Goal: Task Accomplishment & Management: Manage account settings

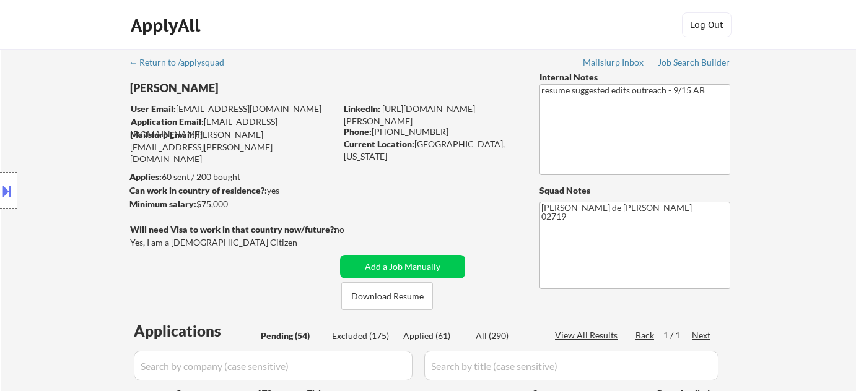
select select ""pending""
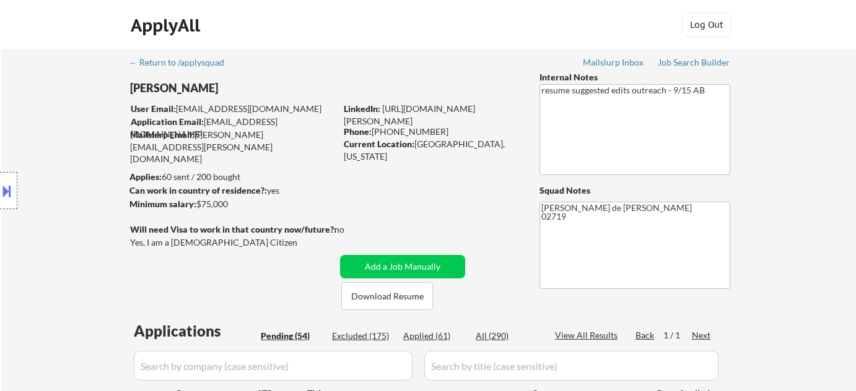
select select ""pending""
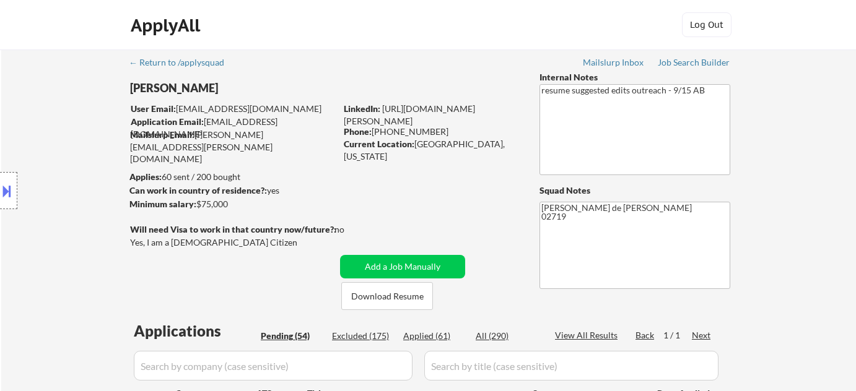
select select ""pending""
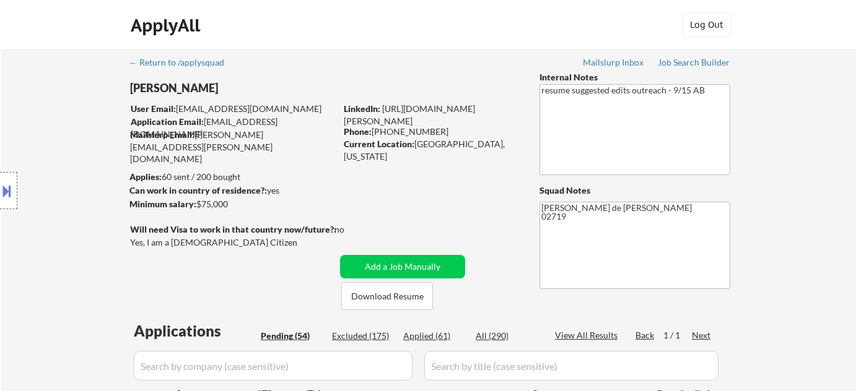
select select ""pending""
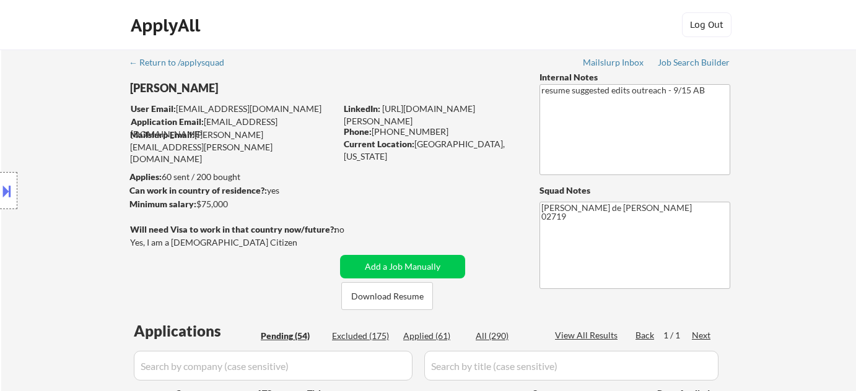
select select ""pending""
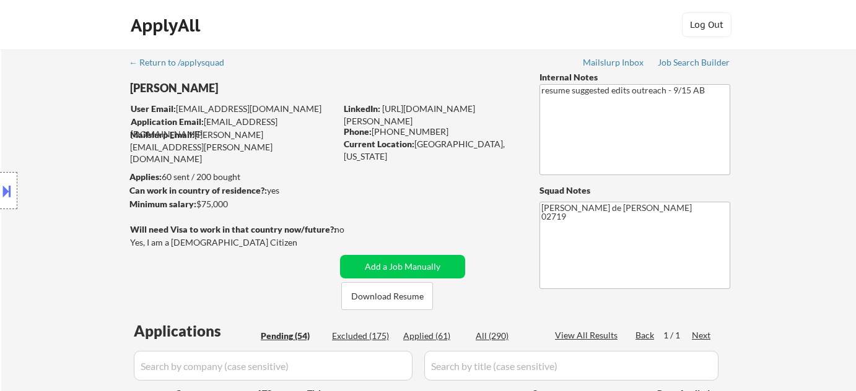
select select ""pending""
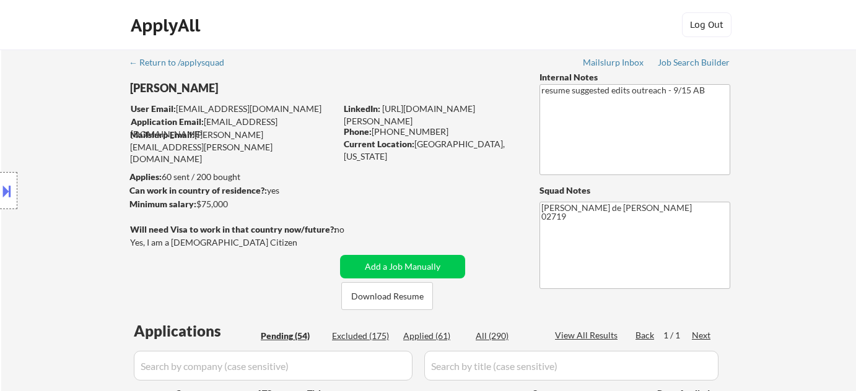
select select ""pending""
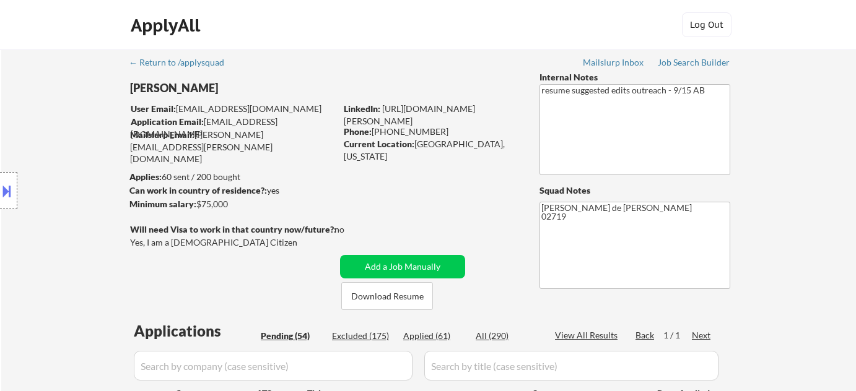
select select ""pending""
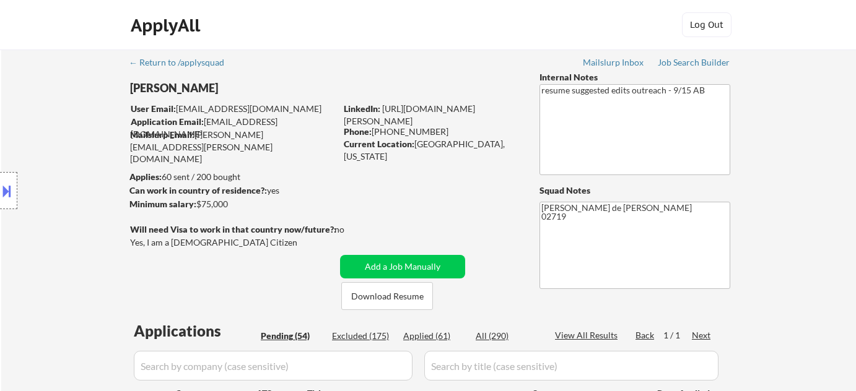
select select ""pending""
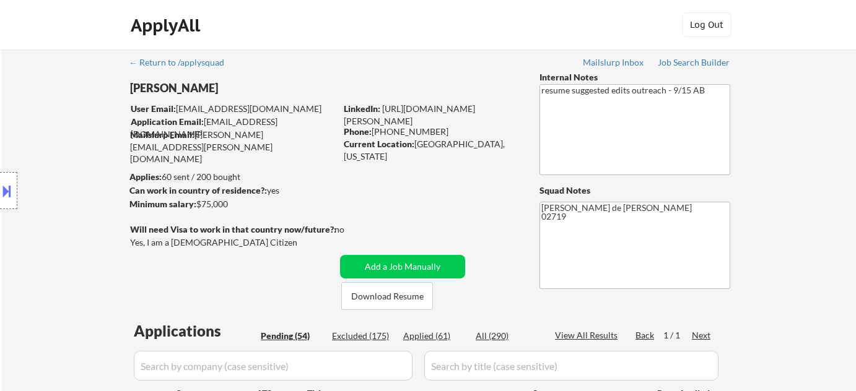
select select ""pending""
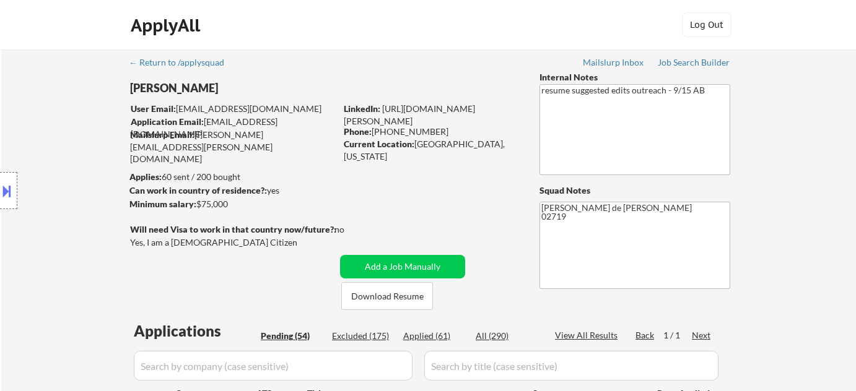
select select ""pending""
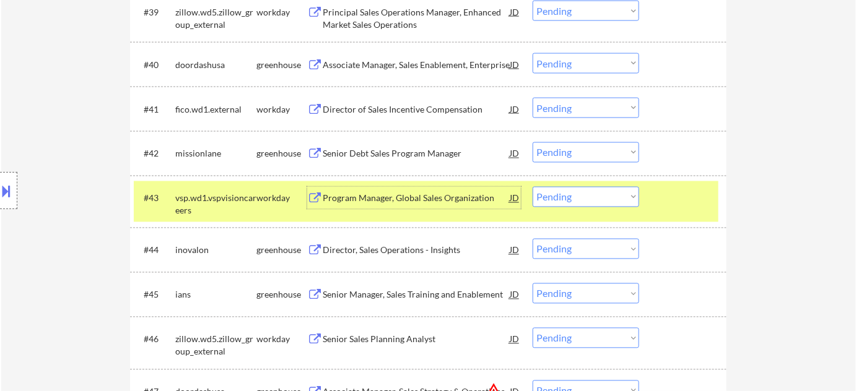
click at [602, 158] on select "Choose an option... Pending Applied Excluded (Questions) Excluded (Expired) Exc…" at bounding box center [586, 152] width 107 height 20
click at [533, 142] on select "Choose an option... Pending Applied Excluded (Questions) Excluded (Expired) Exc…" at bounding box center [586, 152] width 107 height 20
click at [422, 198] on div "Program Manager, Global Sales Organization" at bounding box center [416, 199] width 187 height 12
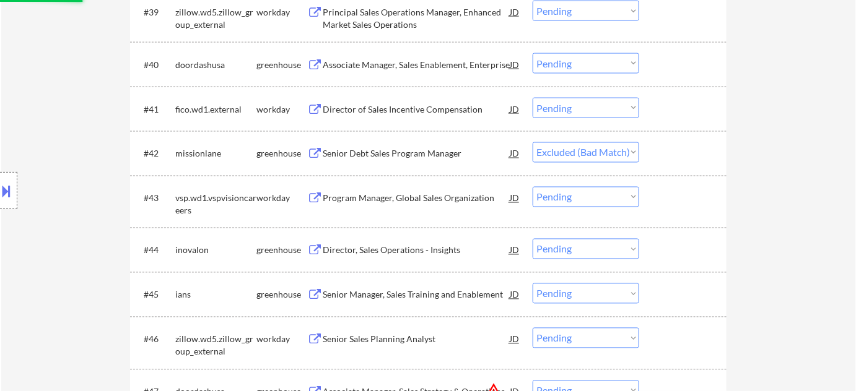
select select ""pending""
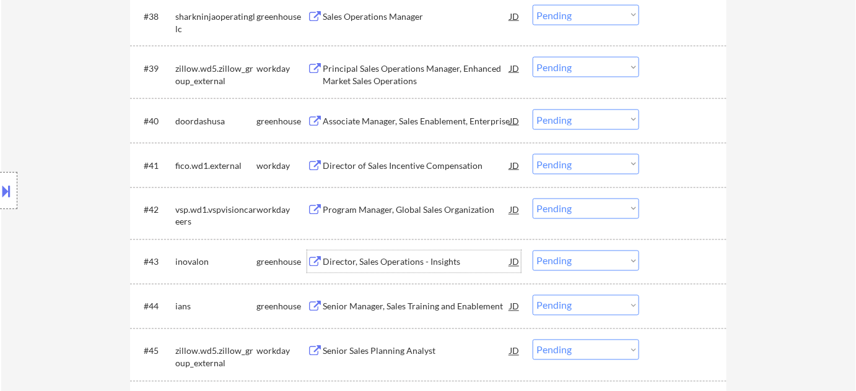
scroll to position [1869, 0]
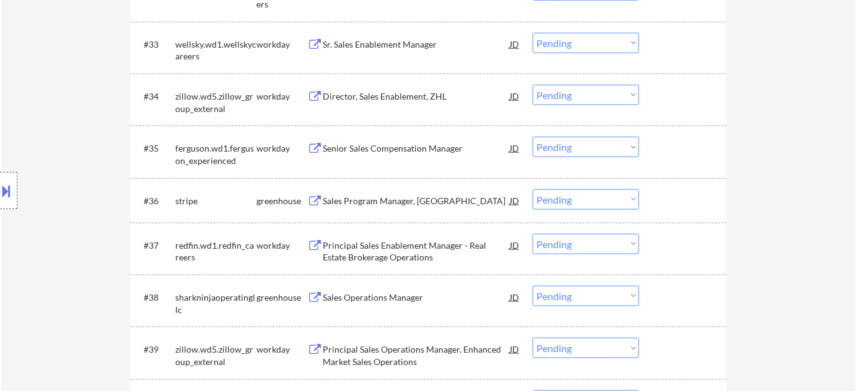
click at [404, 97] on div "Director, Sales Enablement, ZHL" at bounding box center [416, 96] width 187 height 12
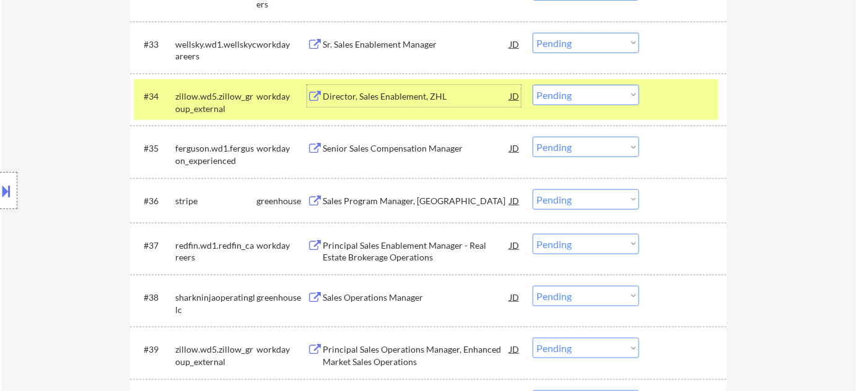
drag, startPoint x: 612, startPoint y: 95, endPoint x: 611, endPoint y: 103, distance: 8.1
click at [612, 95] on select "Choose an option... Pending Applied Excluded (Questions) Excluded (Expired) Exc…" at bounding box center [586, 95] width 107 height 20
click at [533, 85] on select "Choose an option... Pending Applied Excluded (Questions) Excluded (Expired) Exc…" at bounding box center [586, 95] width 107 height 20
select select ""pending""
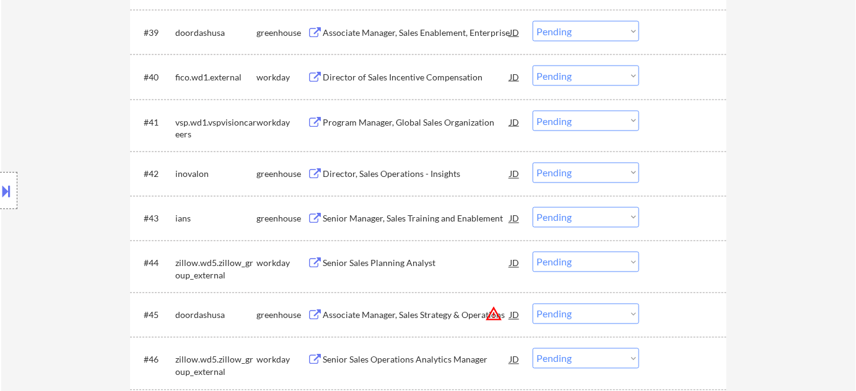
scroll to position [2207, 0]
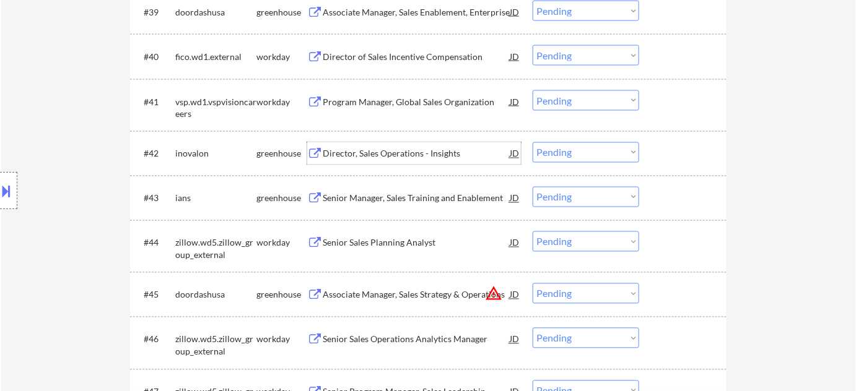
click at [397, 148] on div "Director, Sales Operations - Insights" at bounding box center [416, 154] width 187 height 12
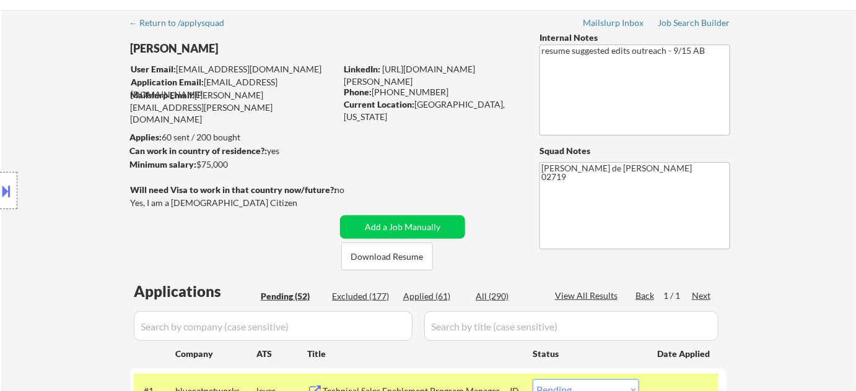
scroll to position [0, 0]
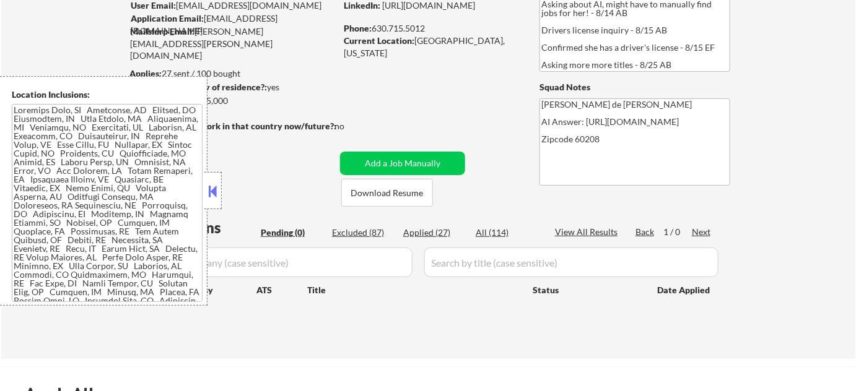
scroll to position [225, 0]
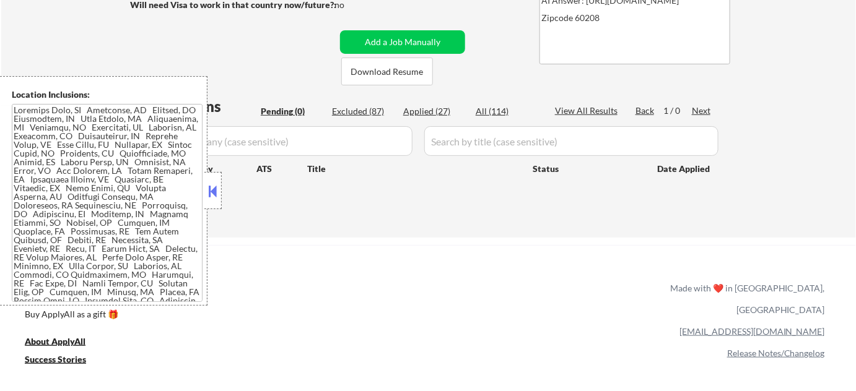
click at [425, 110] on div "Applied (27)" at bounding box center [434, 111] width 62 height 12
click at [216, 193] on button at bounding box center [213, 191] width 14 height 19
select select ""applied""
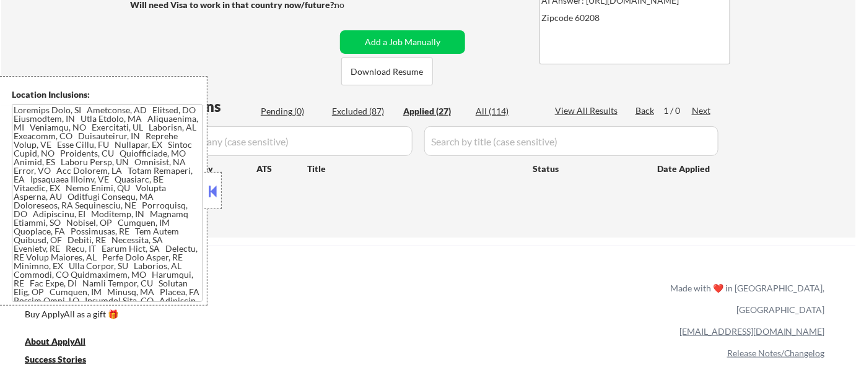
select select ""applied""
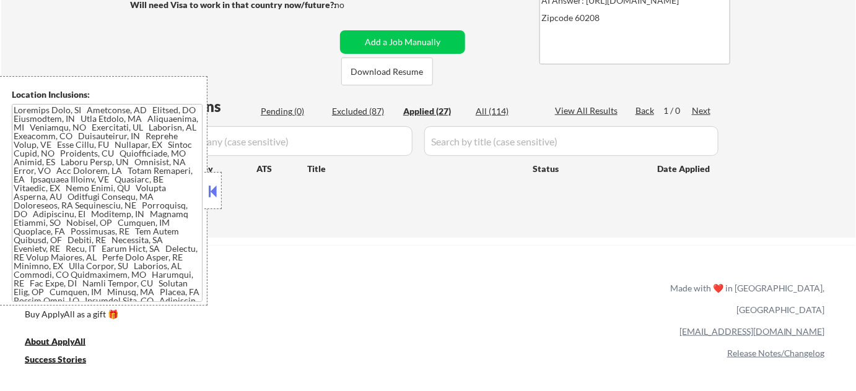
select select ""applied""
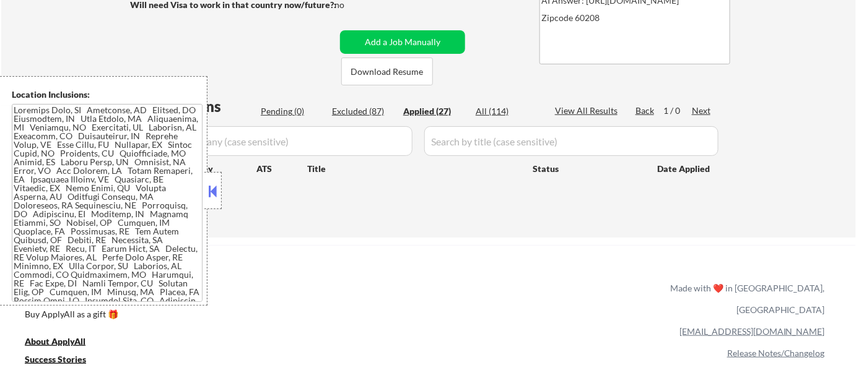
select select ""applied""
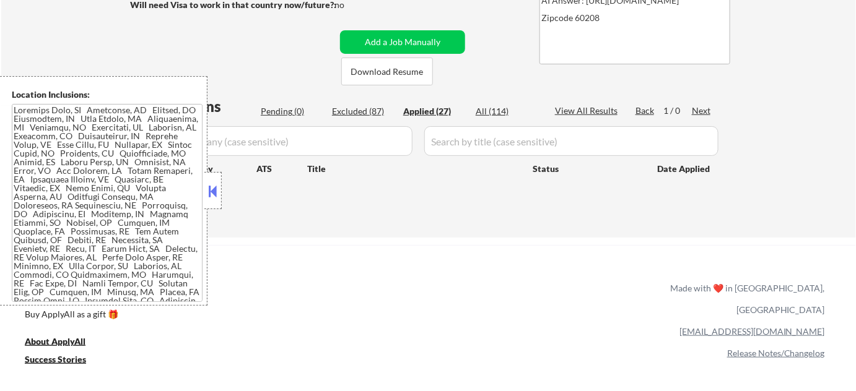
select select ""applied""
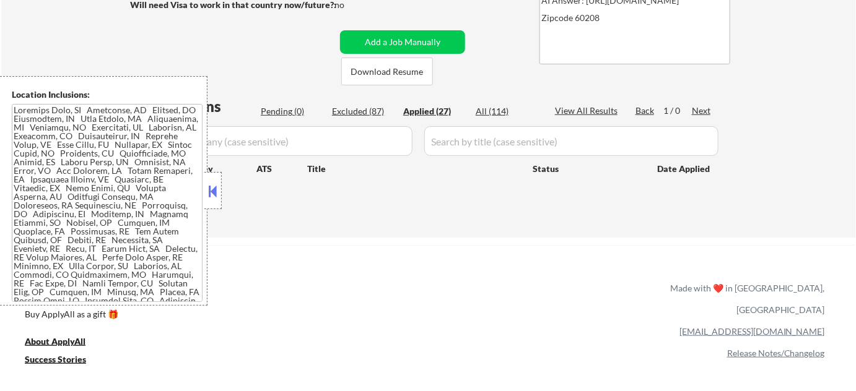
select select ""applied""
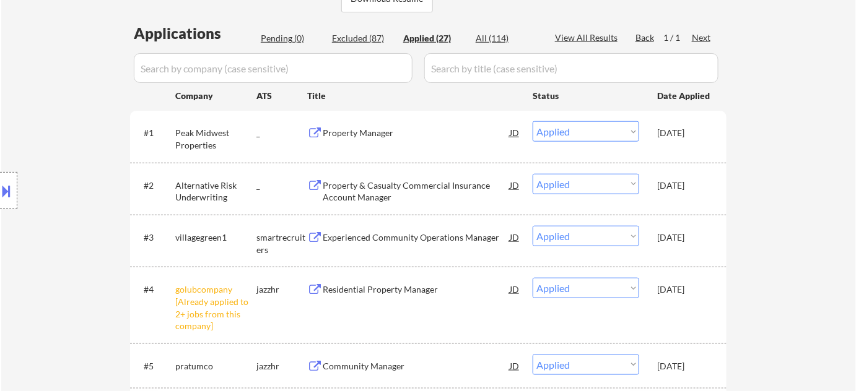
scroll to position [281, 0]
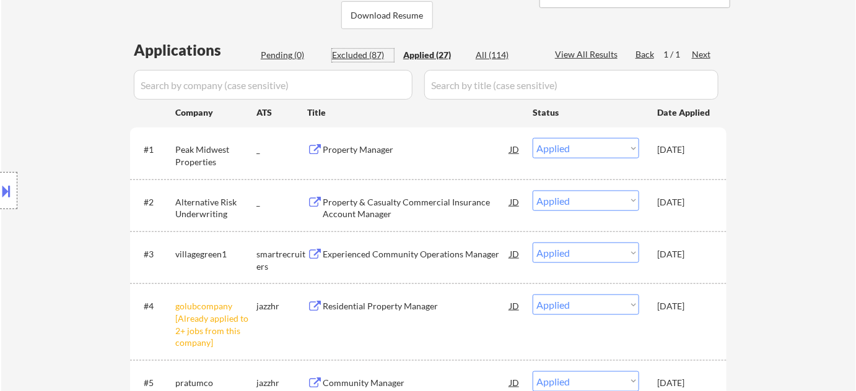
click at [360, 55] on div "Excluded (87)" at bounding box center [363, 55] width 62 height 12
click at [374, 51] on div "Excluded (87)" at bounding box center [363, 55] width 62 height 12
select select ""excluded__bad_match_""
select select ""excluded__blocklist_""
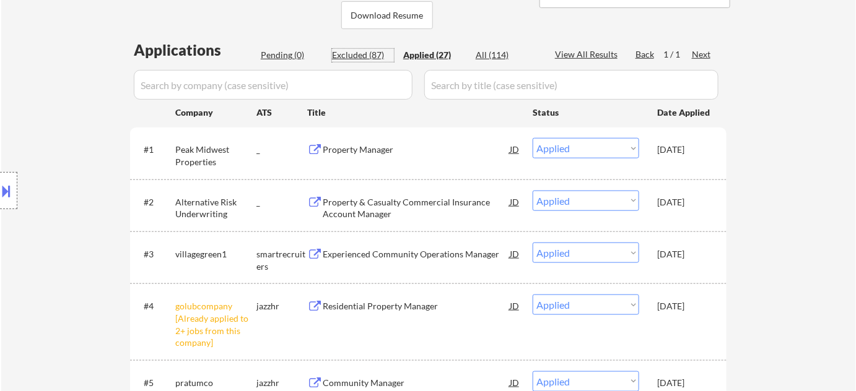
select select ""excluded__expired_""
select select ""excluded__location_""
select select ""excluded__bad_match_""
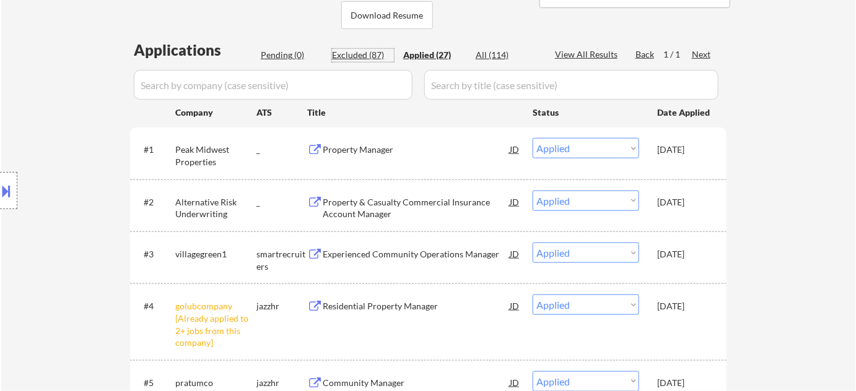
select select ""excluded__bad_match_""
select select ""excluded__expired_""
select select ""excluded__bad_match_""
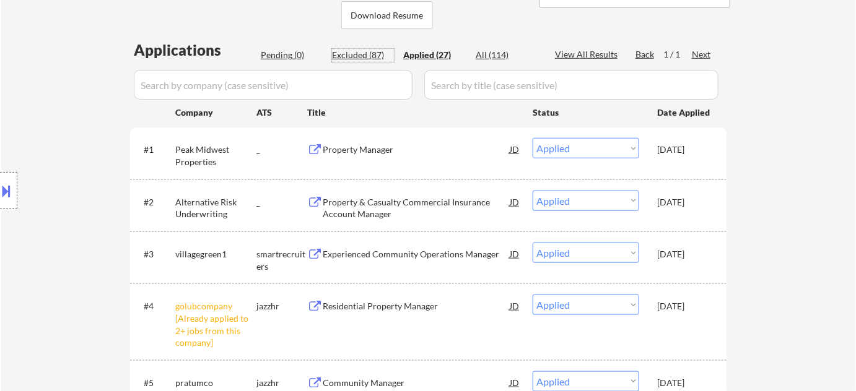
select select ""excluded__expired_""
select select ""excluded__location_""
select select ""excluded__bad_match_""
select select ""excluded__expired_""
select select ""excluded__location_""
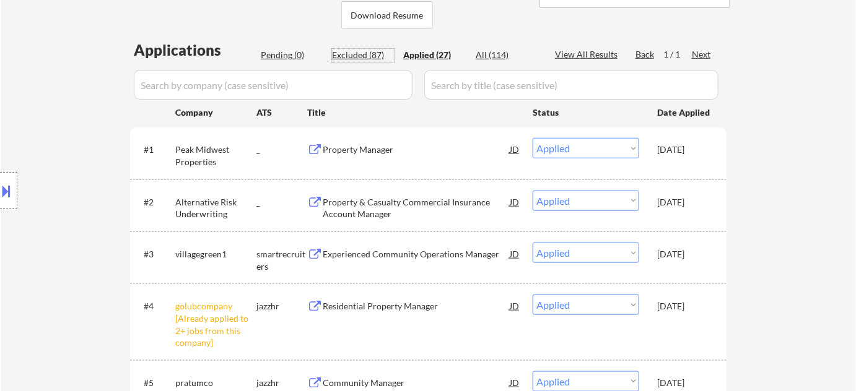
select select ""excluded__bad_match_""
select select ""excluded__salary_""
select select ""excluded__expired_""
select select ""excluded__location_""
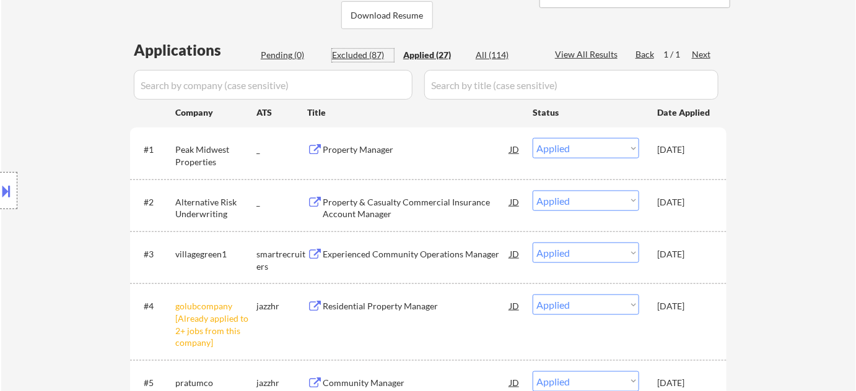
select select ""excluded__location_""
select select ""excluded__expired_""
select select ""excluded__bad_match_""
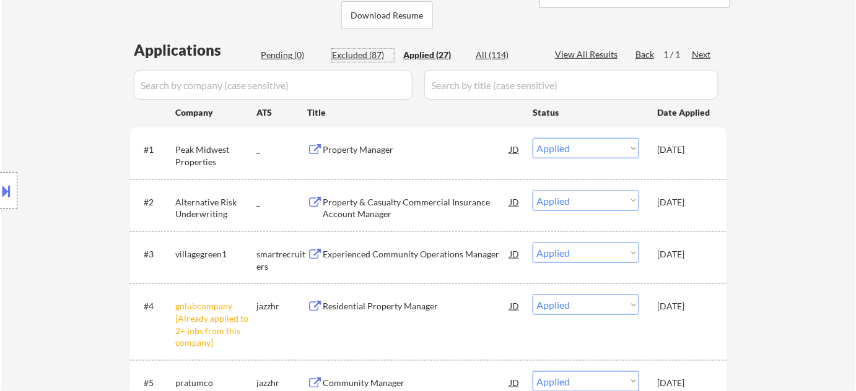
select select ""excluded__bad_match_""
select select ""excluded__blocklist_""
select select ""excluded__bad_match_""
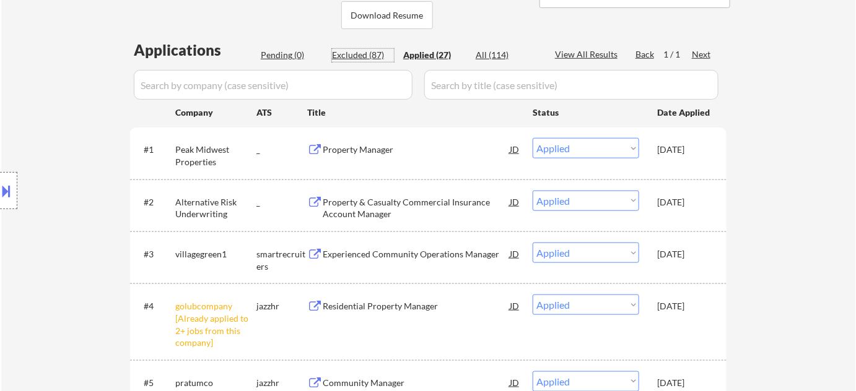
select select ""excluded__blocklist_""
select select ""excluded__bad_match_""
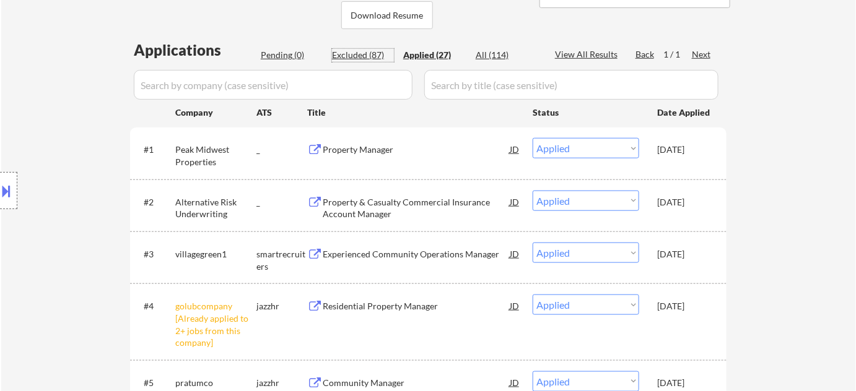
select select ""excluded__bad_match_""
select select ""excluded__blocklist_""
select select ""excluded__other_""
select select ""excluded__bad_match_""
select select ""excluded__location_""
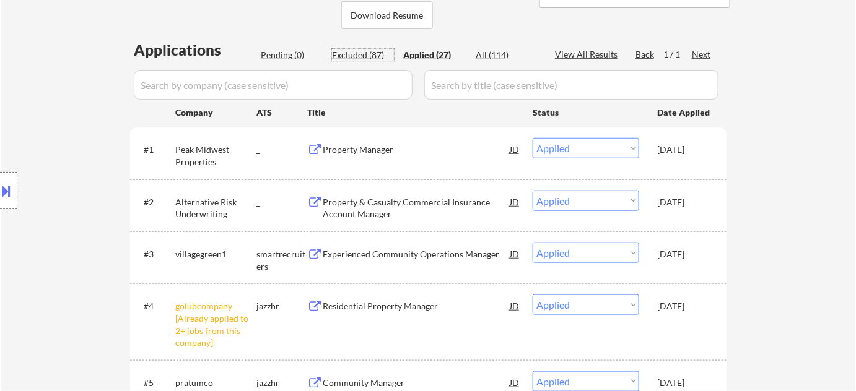
select select ""excluded__location_""
select select ""excluded__bad_match_""
select select ""excluded__location_""
select select ""excluded__bad_match_""
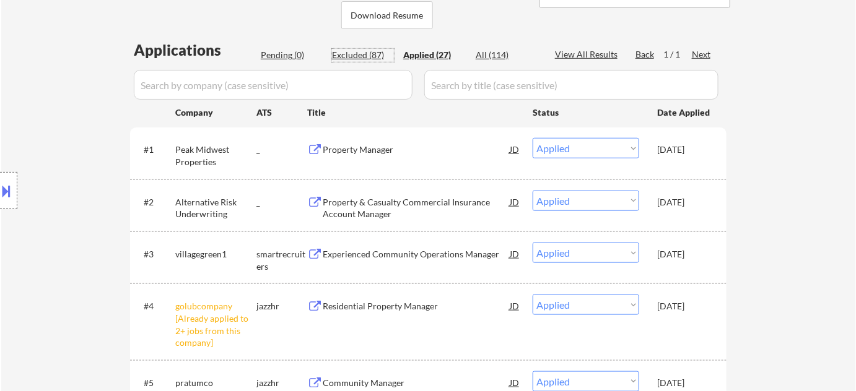
select select ""excluded__bad_match_""
select select ""excluded__location_""
select select ""excluded__bad_match_""
select select ""excluded__location_""
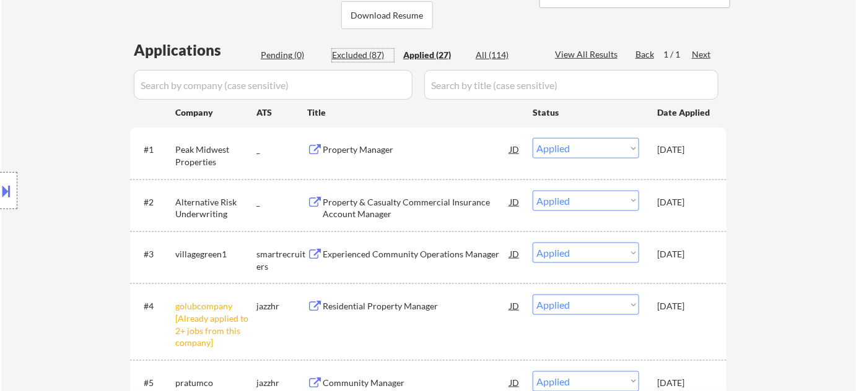
select select ""excluded__bad_match_""
select select ""excluded__location_""
select select ""excluded__bad_match_""
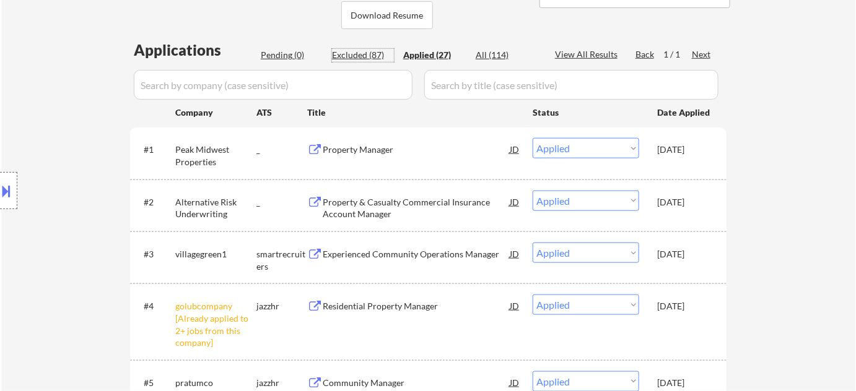
select select ""excluded__salary_""
select select ""excluded__blocklist_""
select select ""excluded__other_""
select select ""excluded__location_""
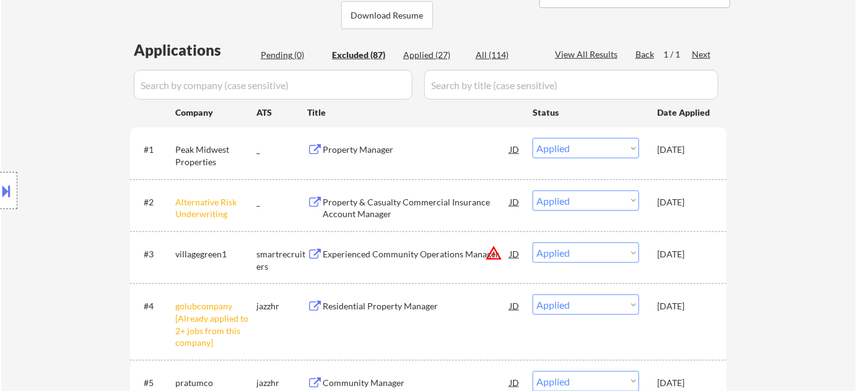
select select ""excluded__other_""
select select ""excluded__bad_match_""
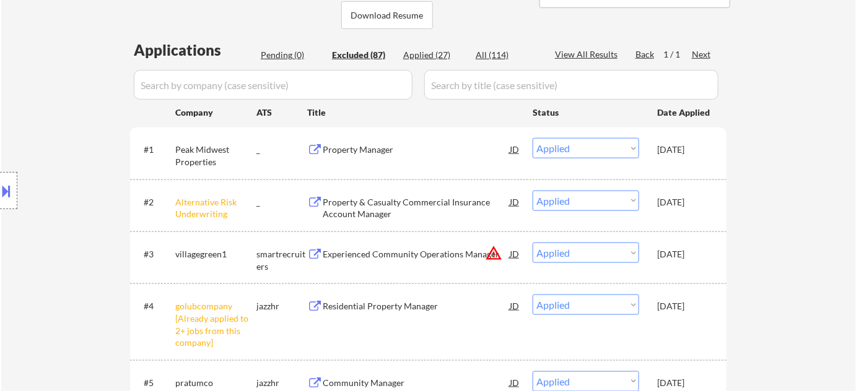
select select ""excluded__other_""
select select ""excluded__bad_match_""
select select ""excluded__location_""
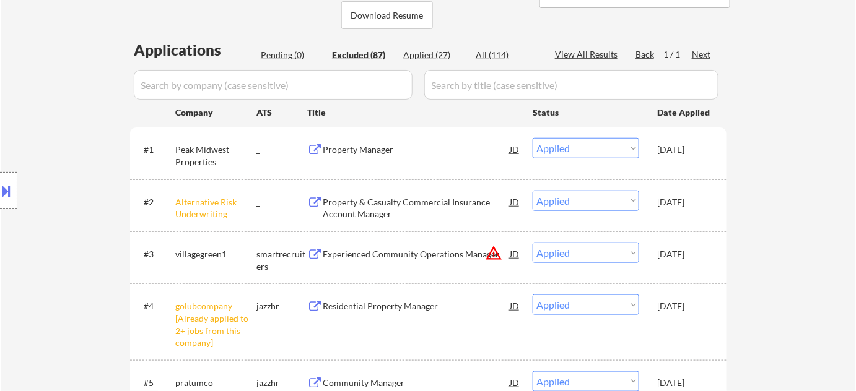
select select ""excluded__bad_match_""
select select ""excluded__expired_""
select select ""excluded__blocklist_""
select select ""excluded__expired_""
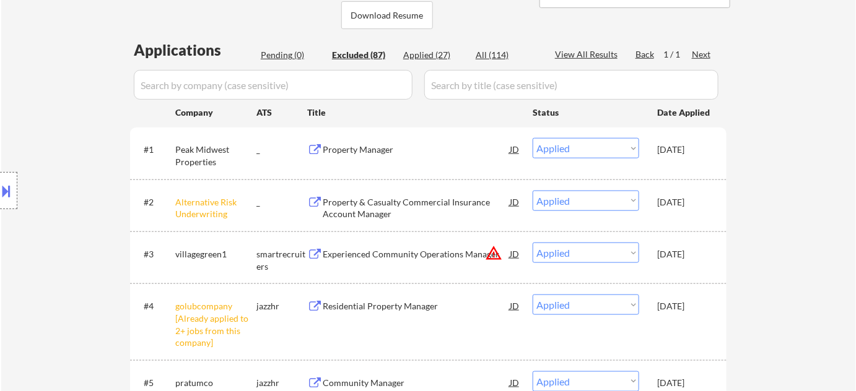
select select ""excluded__bad_match_""
select select ""excluded__expired_""
select select ""excluded__location_""
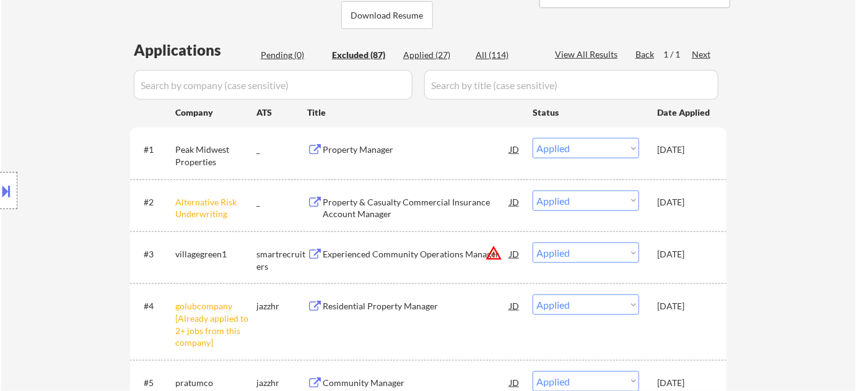
select select ""excluded__bad_match_""
select select ""excluded__location_""
select select ""excluded__bad_match_""
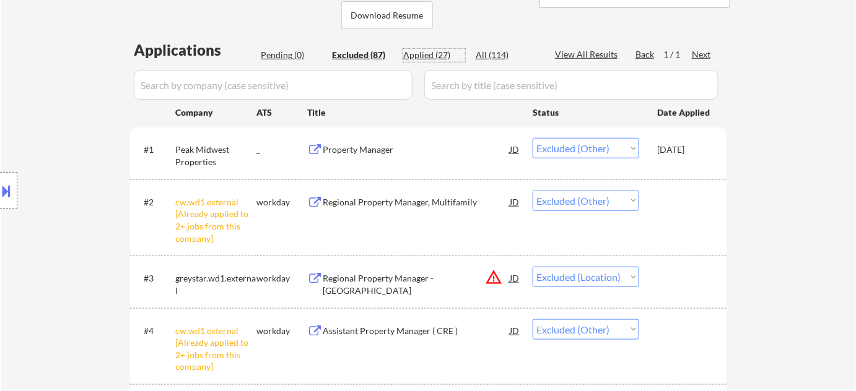
click at [436, 52] on div "Applied (27)" at bounding box center [434, 55] width 62 height 12
select select ""applied""
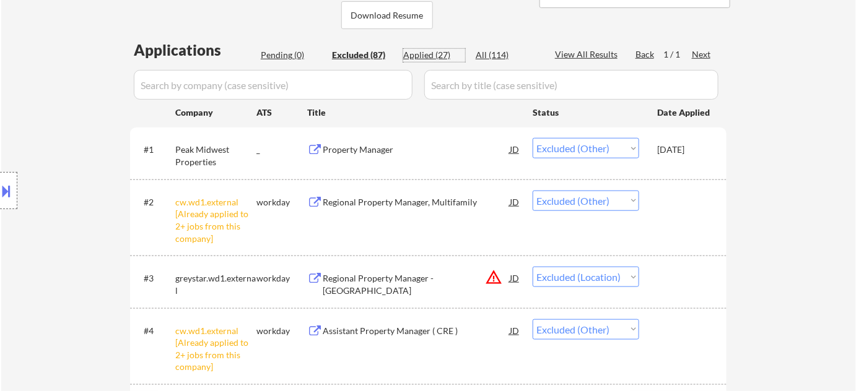
select select ""applied""
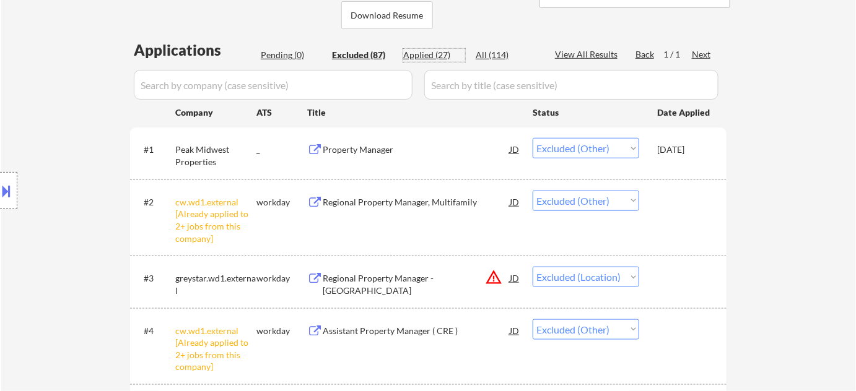
select select ""applied""
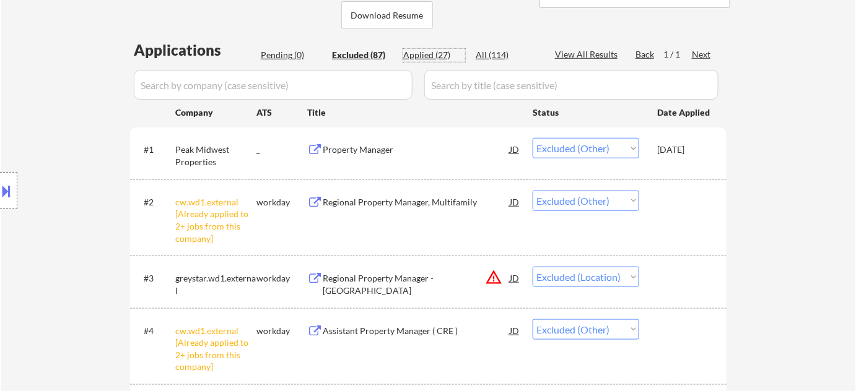
select select ""applied""
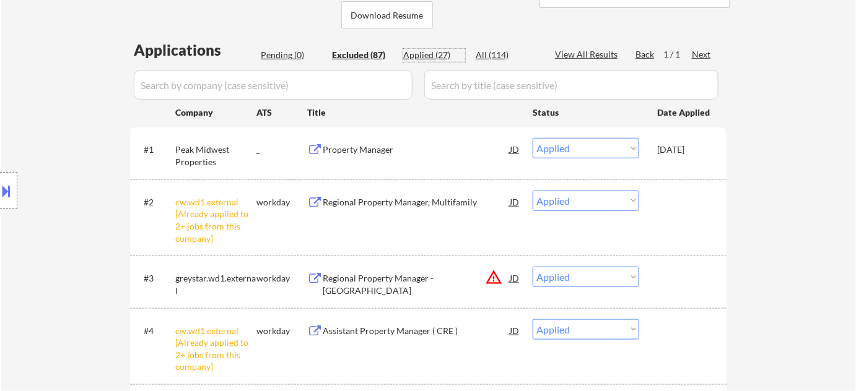
select select ""applied""
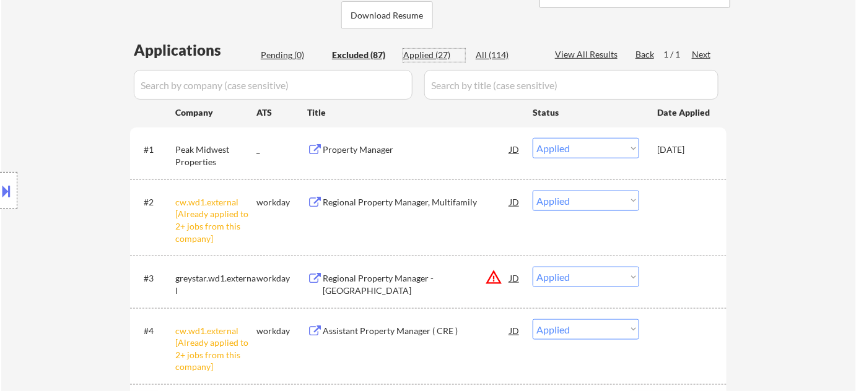
select select ""applied""
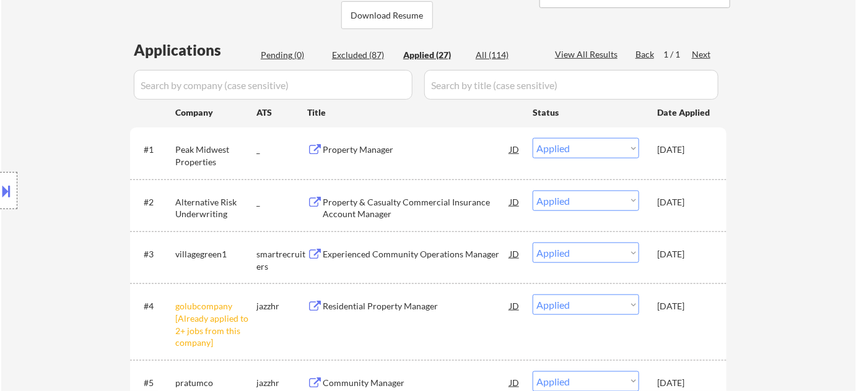
click at [374, 147] on div "Property Manager" at bounding box center [416, 150] width 187 height 12
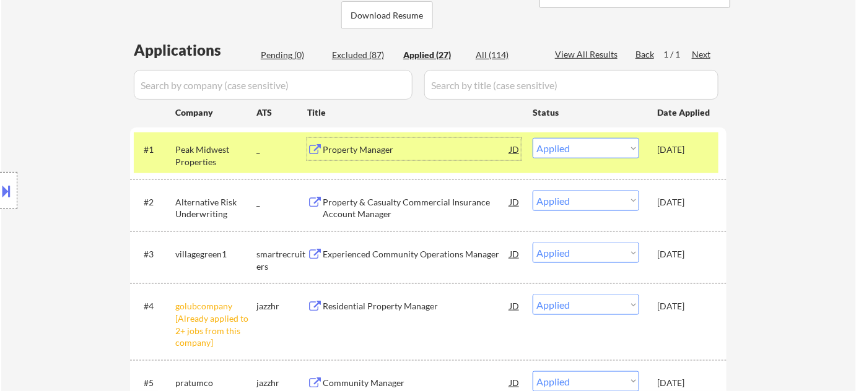
click at [375, 206] on div "Property & Casualty Commercial Insurance Account Manager" at bounding box center [416, 208] width 187 height 24
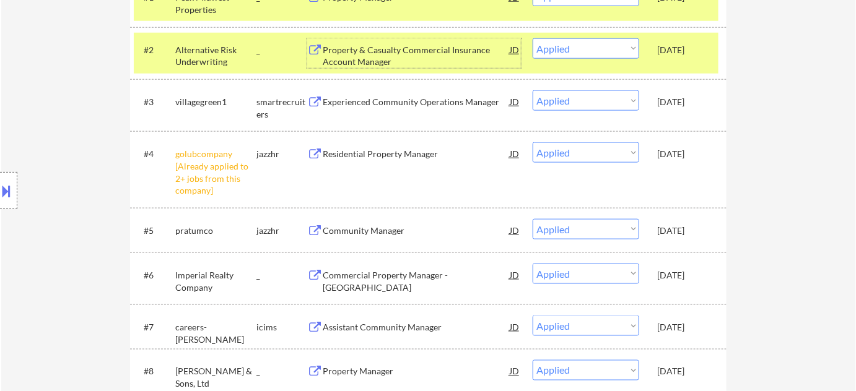
scroll to position [563, 0]
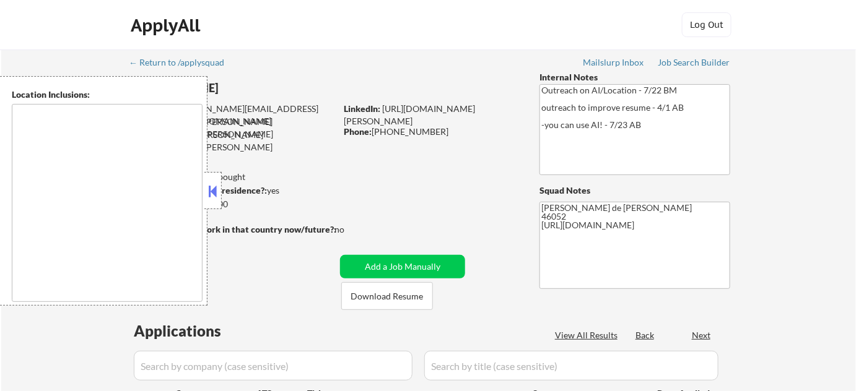
type textarea "Indianapolis, IN Speedway, IN Lawrence, IN Beech Grove, IN Southport, IN Cumber…"
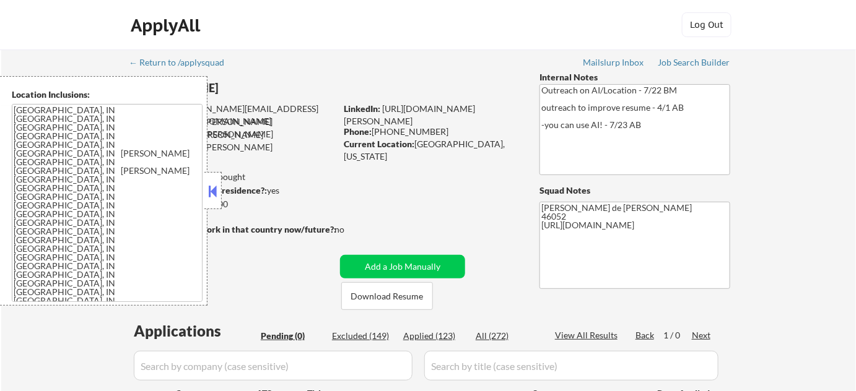
click at [690, 61] on div "Job Search Builder" at bounding box center [694, 62] width 72 height 9
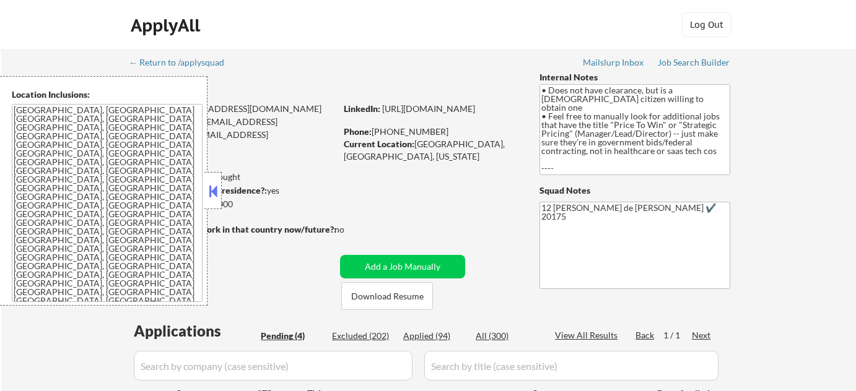
select select ""pending""
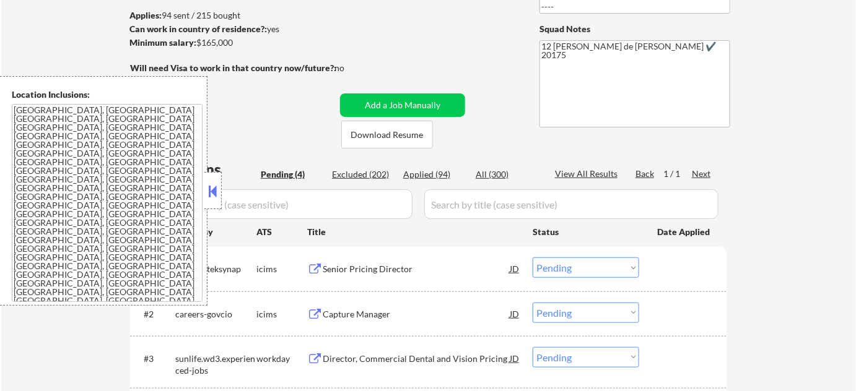
scroll to position [281, 0]
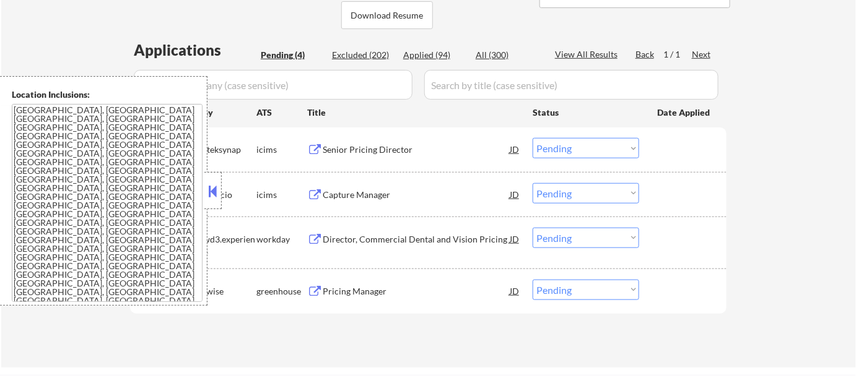
click at [216, 194] on button at bounding box center [213, 191] width 14 height 19
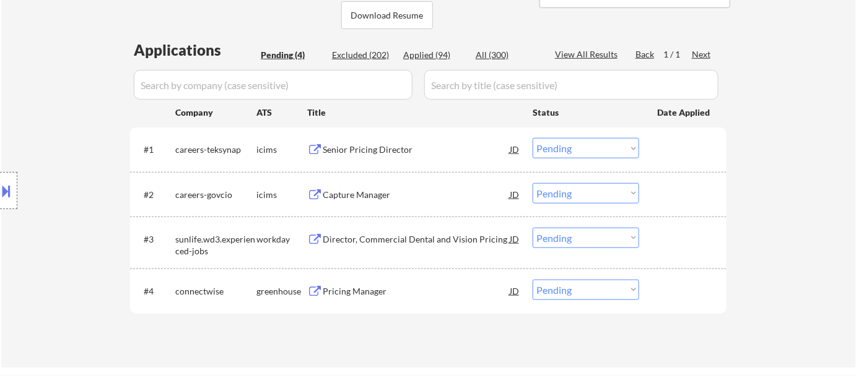
click at [435, 52] on div "Applied (94)" at bounding box center [434, 55] width 62 height 12
select select ""applied""
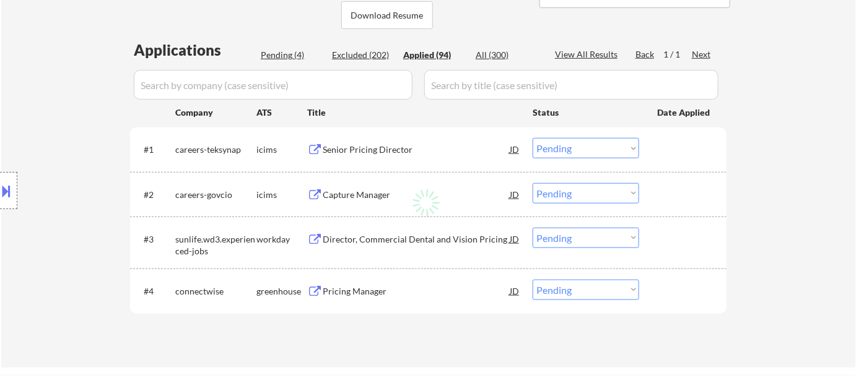
select select ""applied""
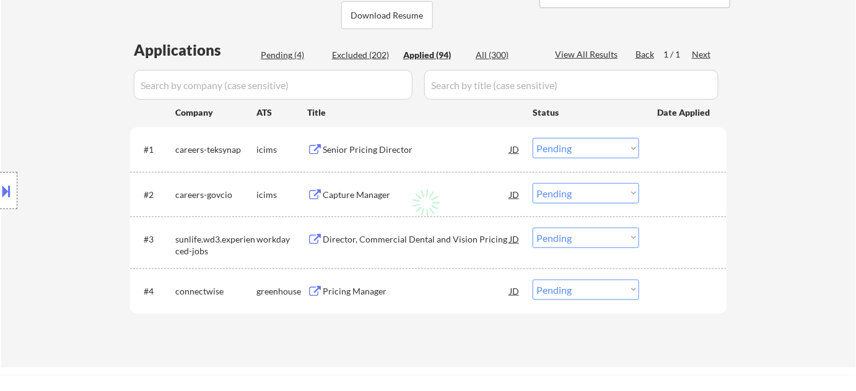
select select ""applied""
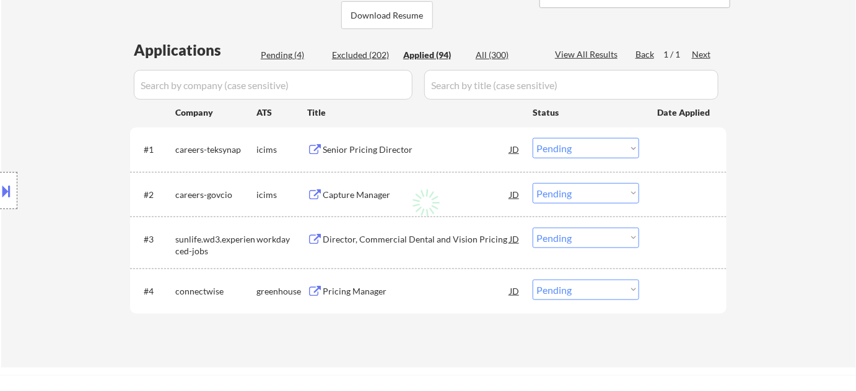
select select ""applied""
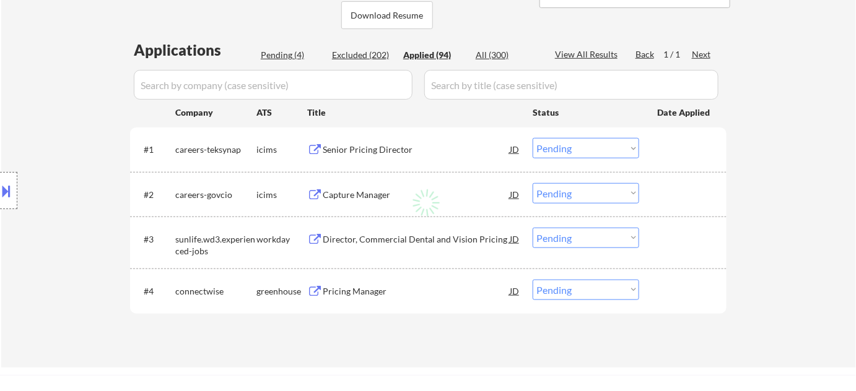
select select ""applied""
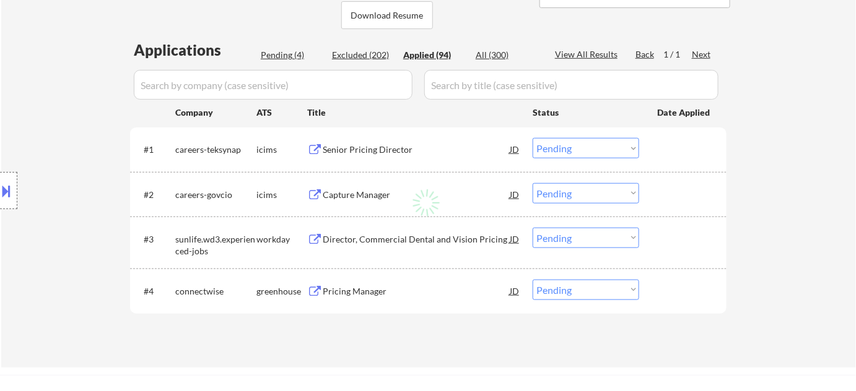
select select ""applied""
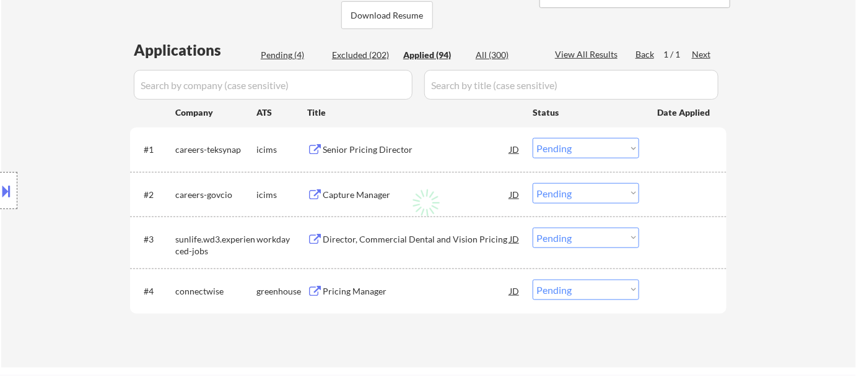
select select ""applied""
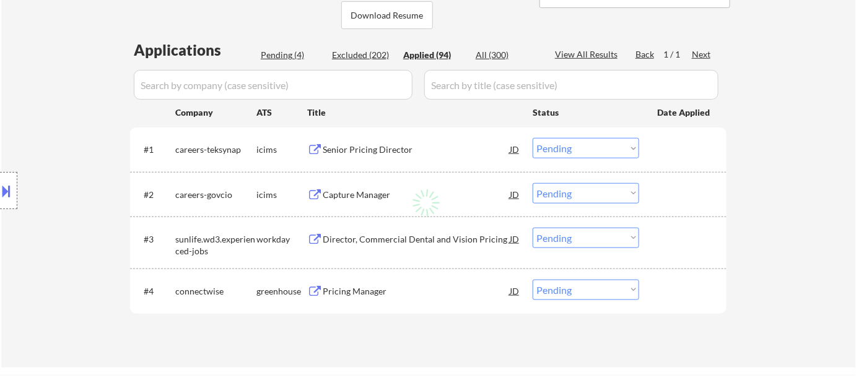
select select ""applied""
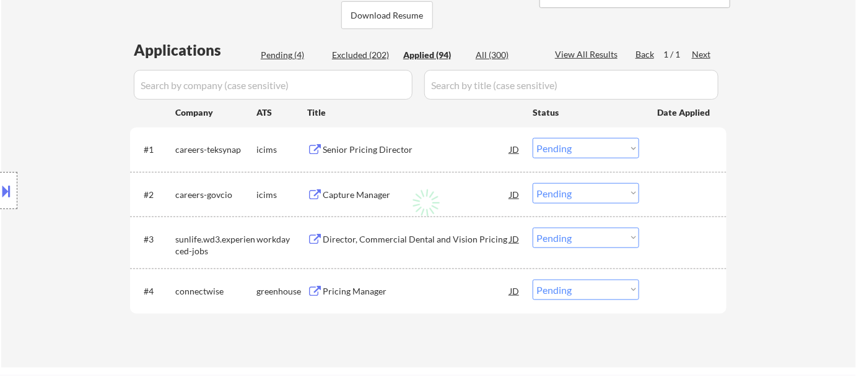
select select ""applied""
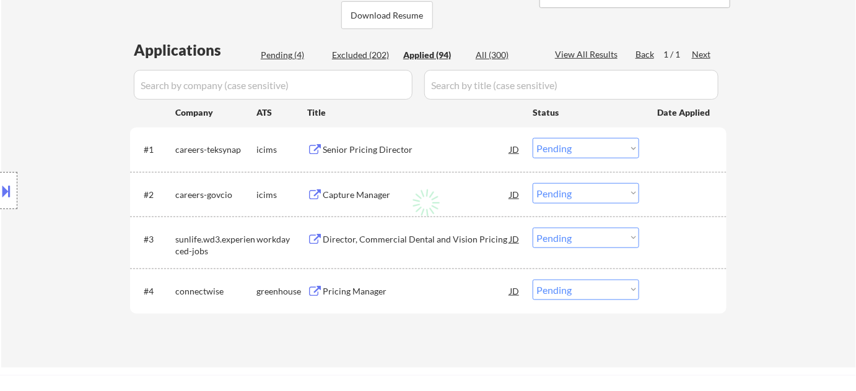
select select ""applied""
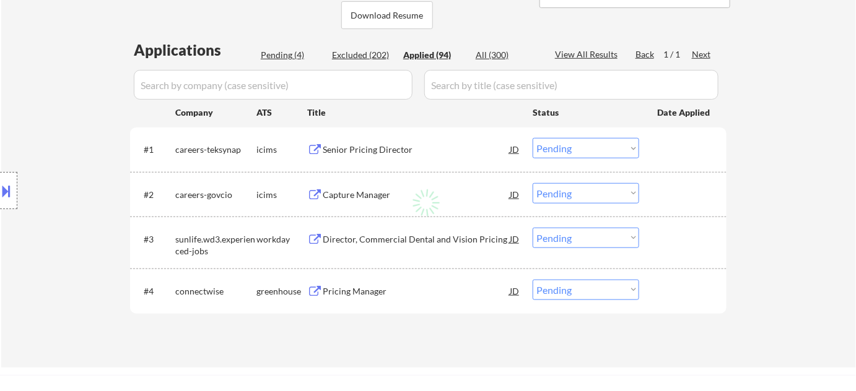
select select ""applied""
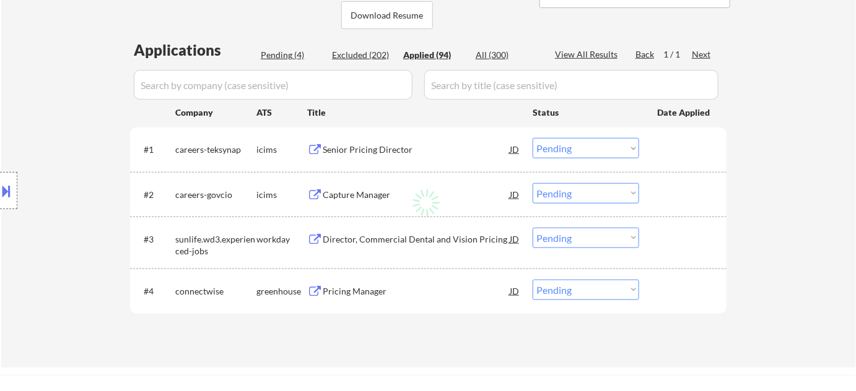
select select ""applied""
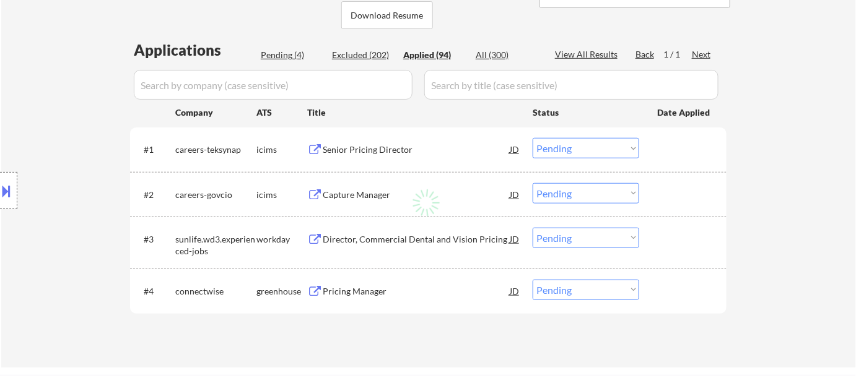
select select ""applied""
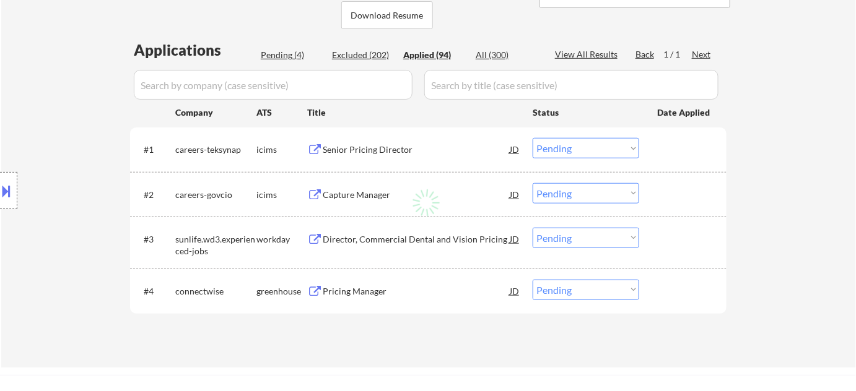
select select ""applied""
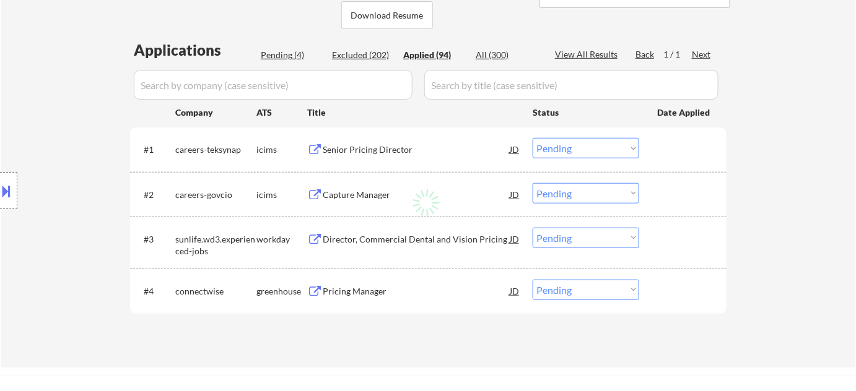
select select ""applied""
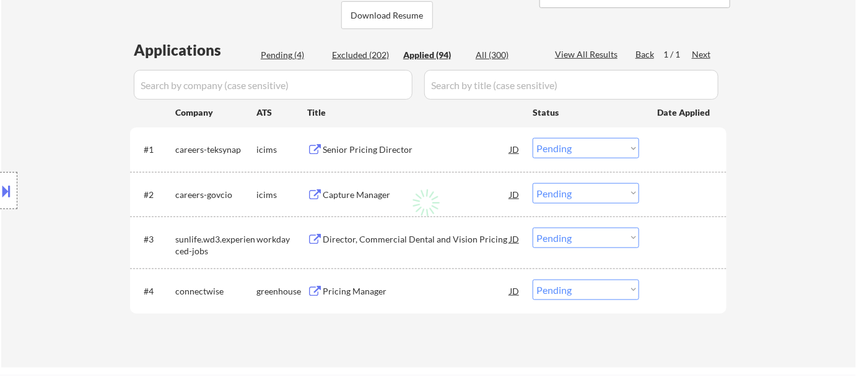
select select ""applied""
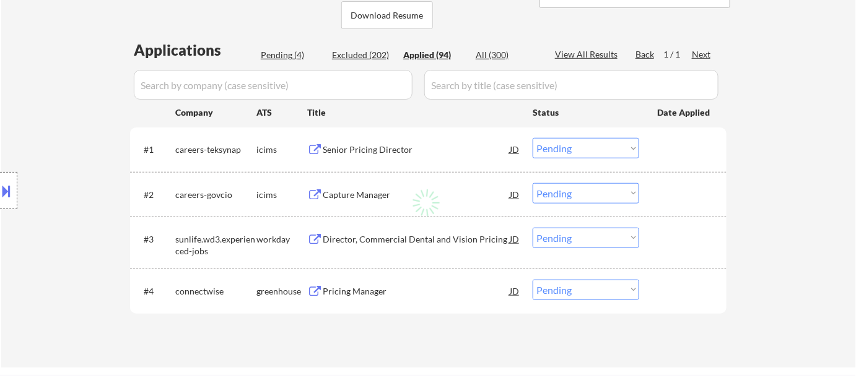
select select ""applied""
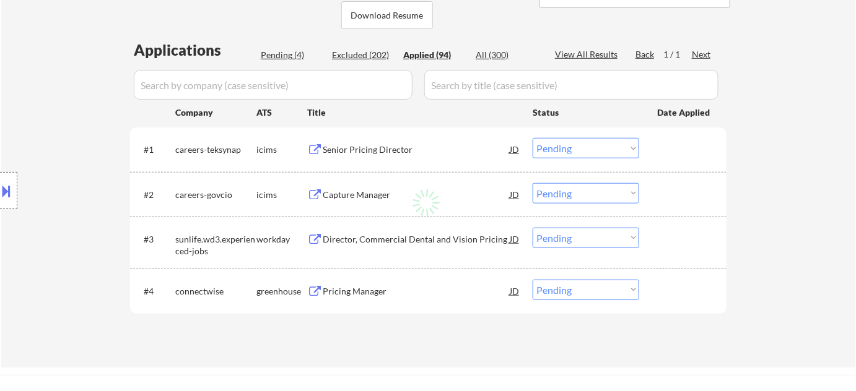
select select ""applied""
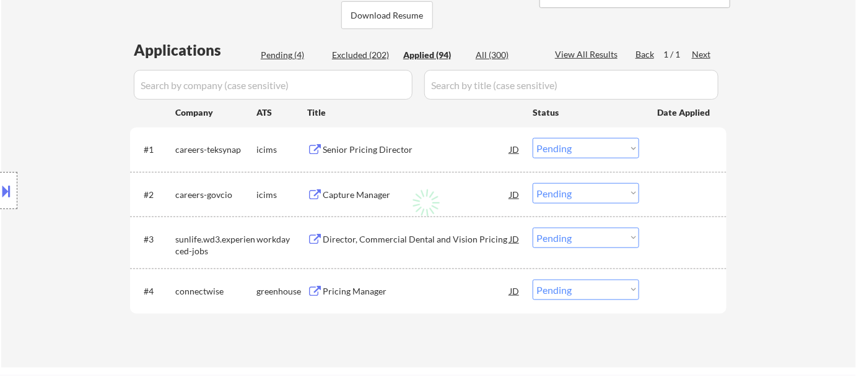
select select ""applied""
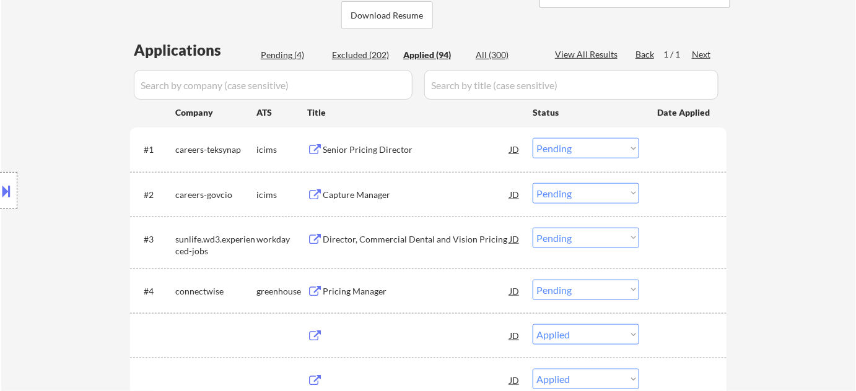
select select ""applied""
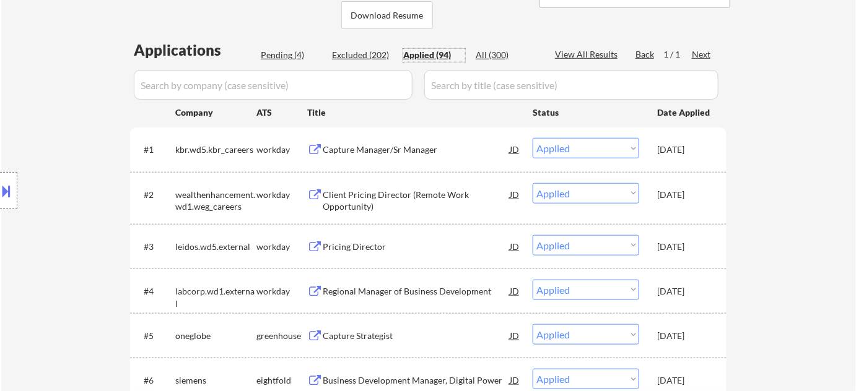
click at [277, 49] on div "Pending (4)" at bounding box center [292, 55] width 62 height 12
select select ""pending""
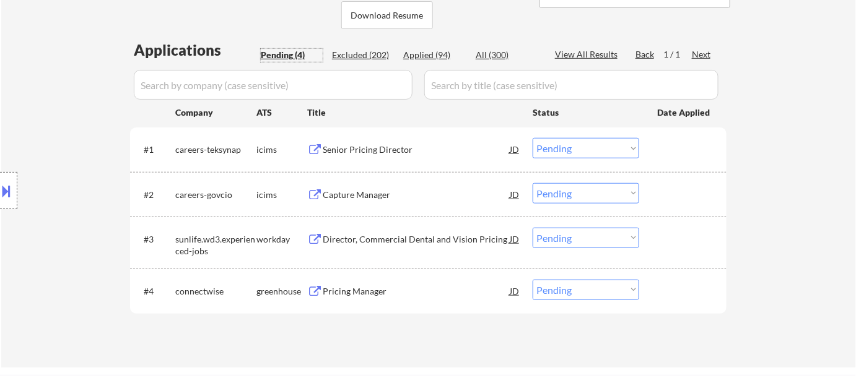
click at [360, 286] on div "Pricing Manager" at bounding box center [416, 292] width 187 height 12
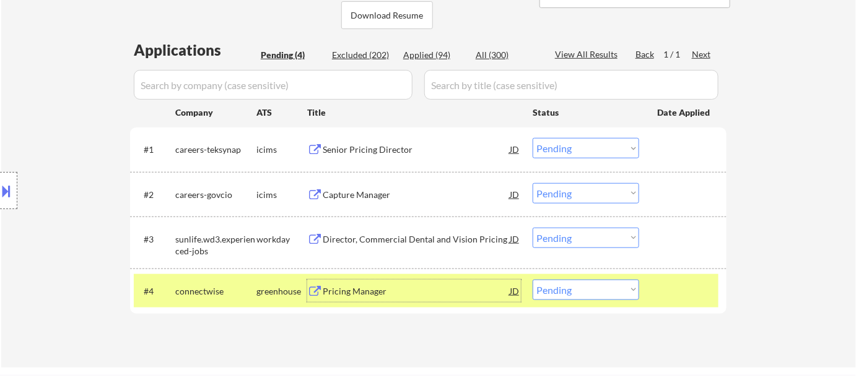
click at [439, 56] on div "Applied (94)" at bounding box center [434, 55] width 62 height 12
click at [363, 84] on input "input" at bounding box center [273, 85] width 279 height 30
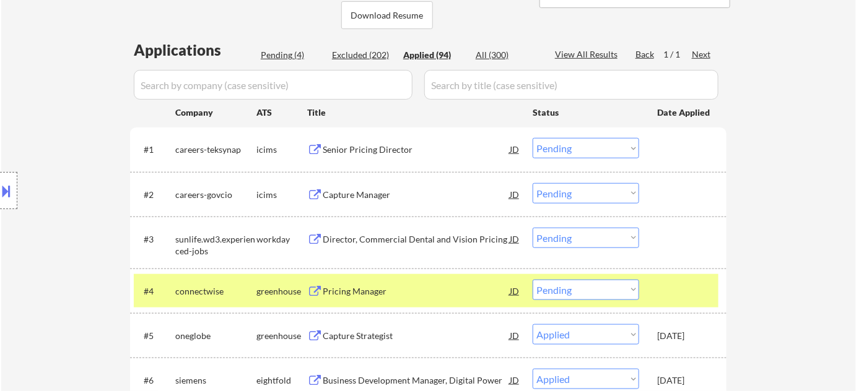
select select ""applied""
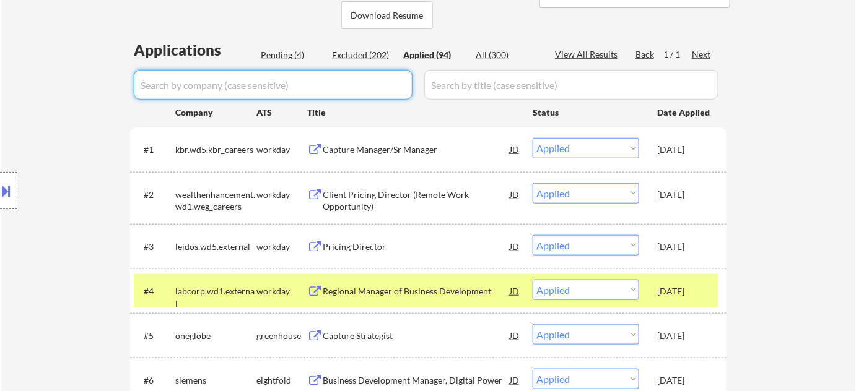
click at [385, 94] on input "input" at bounding box center [273, 85] width 279 height 30
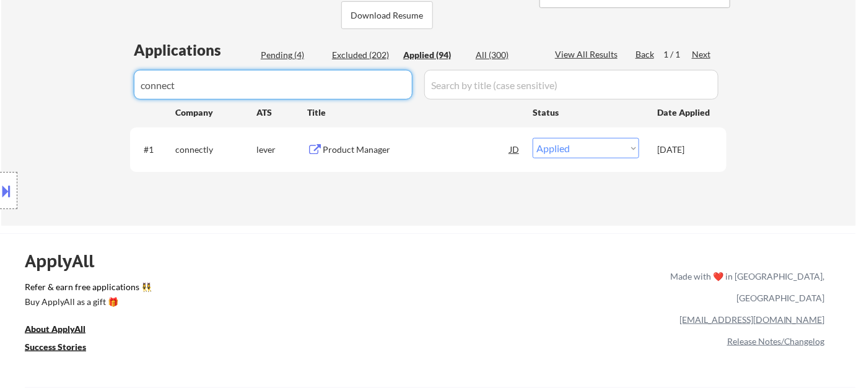
type input "connect"
click at [282, 59] on div "Pending (4)" at bounding box center [292, 55] width 62 height 12
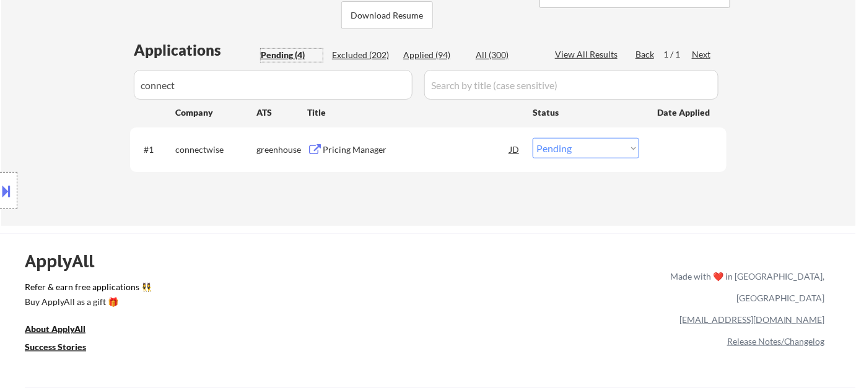
drag, startPoint x: 575, startPoint y: 147, endPoint x: 574, endPoint y: 153, distance: 6.5
click at [575, 147] on select "Choose an option... Pending Applied Excluded (Questions) Excluded (Expired) Exc…" at bounding box center [586, 148] width 107 height 20
select select ""applied""
click at [533, 138] on select "Choose an option... Pending Applied Excluded (Questions) Excluded (Expired) Exc…" at bounding box center [586, 148] width 107 height 20
drag, startPoint x: 199, startPoint y: 88, endPoint x: 0, endPoint y: 88, distance: 199.4
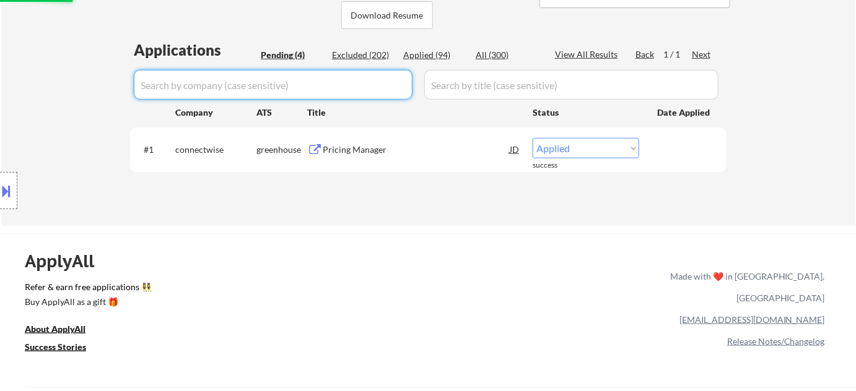
select select ""pending""
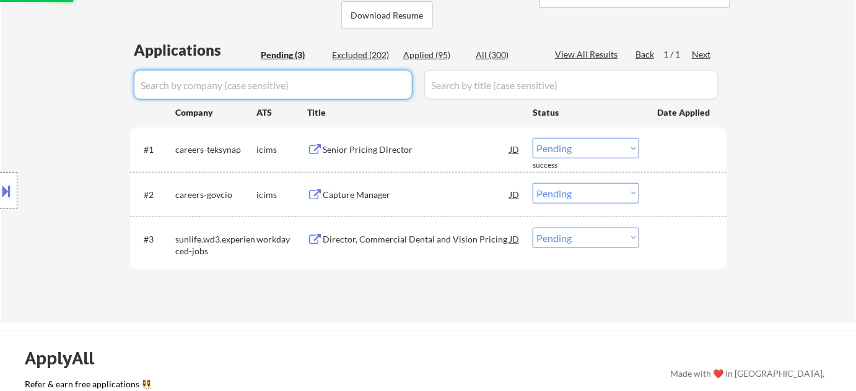
click at [307, 53] on div "Pending (3)" at bounding box center [292, 55] width 62 height 12
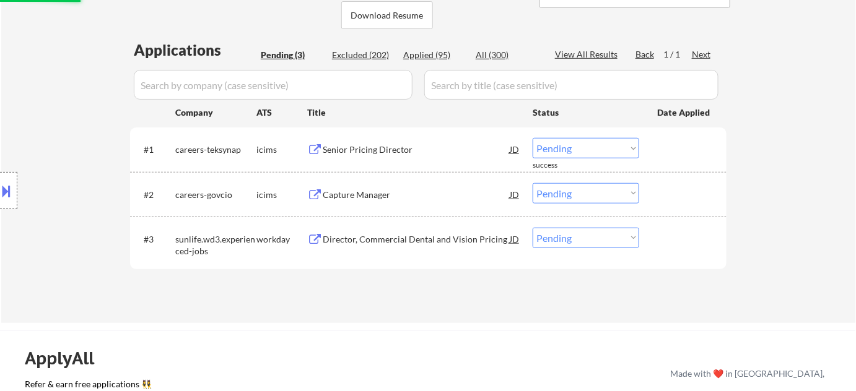
click at [295, 59] on div "Pending (3)" at bounding box center [292, 55] width 62 height 12
click at [411, 232] on div "Director, Commercial Dental and Vision Pricing" at bounding box center [416, 239] width 187 height 22
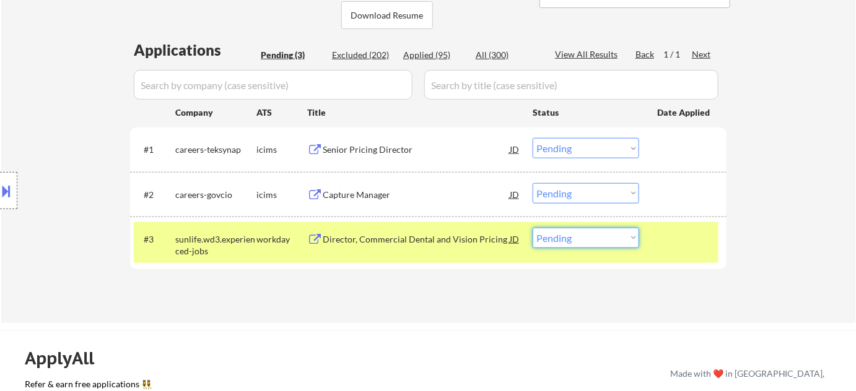
drag, startPoint x: 624, startPoint y: 236, endPoint x: 614, endPoint y: 245, distance: 13.6
click at [624, 235] on select "Choose an option... Pending Applied Excluded (Questions) Excluded (Expired) Exc…" at bounding box center [586, 238] width 107 height 20
select select ""excluded__bad_match_""
click at [533, 228] on select "Choose an option... Pending Applied Excluded (Questions) Excluded (Expired) Exc…" at bounding box center [586, 238] width 107 height 20
click at [367, 159] on div "Senior Pricing Director" at bounding box center [416, 149] width 187 height 22
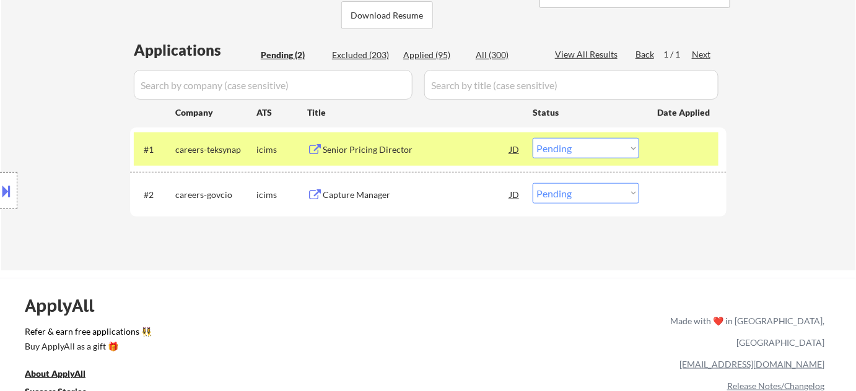
click at [11, 193] on button at bounding box center [7, 191] width 14 height 20
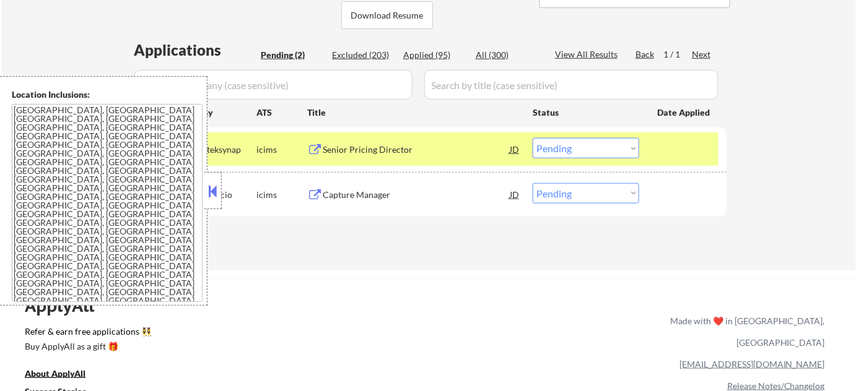
click at [203, 190] on div "Location Inclusions: Leesburg, VA Ashburn, VA Lansdowne, VA Hamilton, VA Purcel…" at bounding box center [103, 191] width 207 height 230
click at [212, 187] on button at bounding box center [213, 191] width 14 height 19
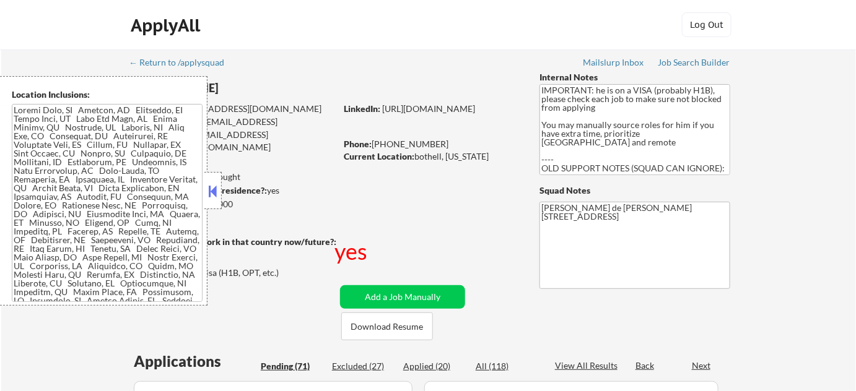
select select ""pending""
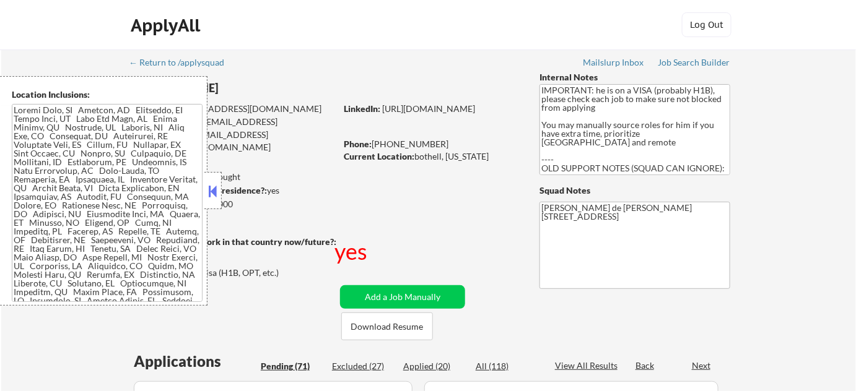
select select ""pending""
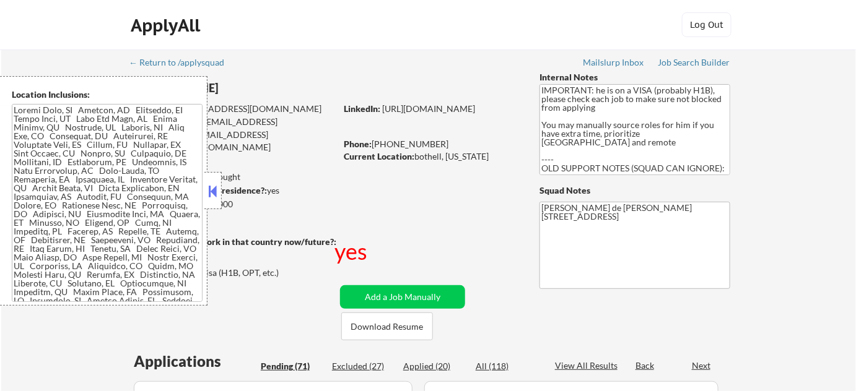
select select ""pending""
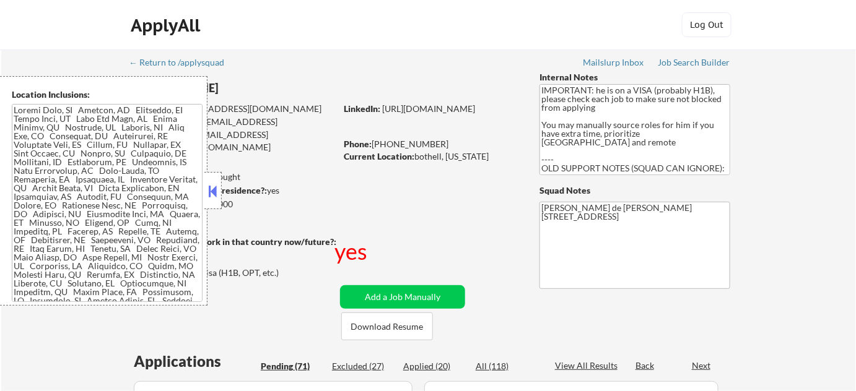
select select ""pending""
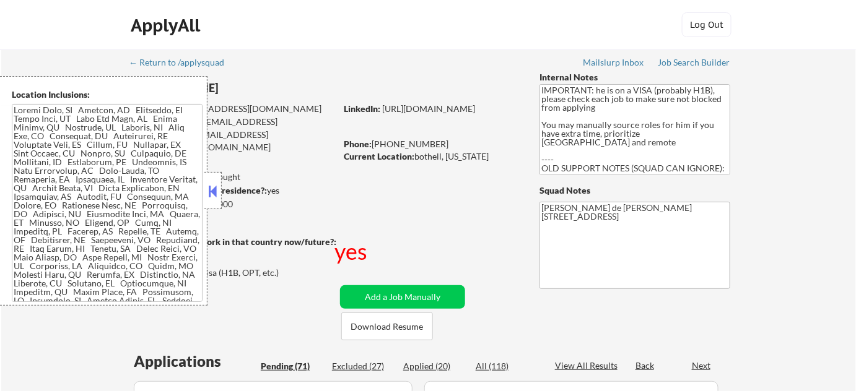
select select ""pending""
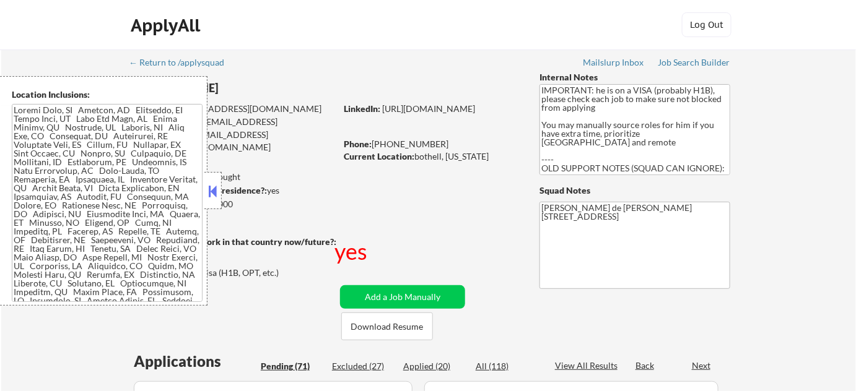
select select ""pending""
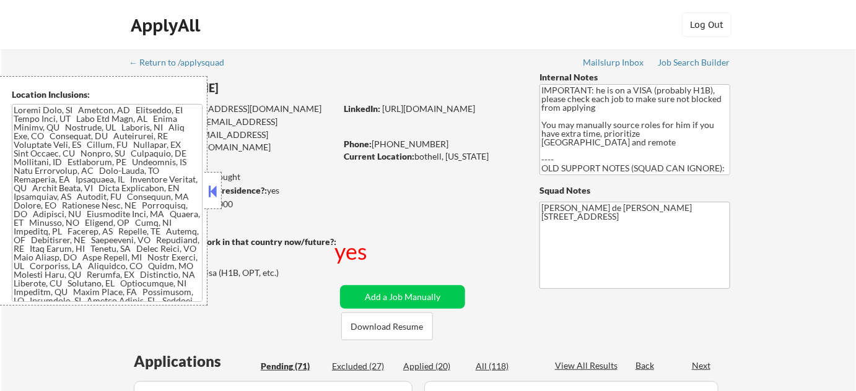
select select ""pending""
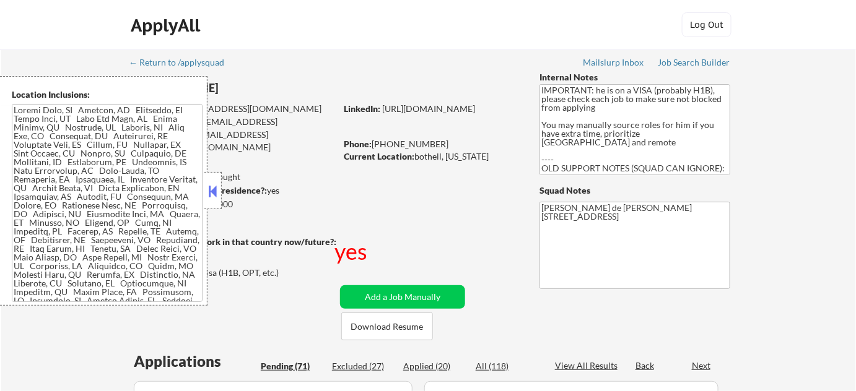
select select ""pending""
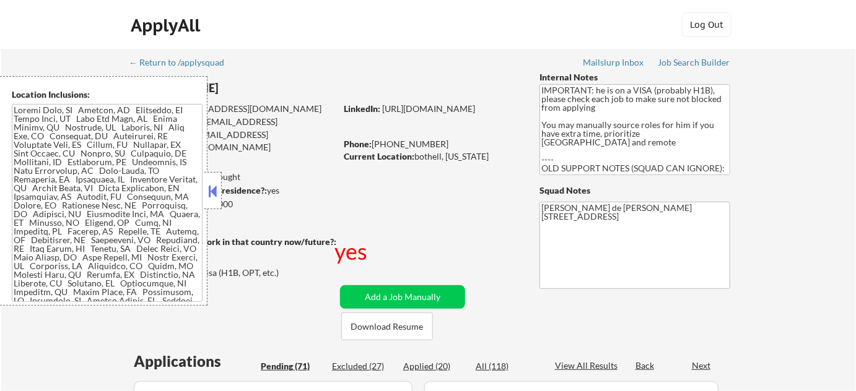
select select ""pending""
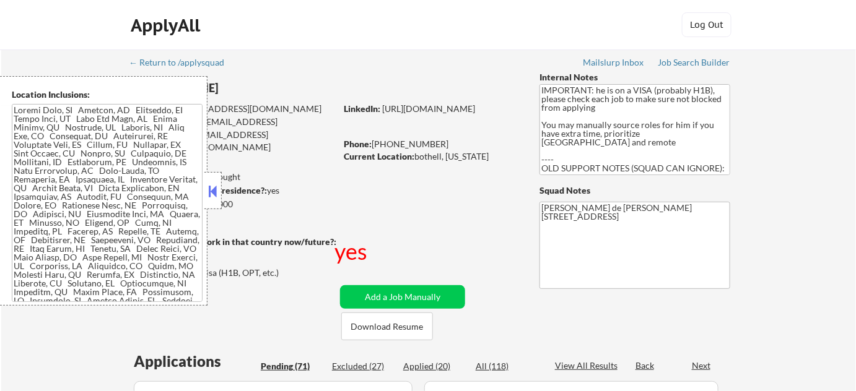
select select ""pending""
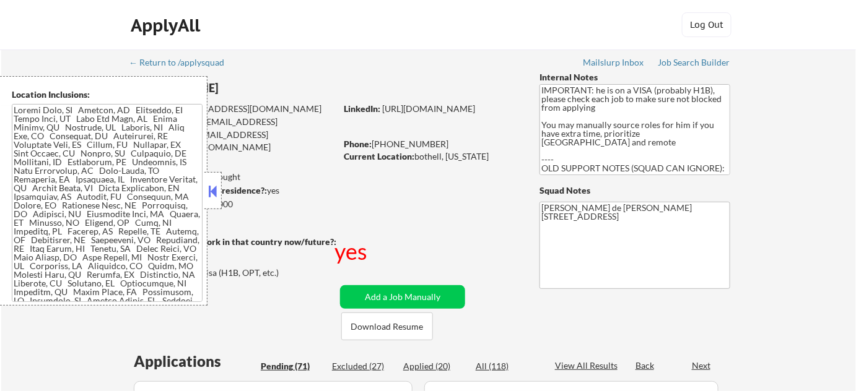
select select ""pending""
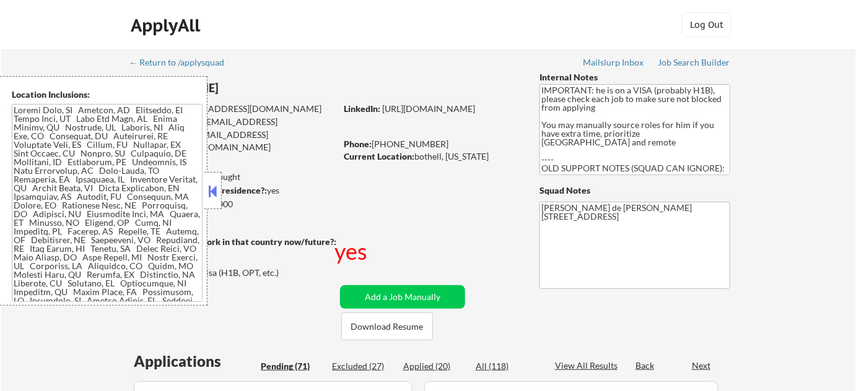
select select ""pending""
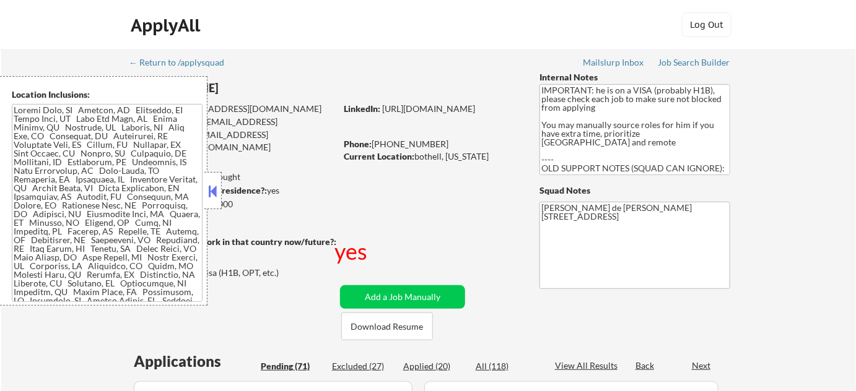
select select ""pending""
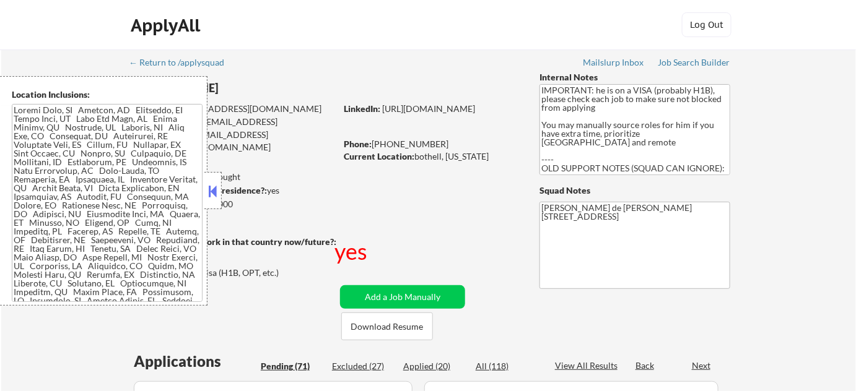
select select ""pending""
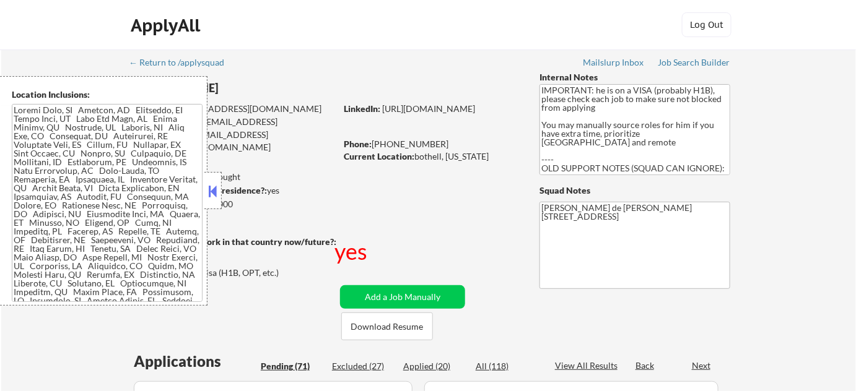
select select ""pending""
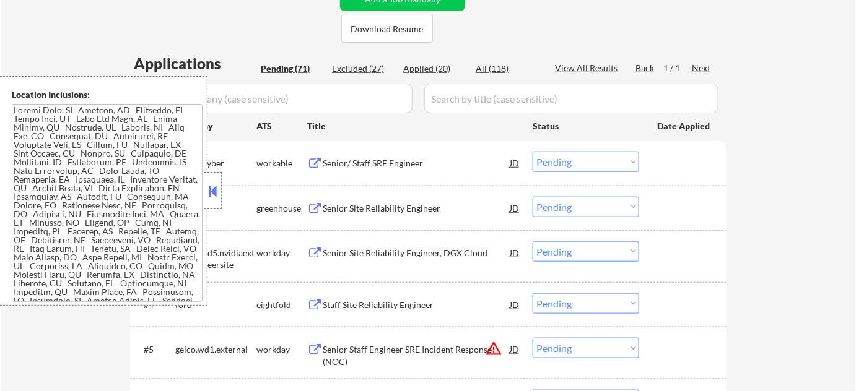
scroll to position [394, 0]
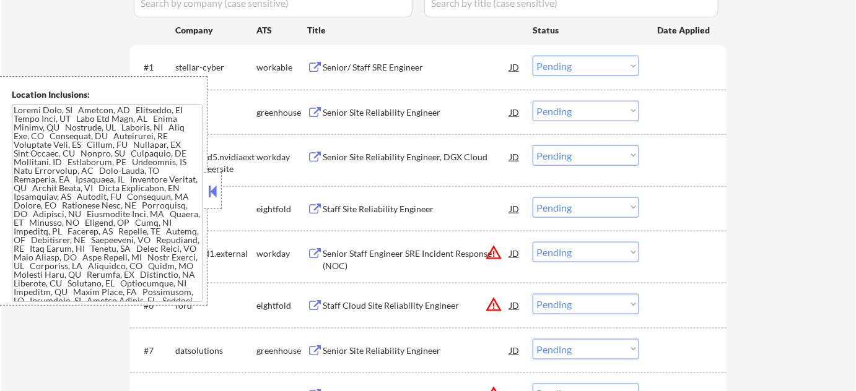
click at [212, 178] on div at bounding box center [212, 190] width 17 height 37
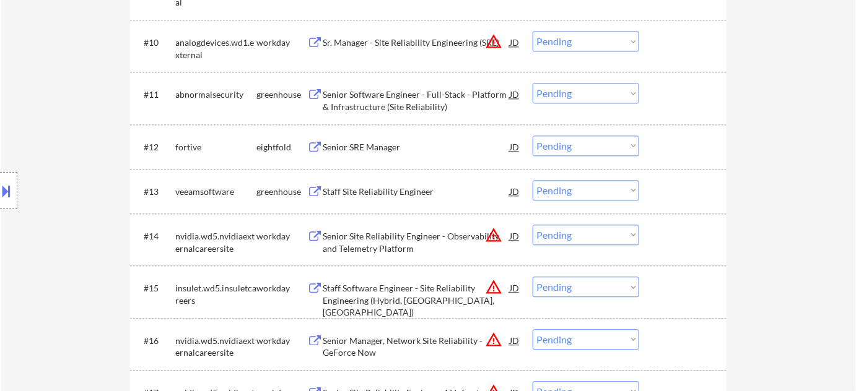
scroll to position [844, 0]
click at [378, 190] on div "Staff Site Reliability Engineer" at bounding box center [416, 191] width 187 height 12
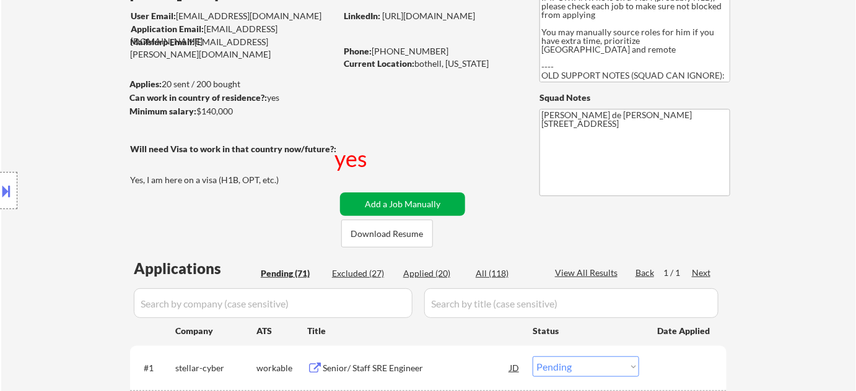
scroll to position [112, 0]
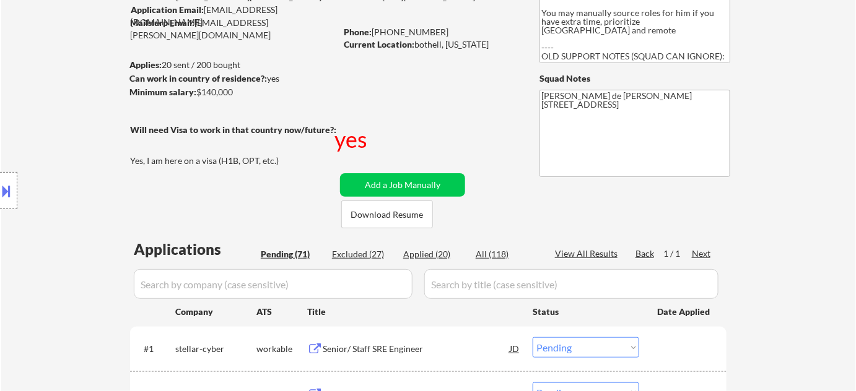
drag, startPoint x: 419, startPoint y: 254, endPoint x: 352, endPoint y: 283, distance: 73.0
click at [419, 254] on div "Applied (20)" at bounding box center [434, 254] width 62 height 12
select select ""applied""
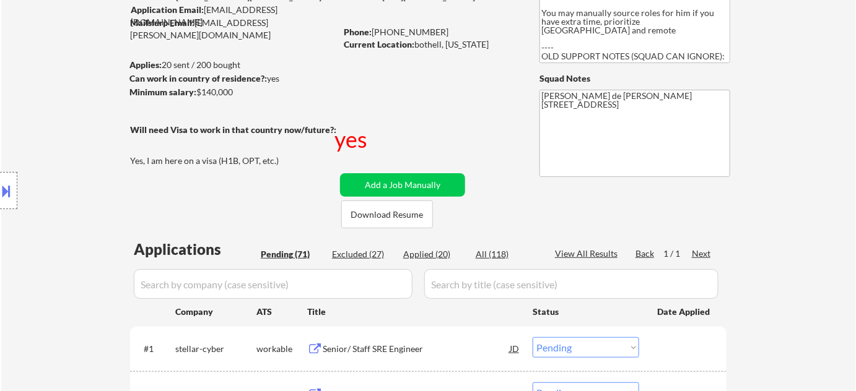
select select ""applied""
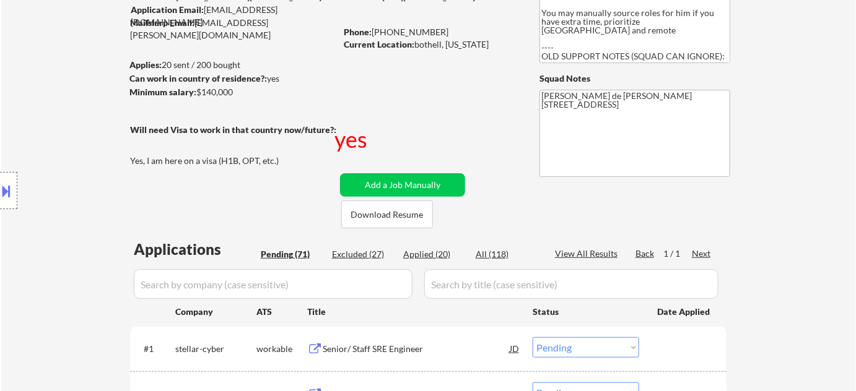
select select ""applied""
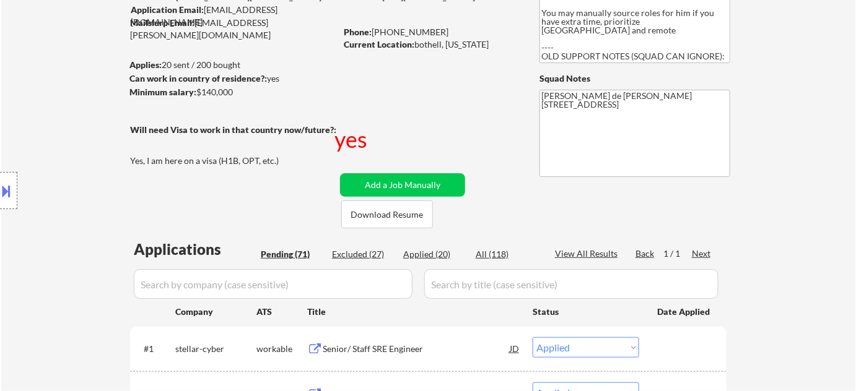
select select ""applied""
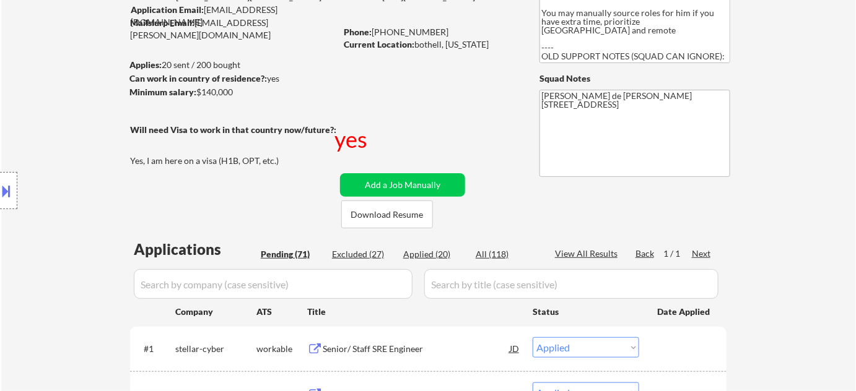
select select ""applied""
click at [349, 283] on input "input" at bounding box center [273, 284] width 279 height 30
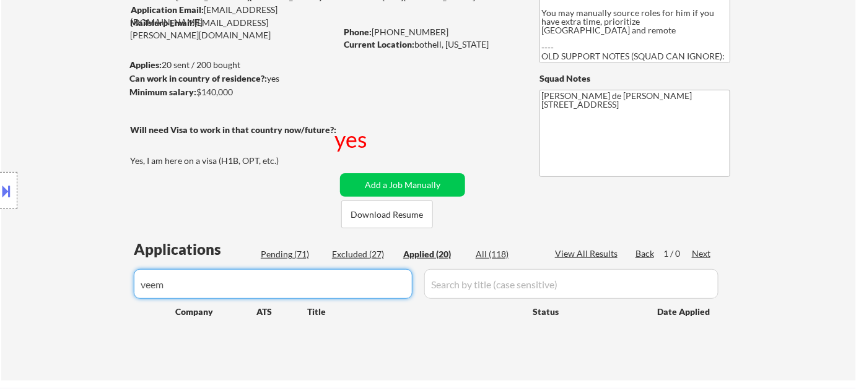
click at [259, 292] on input "input" at bounding box center [273, 284] width 279 height 30
type input "veea"
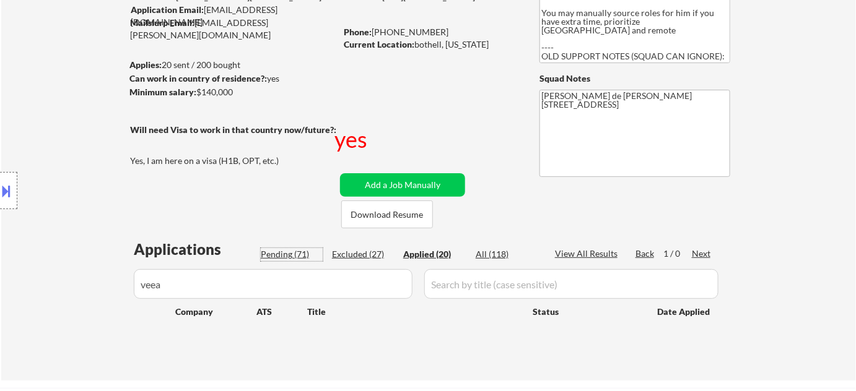
click at [297, 251] on div "Pending (71)" at bounding box center [292, 254] width 62 height 12
select select ""pending""
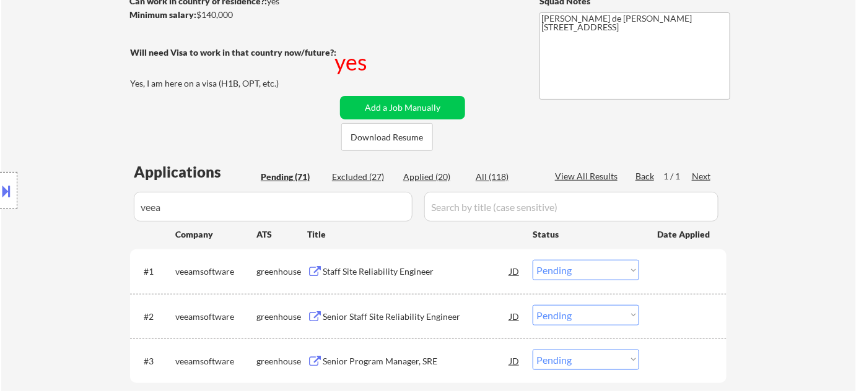
scroll to position [281, 0]
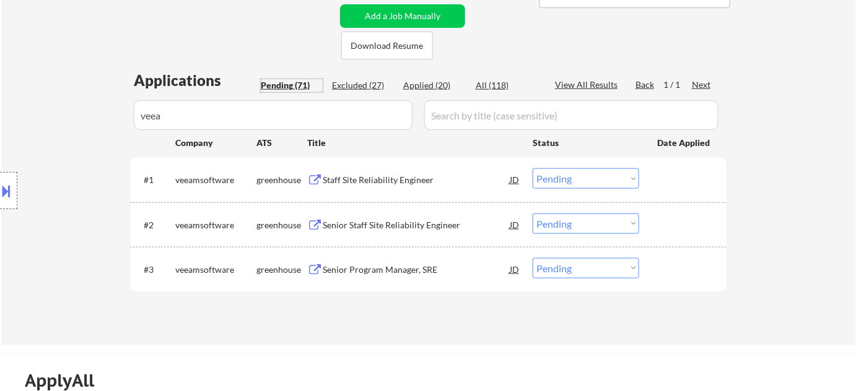
drag, startPoint x: 313, startPoint y: 110, endPoint x: 23, endPoint y: 137, distance: 291.7
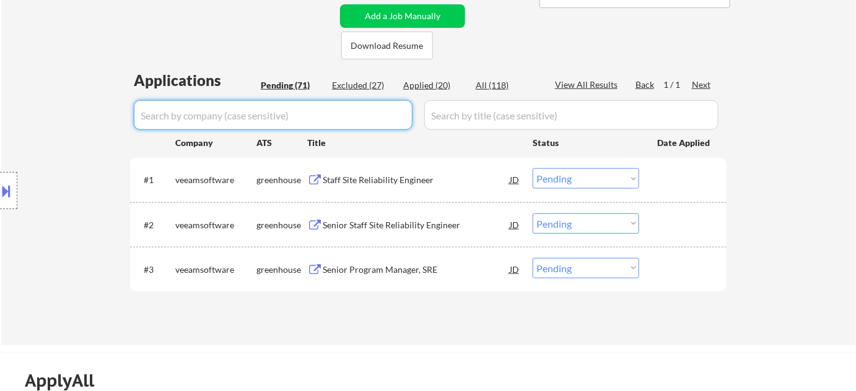
select select ""pending""
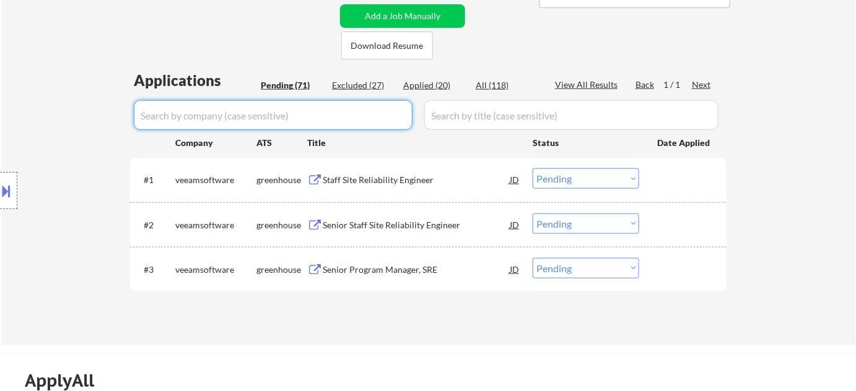
select select ""pending""
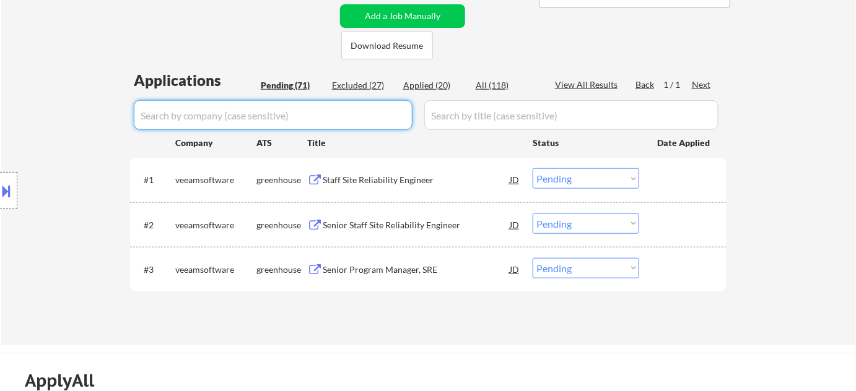
select select ""pending""
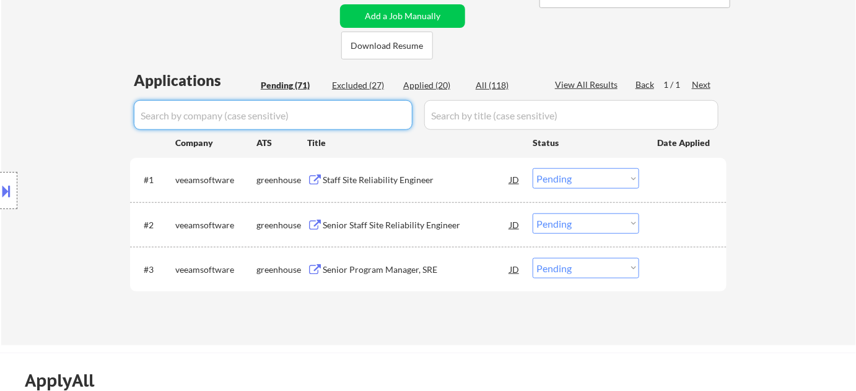
select select ""pending""
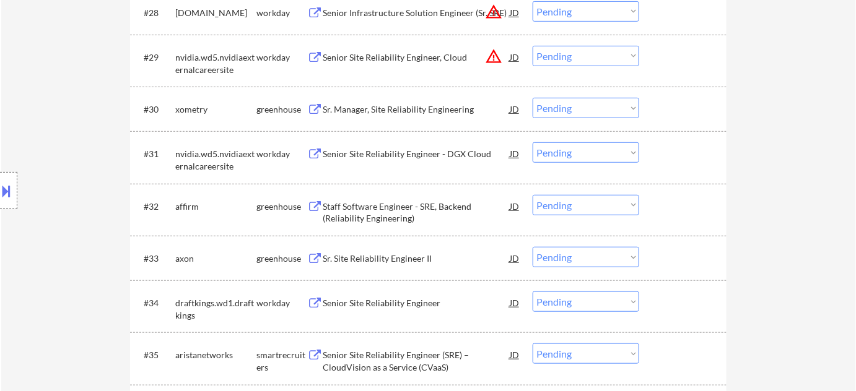
scroll to position [1858, 0]
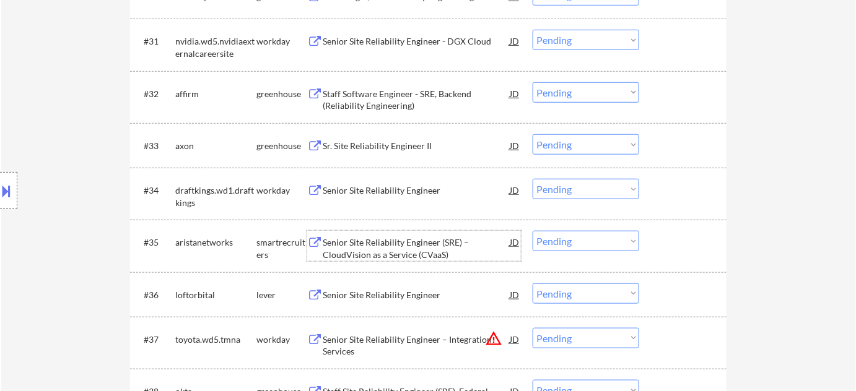
click at [382, 248] on div "Senior Site Reliability Engineer (SRE) – CloudVision as a Service (CVaaS)" at bounding box center [416, 249] width 187 height 24
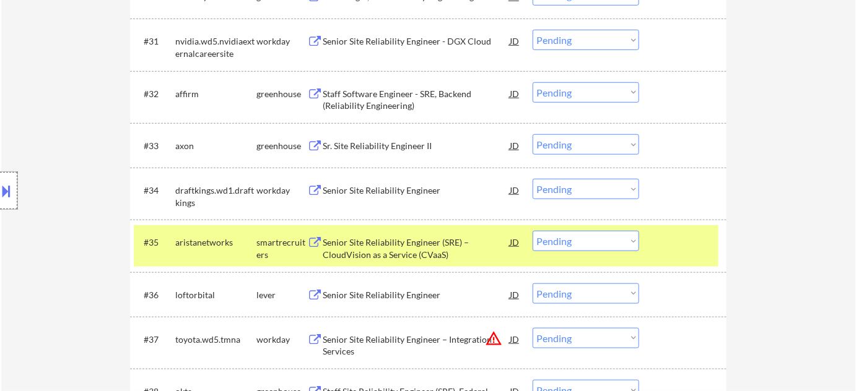
click at [14, 194] on div at bounding box center [8, 190] width 17 height 37
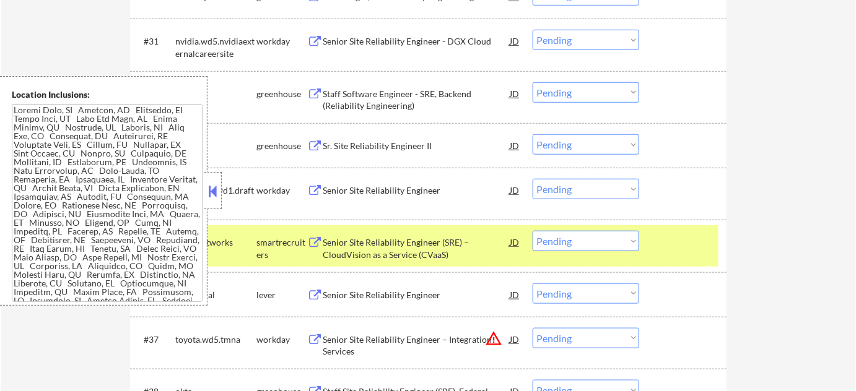
scroll to position [609, 0]
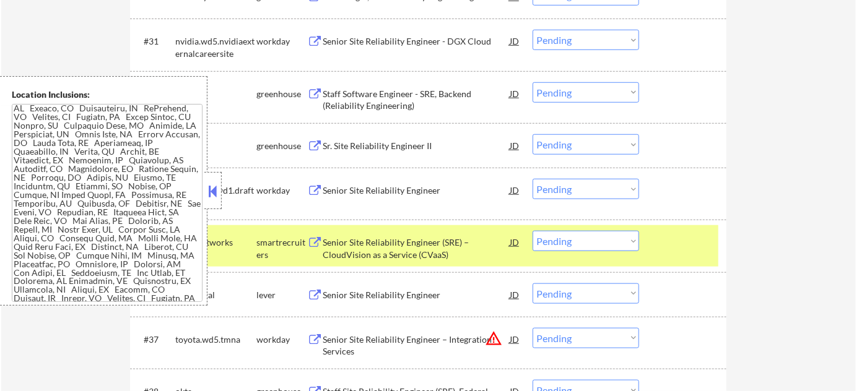
click at [214, 191] on button at bounding box center [213, 191] width 14 height 19
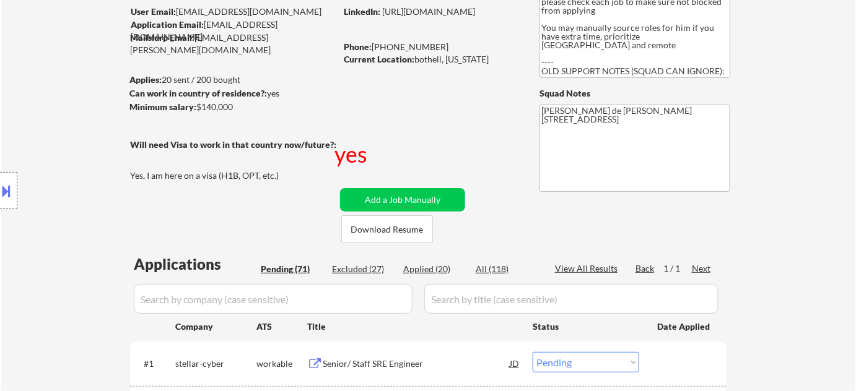
scroll to position [168, 0]
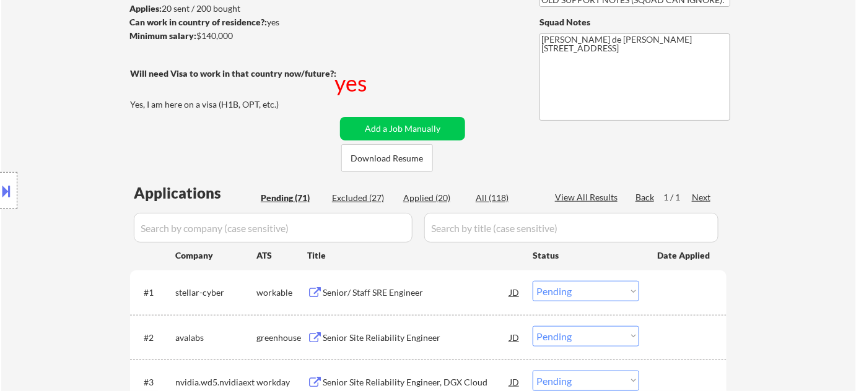
click at [421, 197] on div "Applied (20)" at bounding box center [434, 198] width 62 height 12
select select ""applied""
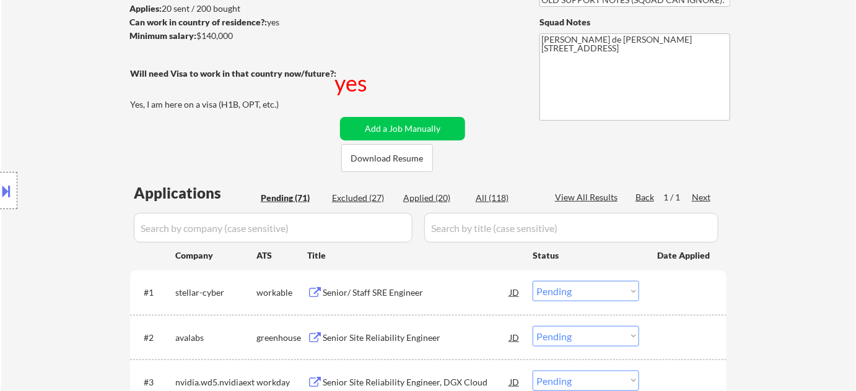
select select ""applied""
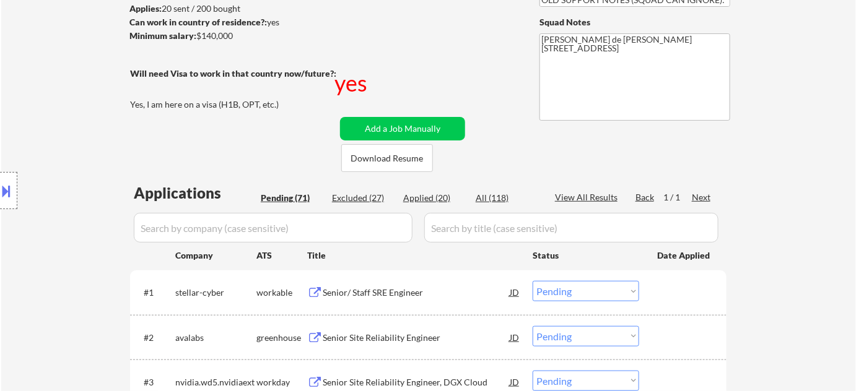
select select ""applied""
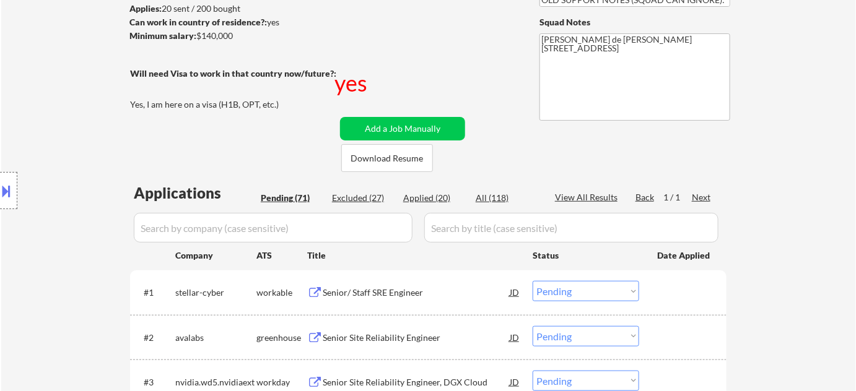
select select ""applied""
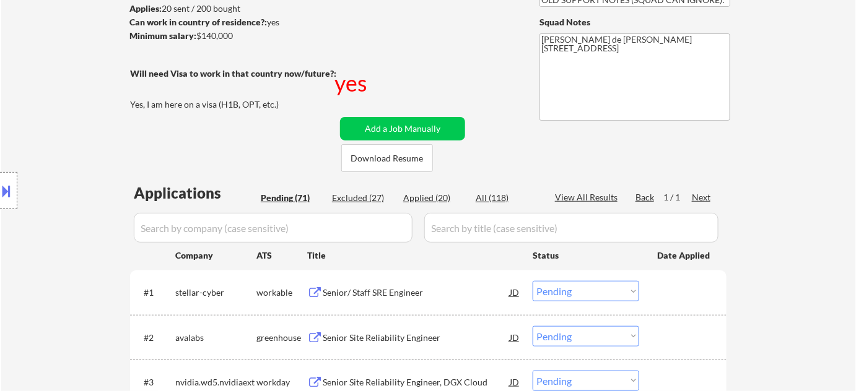
select select ""applied""
click at [357, 219] on input "input" at bounding box center [273, 228] width 279 height 30
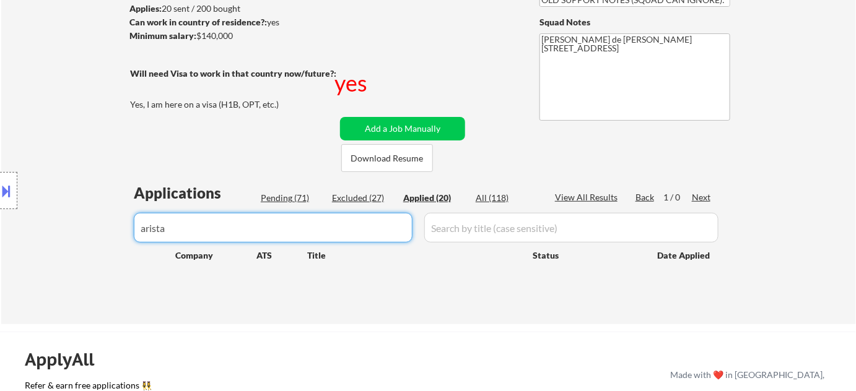
type input "arista"
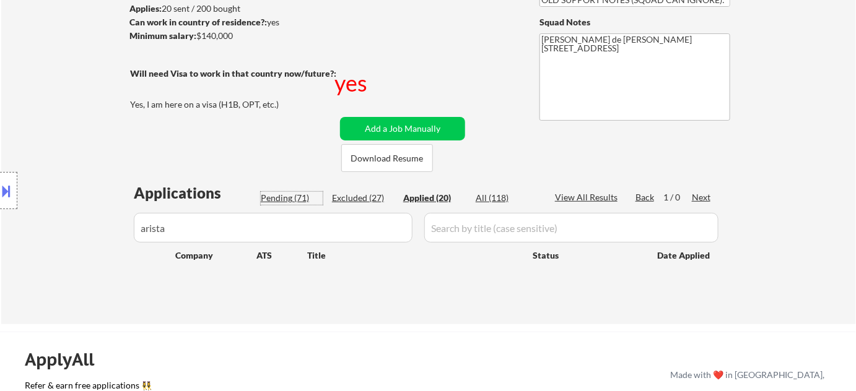
click at [300, 196] on div "Pending (71)" at bounding box center [292, 198] width 62 height 12
select select ""pending""
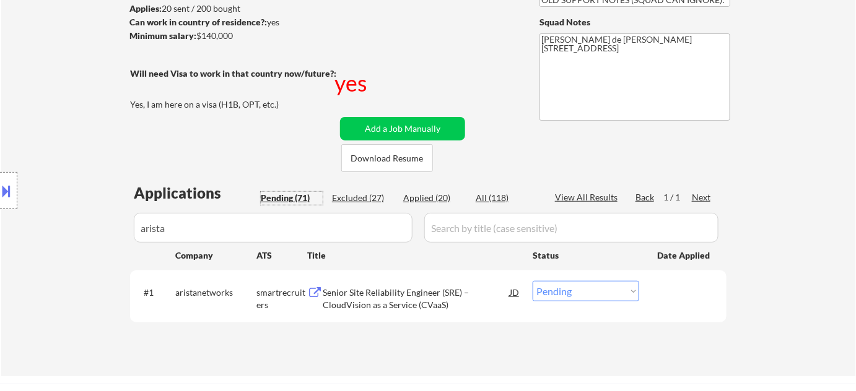
click at [15, 223] on body "← Return to /applysquad Mailslurp Inbox Job Search Builder [PERSON_NAME] User E…" at bounding box center [428, 27] width 856 height 391
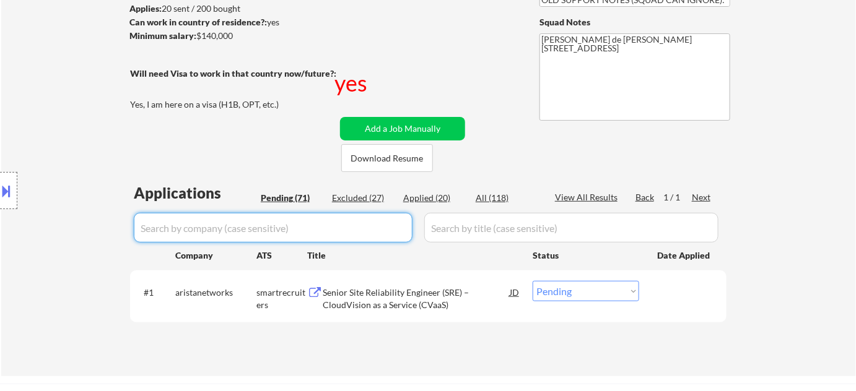
select select ""pending""
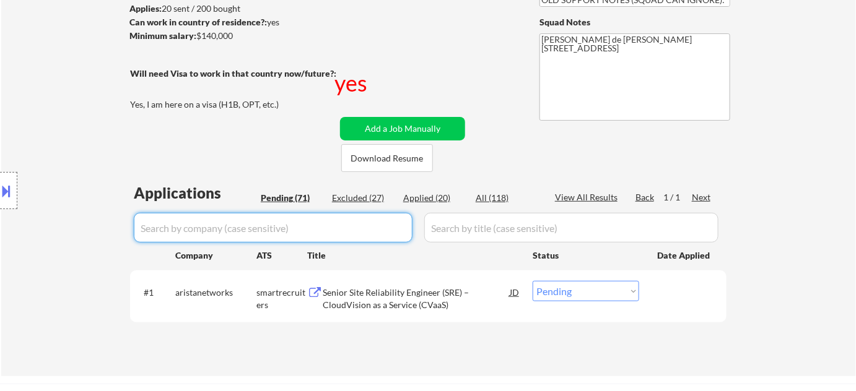
select select ""pending""
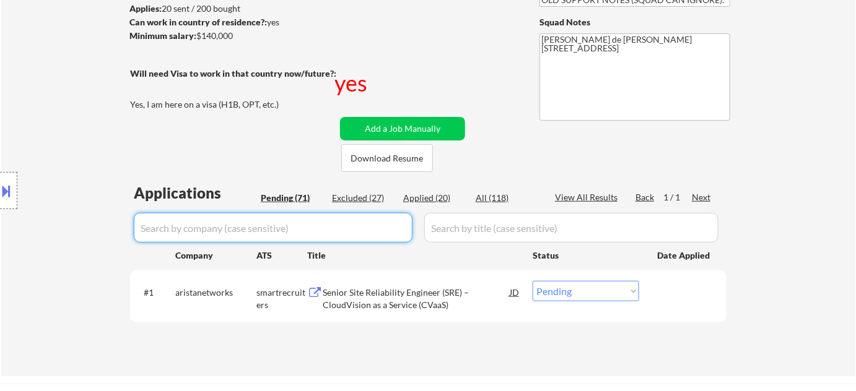
select select ""pending""
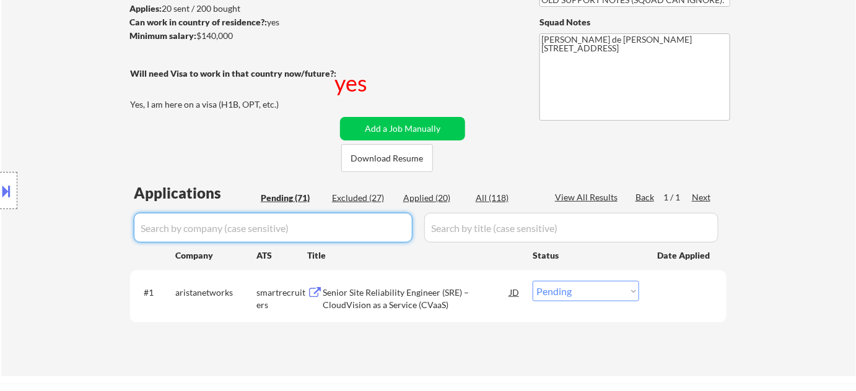
select select ""pending""
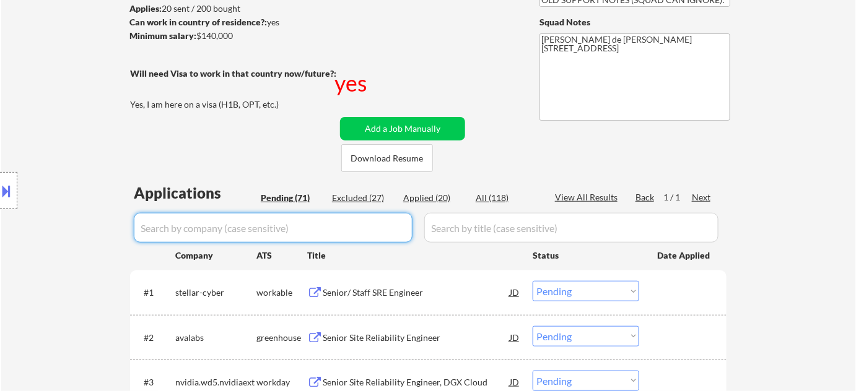
click at [301, 193] on div "Pending (71)" at bounding box center [292, 198] width 62 height 12
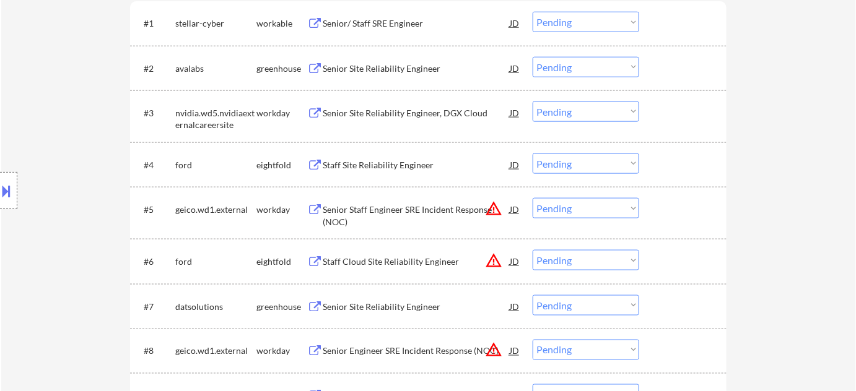
scroll to position [450, 0]
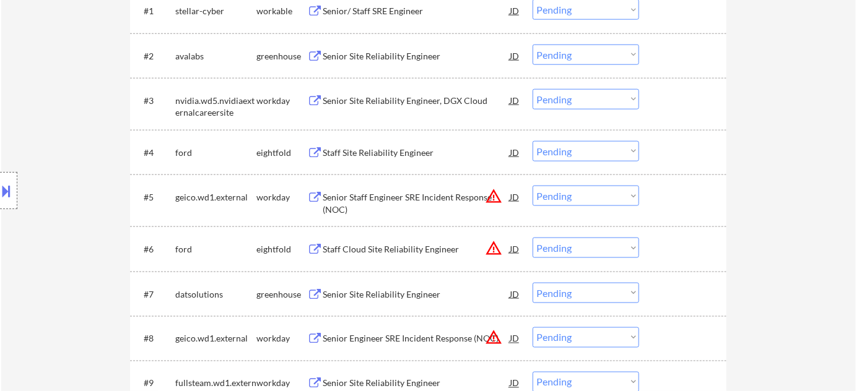
click at [362, 143] on div "Staff Site Reliability Engineer" at bounding box center [416, 152] width 187 height 22
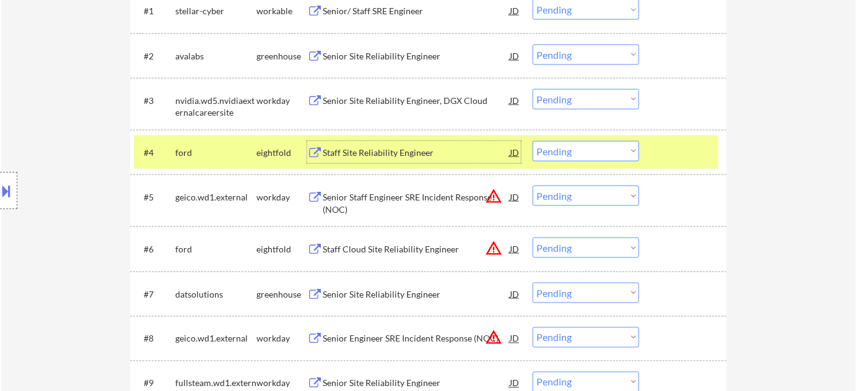
click at [12, 181] on div at bounding box center [8, 190] width 17 height 37
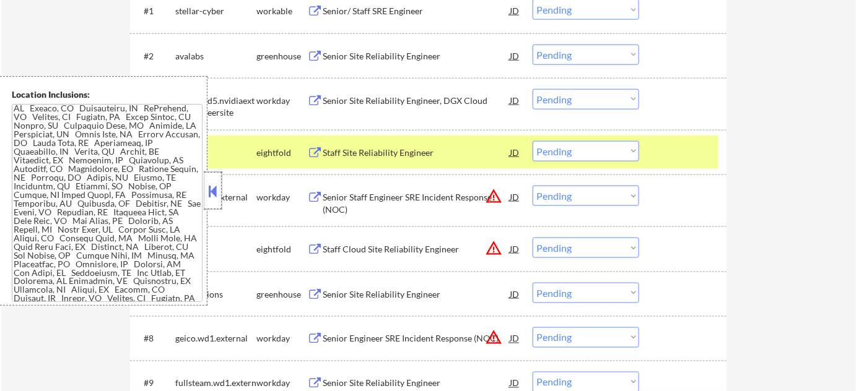
click at [219, 199] on div at bounding box center [212, 190] width 17 height 37
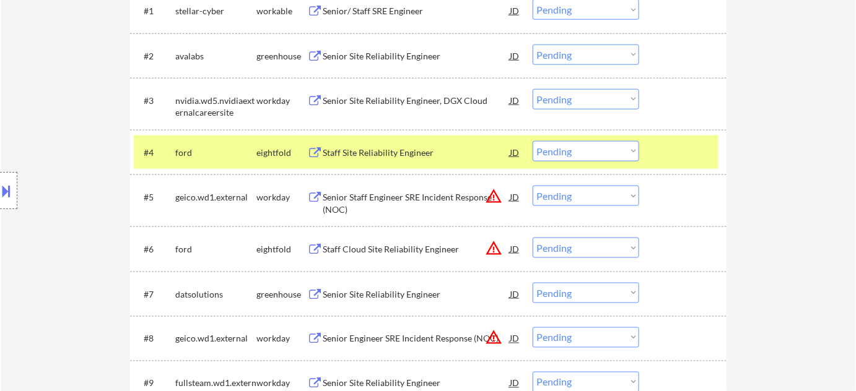
scroll to position [1905, 0]
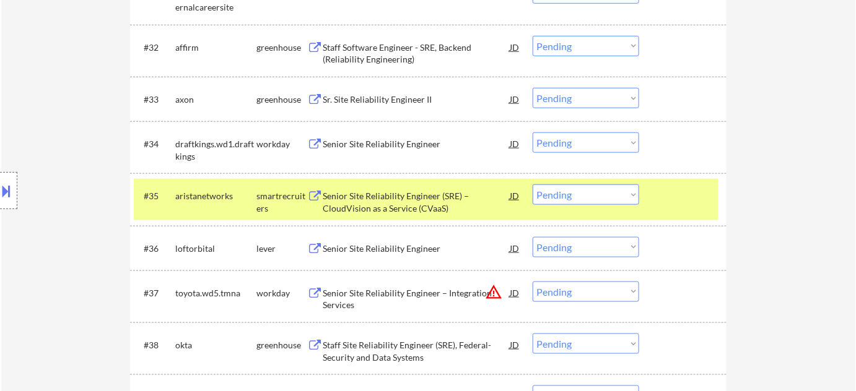
click at [612, 196] on select "Choose an option... Pending Applied Excluded (Questions) Excluded (Expired) Exc…" at bounding box center [586, 195] width 107 height 20
click at [533, 185] on select "Choose an option... Pending Applied Excluded (Questions) Excluded (Expired) Exc…" at bounding box center [586, 195] width 107 height 20
select select ""pending""
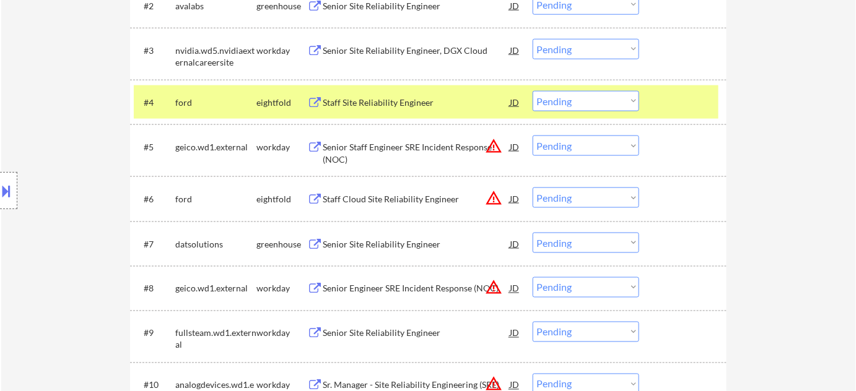
scroll to position [385, 0]
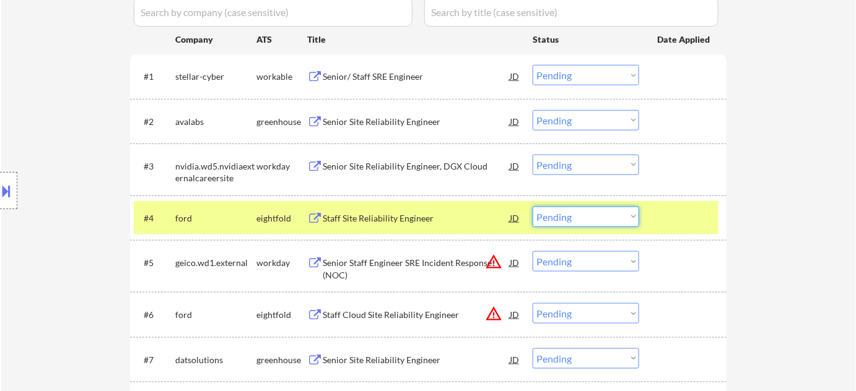
click at [586, 220] on select "Choose an option... Pending Applied Excluded (Questions) Excluded (Expired) Exc…" at bounding box center [586, 217] width 107 height 20
click at [533, 207] on select "Choose an option... Pending Applied Excluded (Questions) Excluded (Expired) Exc…" at bounding box center [586, 217] width 107 height 20
select select ""pending""
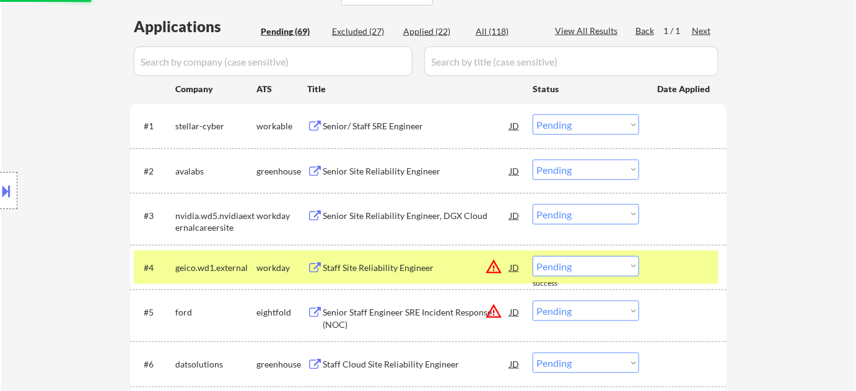
scroll to position [328, 0]
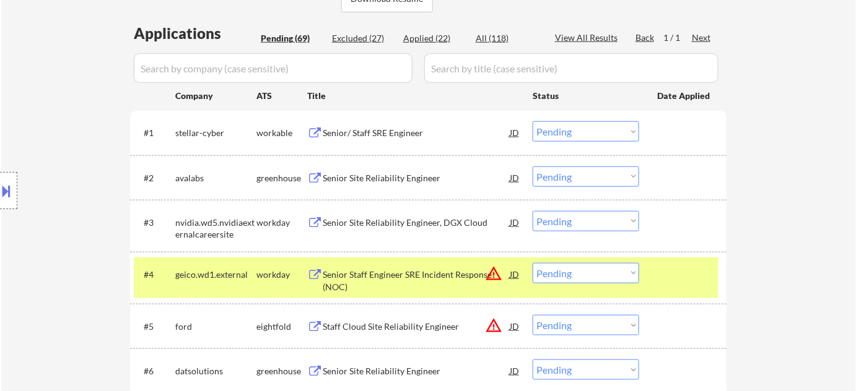
click at [373, 220] on div "Senior Site Reliability Engineer, DGX Cloud" at bounding box center [416, 223] width 187 height 12
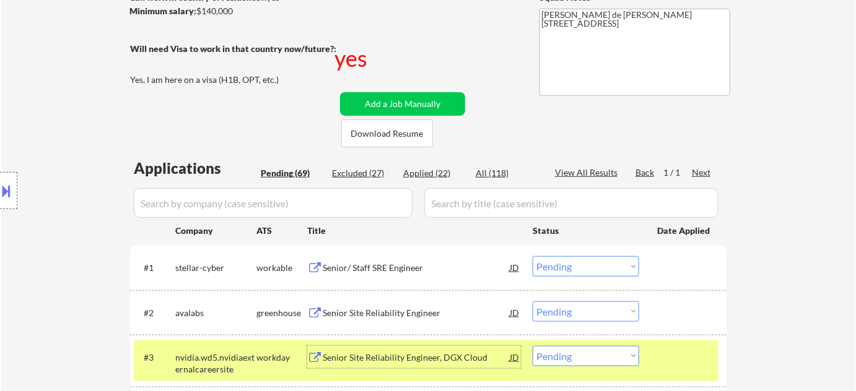
scroll to position [103, 0]
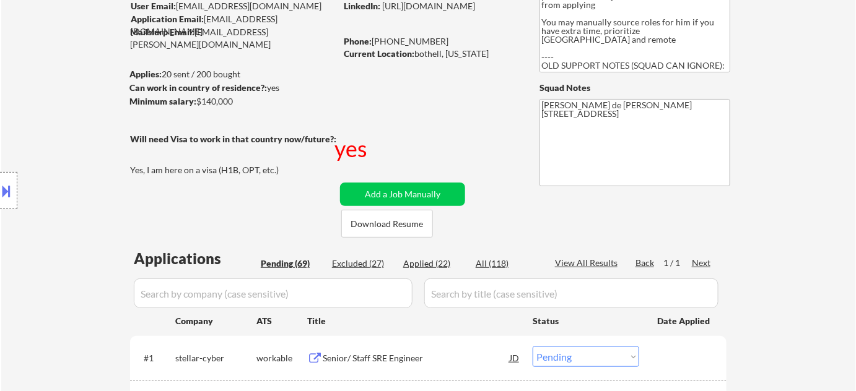
drag, startPoint x: 385, startPoint y: 40, endPoint x: 442, endPoint y: 43, distance: 57.7
click at [442, 43] on div "Phone: [PHONE_NUMBER]" at bounding box center [431, 41] width 175 height 12
copy div "[PHONE_NUMBER]"
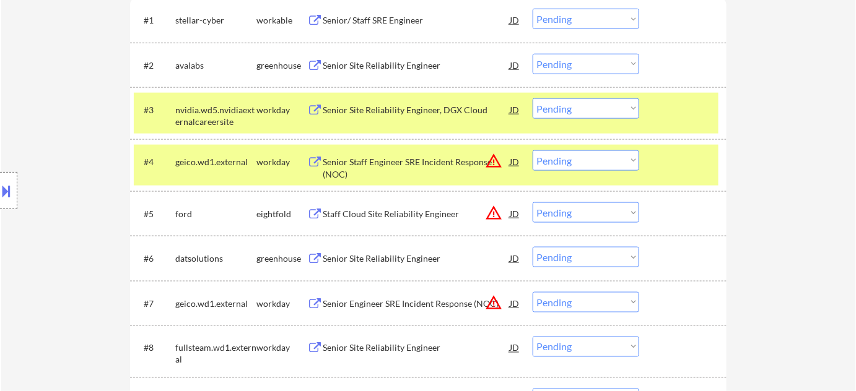
click at [570, 109] on select "Choose an option... Pending Applied Excluded (Questions) Excluded (Expired) Exc…" at bounding box center [586, 108] width 107 height 20
click at [533, 98] on select "Choose an option... Pending Applied Excluded (Questions) Excluded (Expired) Exc…" at bounding box center [586, 108] width 107 height 20
select select ""pending""
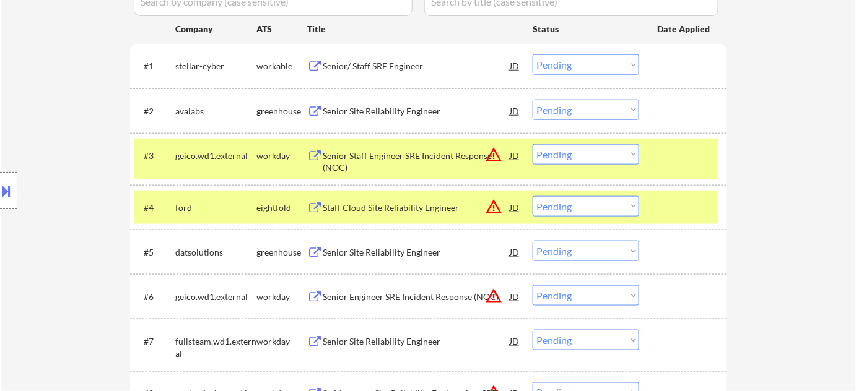
scroll to position [328, 0]
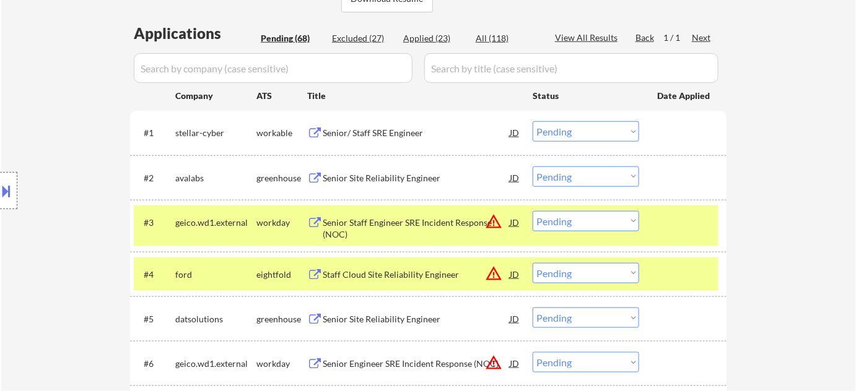
click at [387, 136] on div "Senior/ Staff SRE Engineer" at bounding box center [416, 133] width 187 height 12
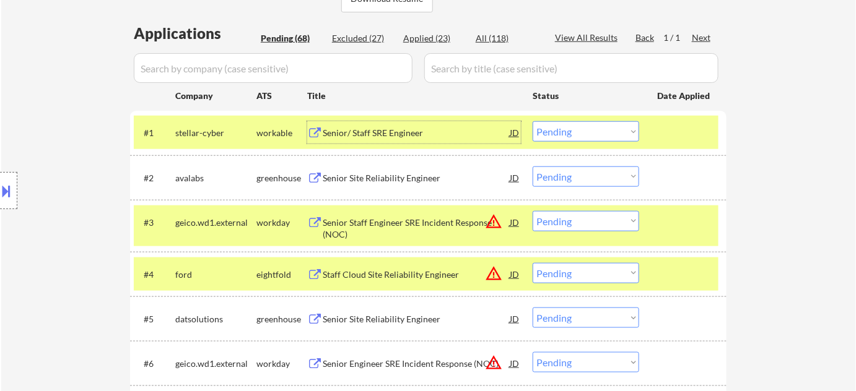
click at [563, 134] on select "Choose an option... Pending Applied Excluded (Questions) Excluded (Expired) Exc…" at bounding box center [586, 131] width 107 height 20
click at [533, 121] on select "Choose an option... Pending Applied Excluded (Questions) Excluded (Expired) Exc…" at bounding box center [586, 131] width 107 height 20
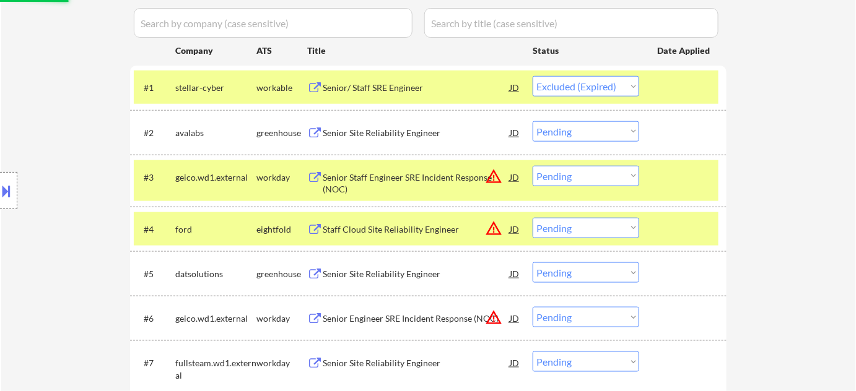
scroll to position [441, 0]
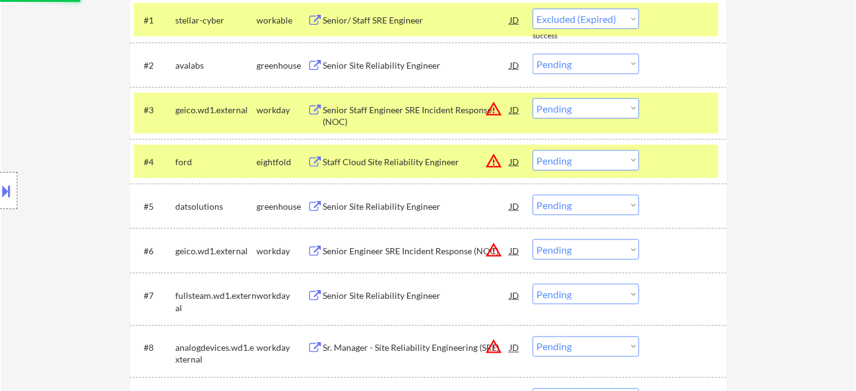
select select ""pending""
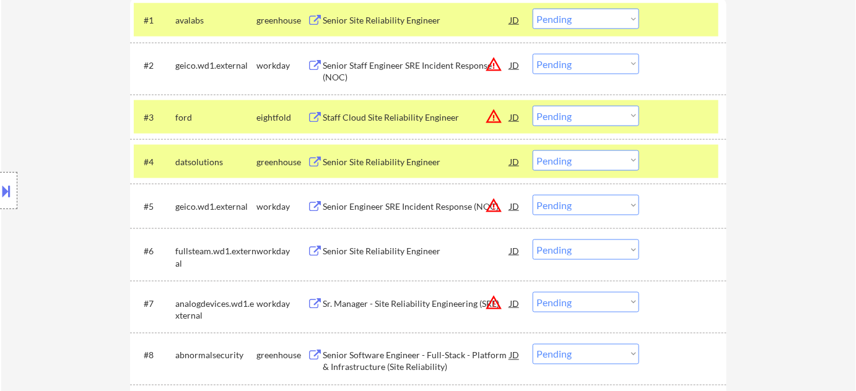
click at [0, 185] on button at bounding box center [7, 191] width 14 height 20
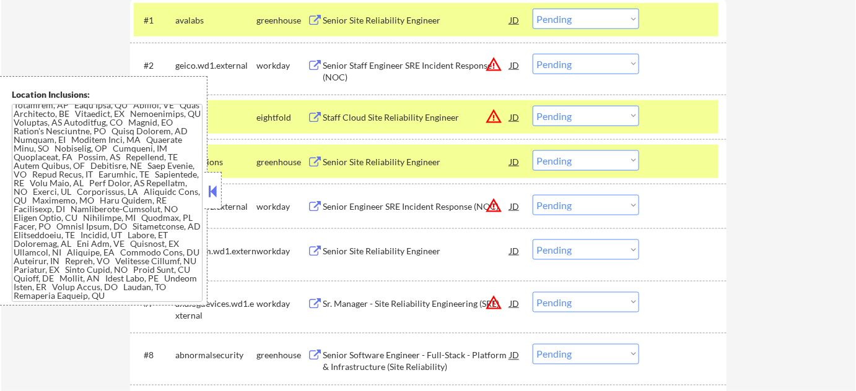
scroll to position [1470, 0]
click at [212, 189] on button at bounding box center [213, 191] width 14 height 19
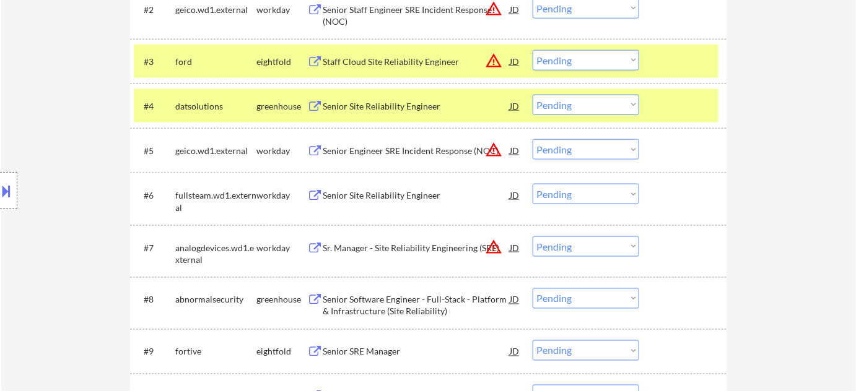
scroll to position [553, 0]
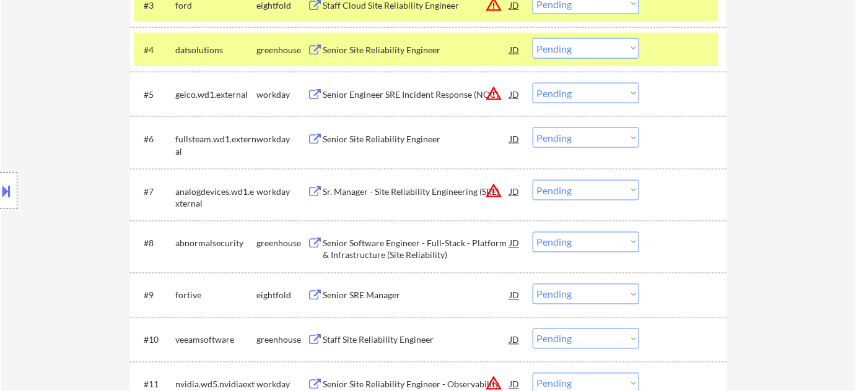
click at [492, 188] on button "warning_amber" at bounding box center [493, 190] width 17 height 17
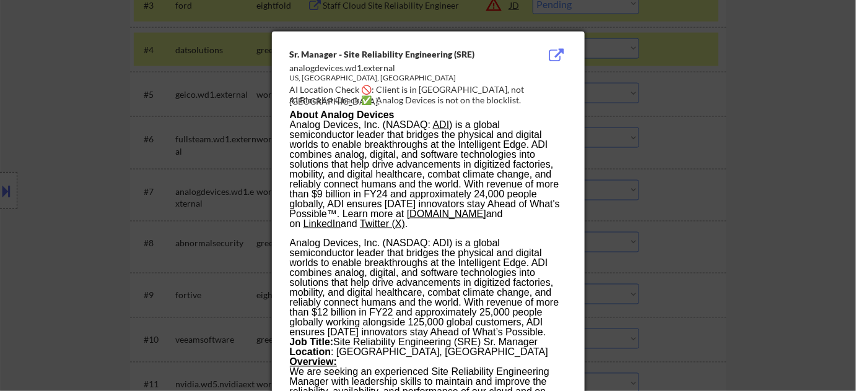
click at [684, 196] on div at bounding box center [428, 195] width 856 height 391
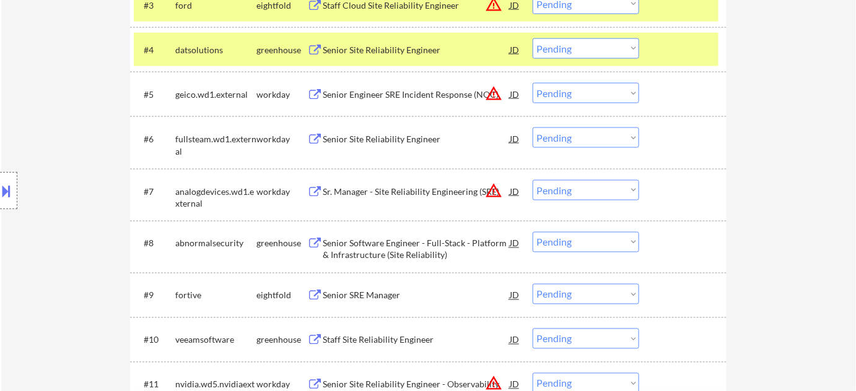
click at [431, 186] on div "Sr. Manager - Site Reliability Engineering (SRE)" at bounding box center [416, 192] width 187 height 12
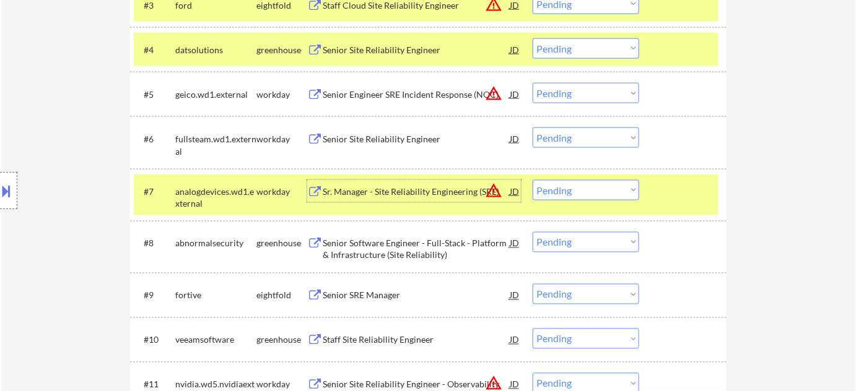
click at [585, 190] on select "Choose an option... Pending Applied Excluded (Questions) Excluded (Expired) Exc…" at bounding box center [586, 190] width 107 height 20
click at [533, 180] on select "Choose an option... Pending Applied Excluded (Questions) Excluded (Expired) Exc…" at bounding box center [586, 190] width 107 height 20
select select ""pending""
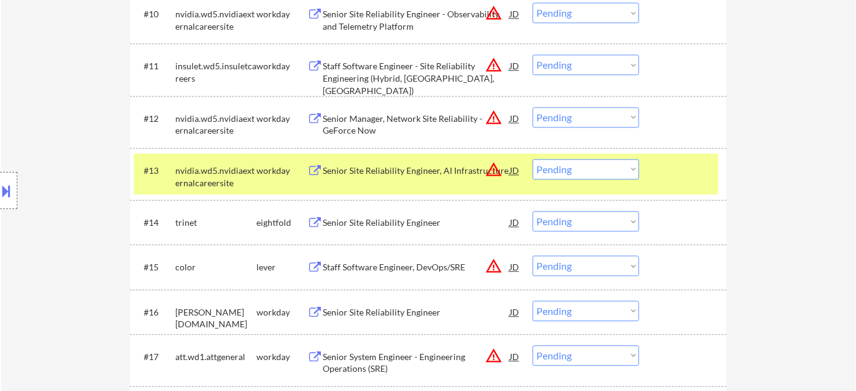
scroll to position [891, 0]
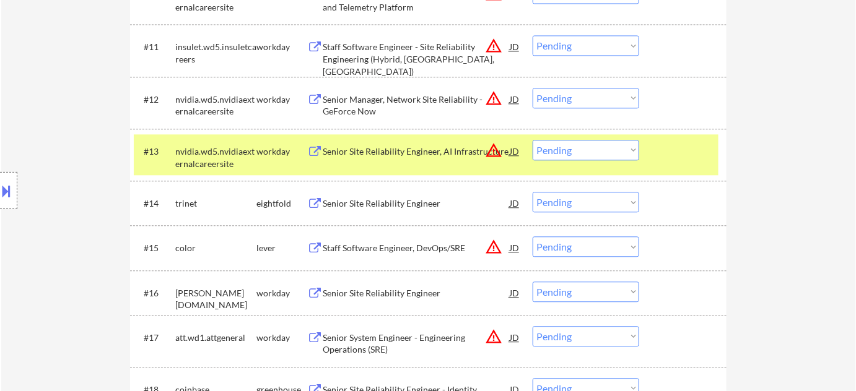
click at [421, 247] on div "Staff Software Engineer, DevOps/SRE" at bounding box center [416, 248] width 187 height 12
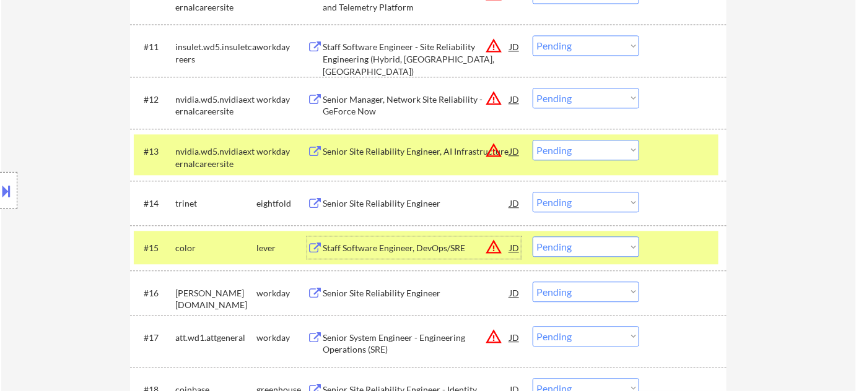
click at [9, 188] on button at bounding box center [7, 191] width 14 height 20
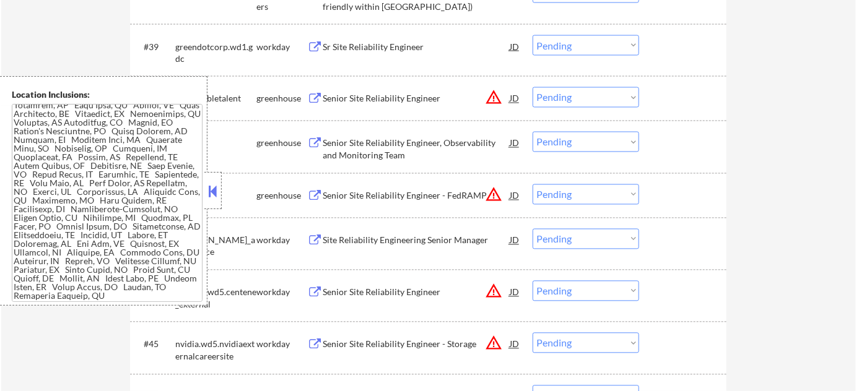
scroll to position [687, 0]
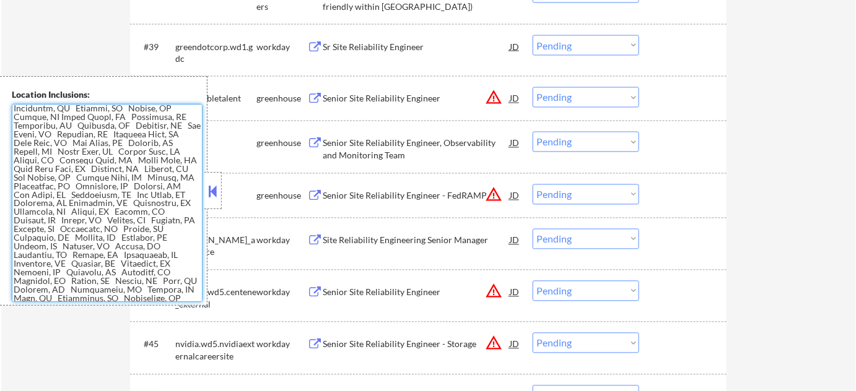
click at [20, 180] on textarea at bounding box center [107, 203] width 191 height 198
click at [31, 196] on textarea at bounding box center [107, 203] width 191 height 198
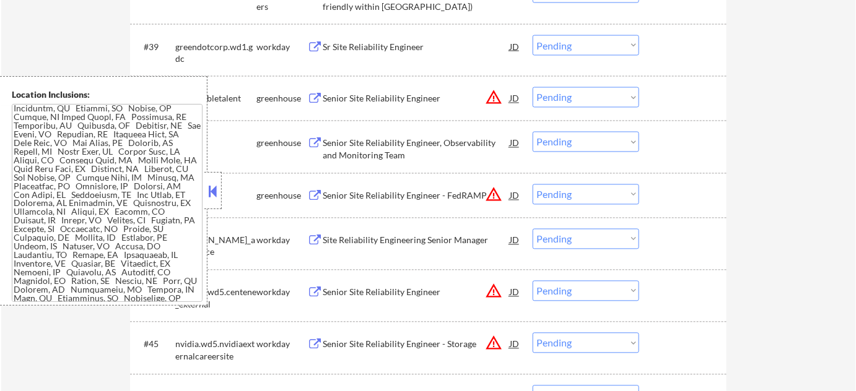
click at [219, 190] on button at bounding box center [213, 191] width 14 height 19
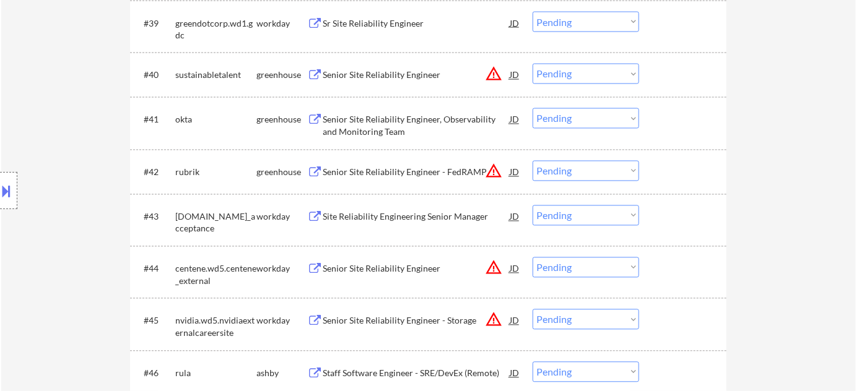
scroll to position [2327, 0]
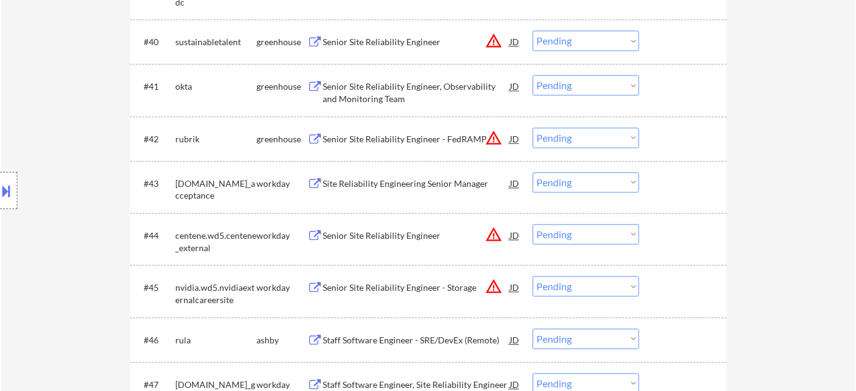
click at [445, 139] on div "Senior Site Reliability Engineer - FedRAMP" at bounding box center [416, 140] width 187 height 12
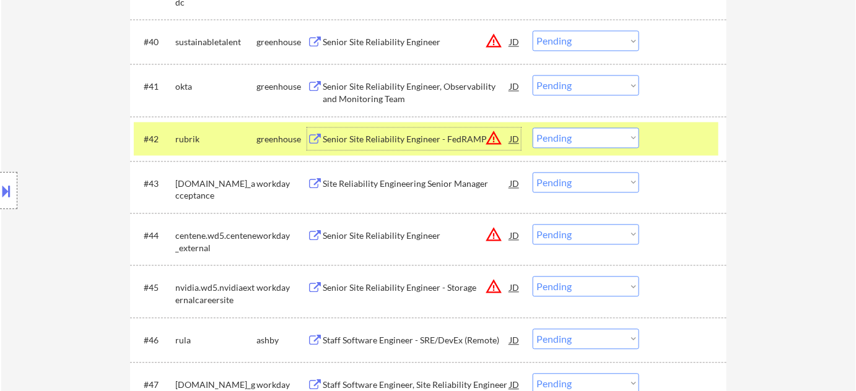
click at [579, 140] on select "Choose an option... Pending Applied Excluded (Questions) Excluded (Expired) Exc…" at bounding box center [586, 138] width 107 height 20
click at [533, 128] on select "Choose an option... Pending Applied Excluded (Questions) Excluded (Expired) Exc…" at bounding box center [586, 138] width 107 height 20
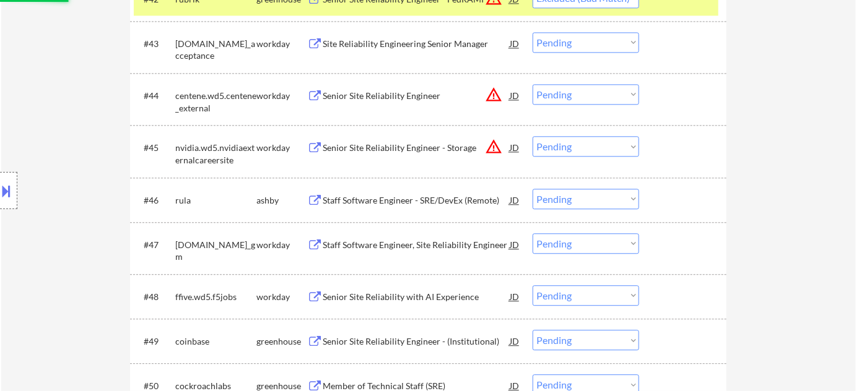
scroll to position [2495, 0]
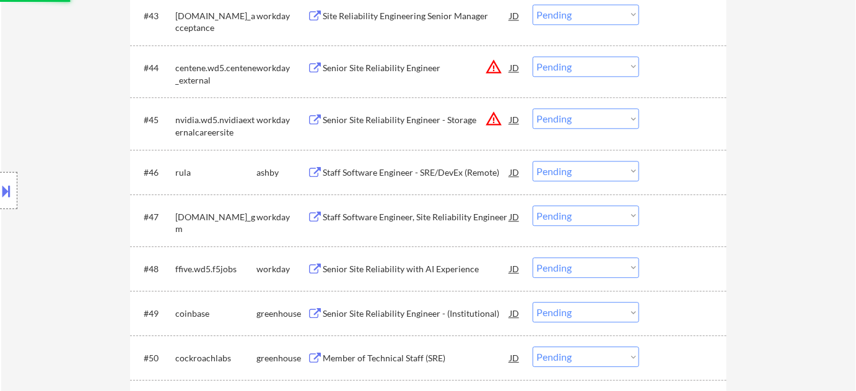
select select ""pending""
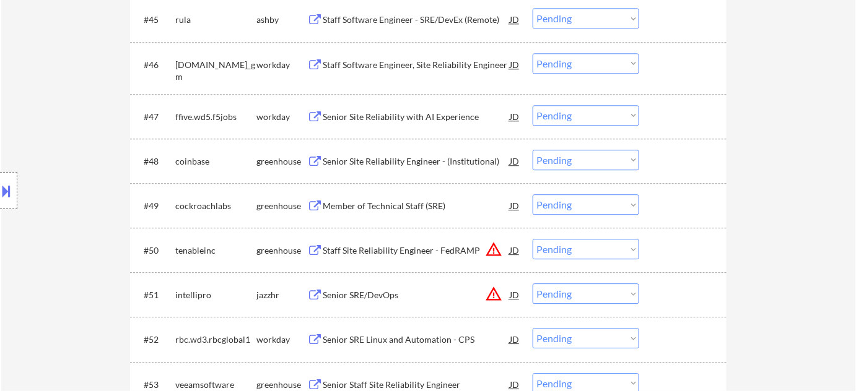
scroll to position [2608, 0]
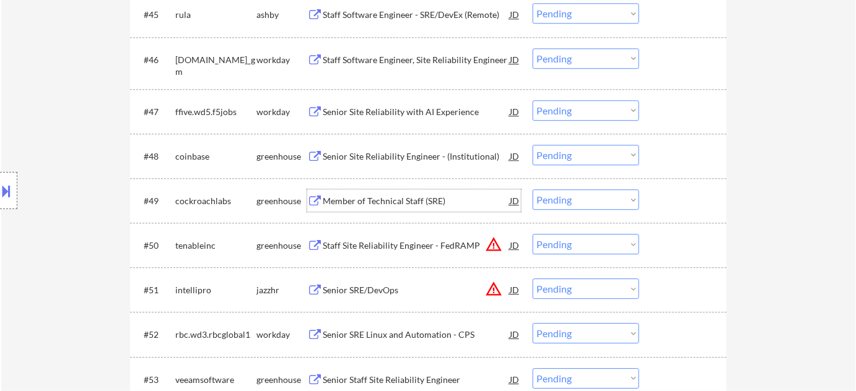
click at [359, 193] on div "Member of Technical Staff (SRE)" at bounding box center [416, 201] width 187 height 22
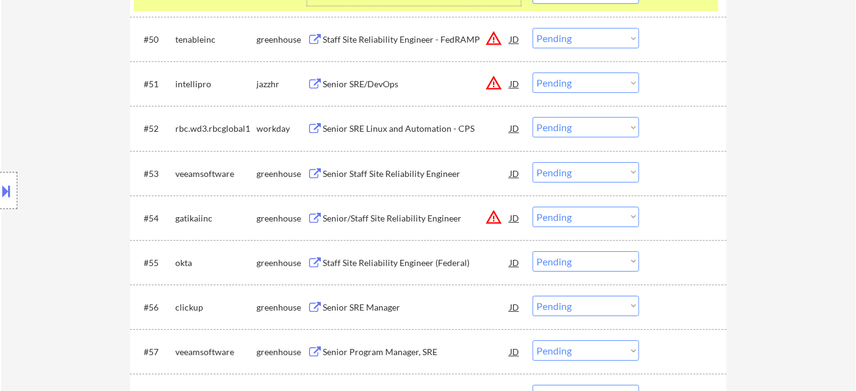
scroll to position [2834, 0]
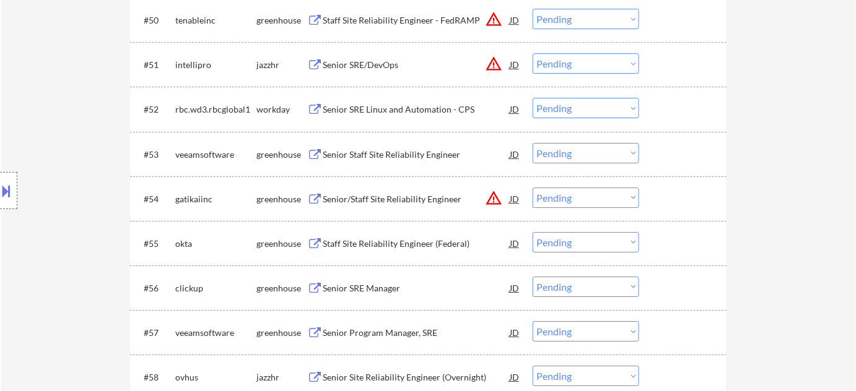
click at [444, 199] on div "Senior/Staff Site Reliability Engineer" at bounding box center [416, 199] width 187 height 12
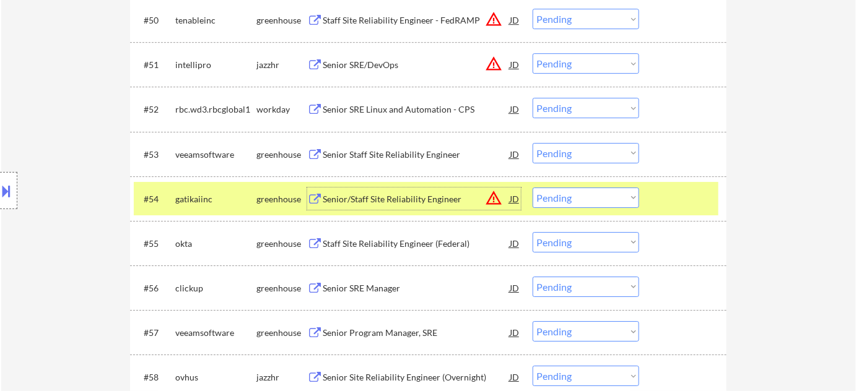
click at [2, 193] on button at bounding box center [7, 191] width 14 height 20
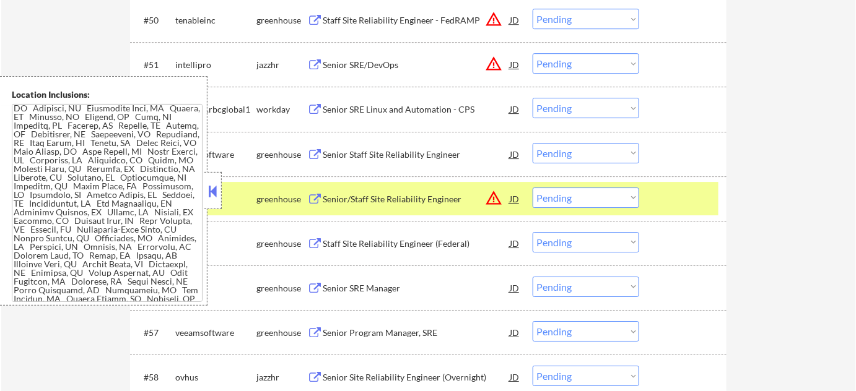
scroll to position [635, 0]
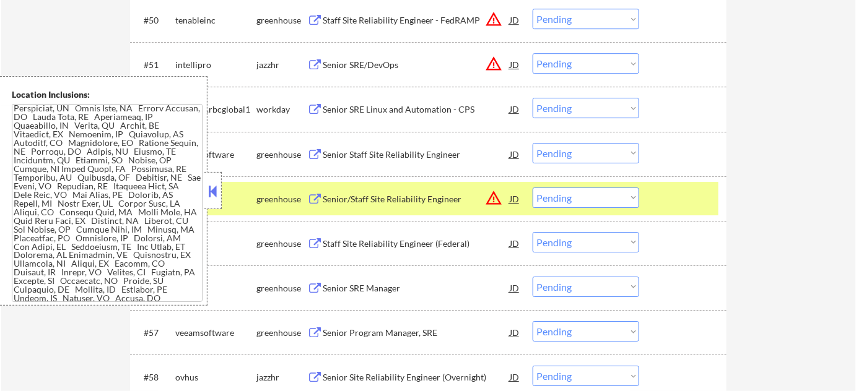
click at [214, 190] on button at bounding box center [213, 191] width 14 height 19
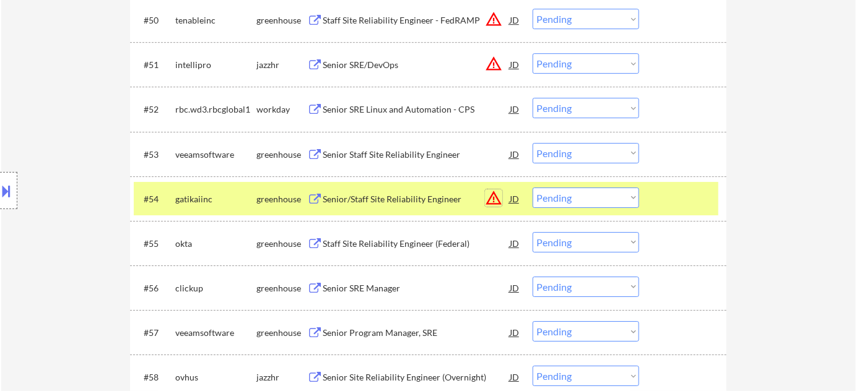
click at [495, 199] on button "warning_amber" at bounding box center [493, 198] width 17 height 17
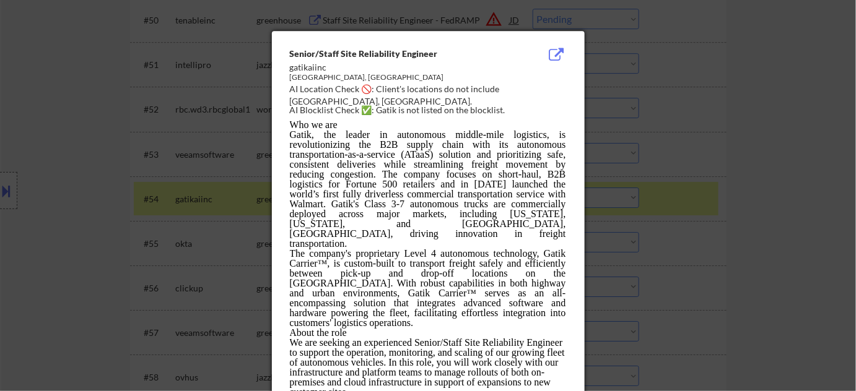
click at [736, 214] on div at bounding box center [428, 195] width 856 height 391
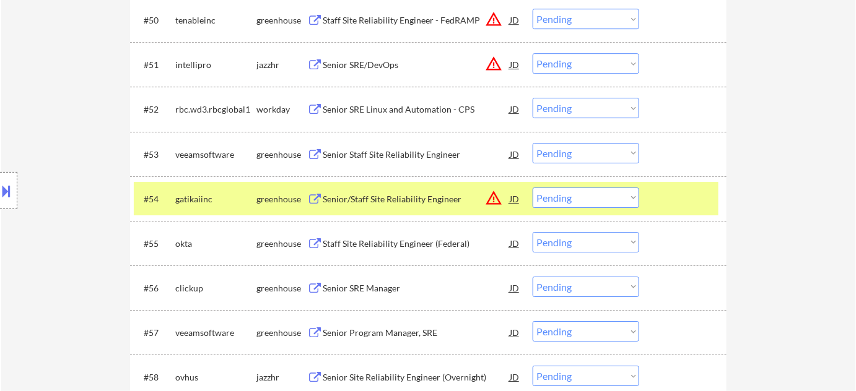
click at [598, 198] on select "Choose an option... Pending Applied Excluded (Questions) Excluded (Expired) Exc…" at bounding box center [586, 198] width 107 height 20
click at [533, 188] on select "Choose an option... Pending Applied Excluded (Questions) Excluded (Expired) Exc…" at bounding box center [586, 198] width 107 height 20
select select ""pending""
click at [383, 243] on div "Senior SRE Manager" at bounding box center [416, 244] width 187 height 12
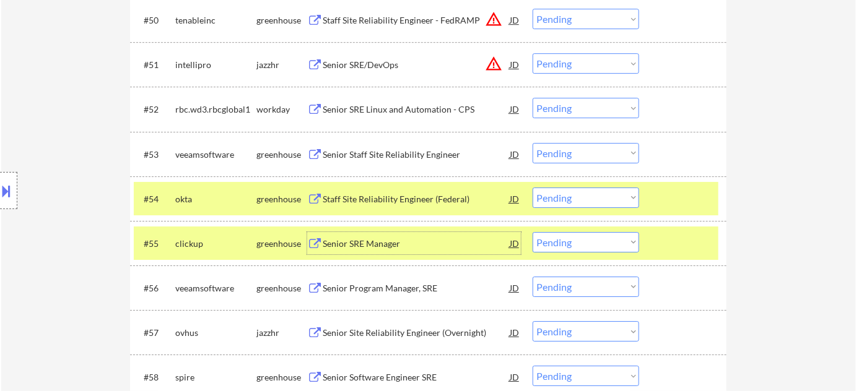
click at [591, 241] on select "Choose an option... Pending Applied Excluded (Questions) Excluded (Expired) Exc…" at bounding box center [586, 242] width 107 height 20
click at [533, 232] on select "Choose an option... Pending Applied Excluded (Questions) Excluded (Expired) Exc…" at bounding box center [586, 242] width 107 height 20
select select ""pending""
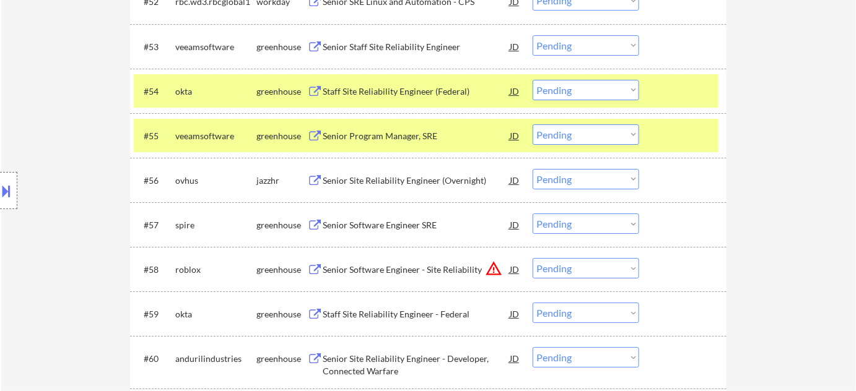
scroll to position [2946, 0]
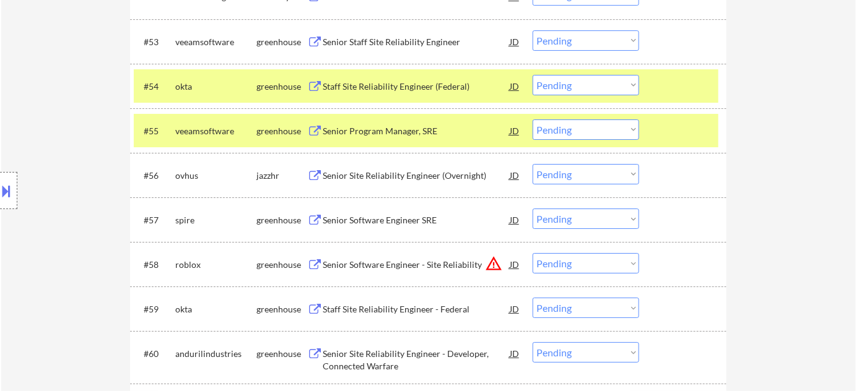
click at [410, 176] on div "Senior Site Reliability Engineer (Overnight)" at bounding box center [416, 176] width 187 height 12
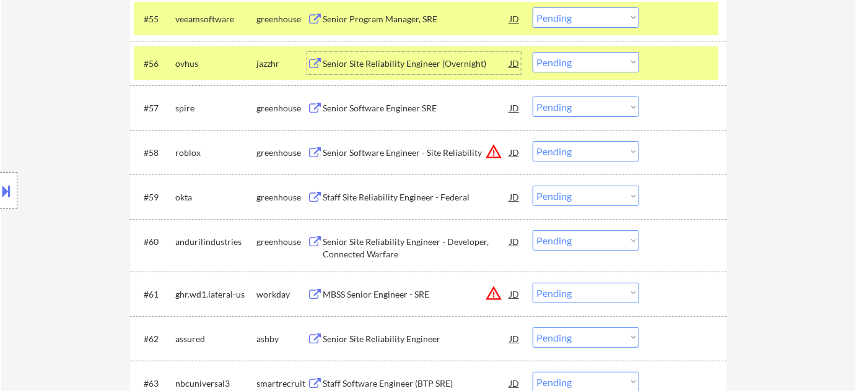
scroll to position [3115, 0]
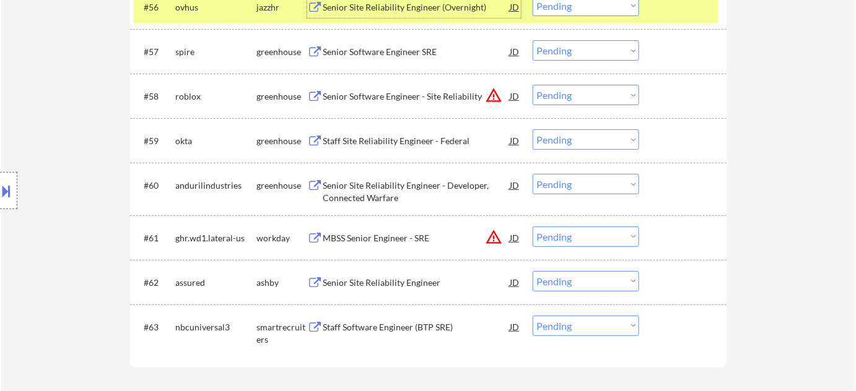
click at [391, 328] on div "Staff Software Engineer (BTP SRE)" at bounding box center [416, 327] width 187 height 12
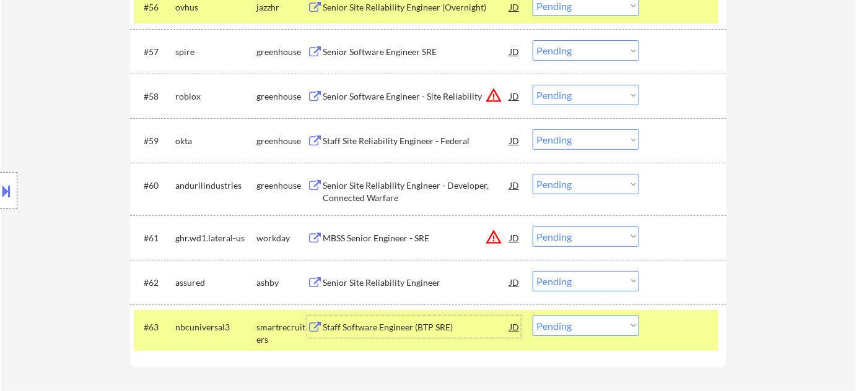
click at [609, 329] on select "Choose an option... Pending Applied Excluded (Questions) Excluded (Expired) Exc…" at bounding box center [586, 326] width 107 height 20
select select ""excluded__bad_match_""
click at [533, 316] on select "Choose an option... Pending Applied Excluded (Questions) Excluded (Expired) Exc…" at bounding box center [586, 326] width 107 height 20
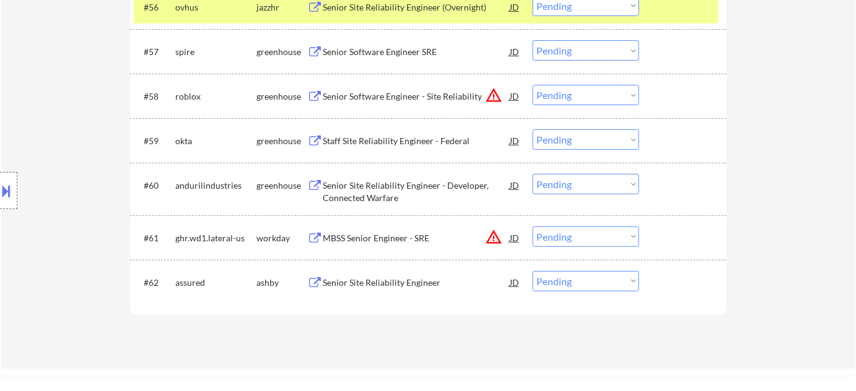
click at [393, 144] on div "Staff Site Reliability Engineer - Federal" at bounding box center [416, 141] width 187 height 12
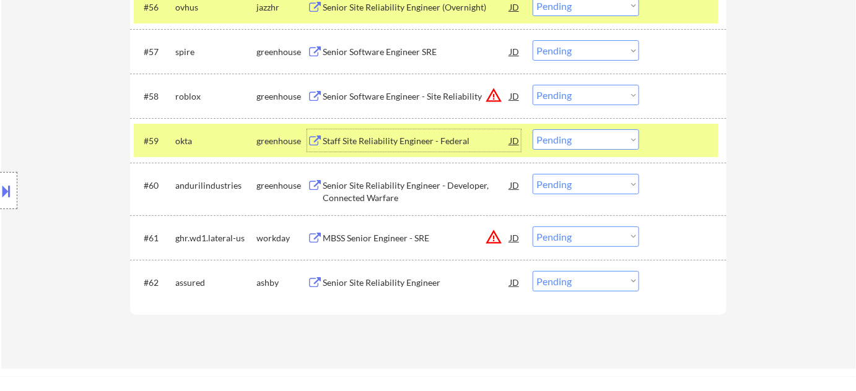
click at [393, 97] on div "Senior Software Engineer - Site Reliability" at bounding box center [416, 96] width 187 height 12
